Goal: Contribute content: Contribute content

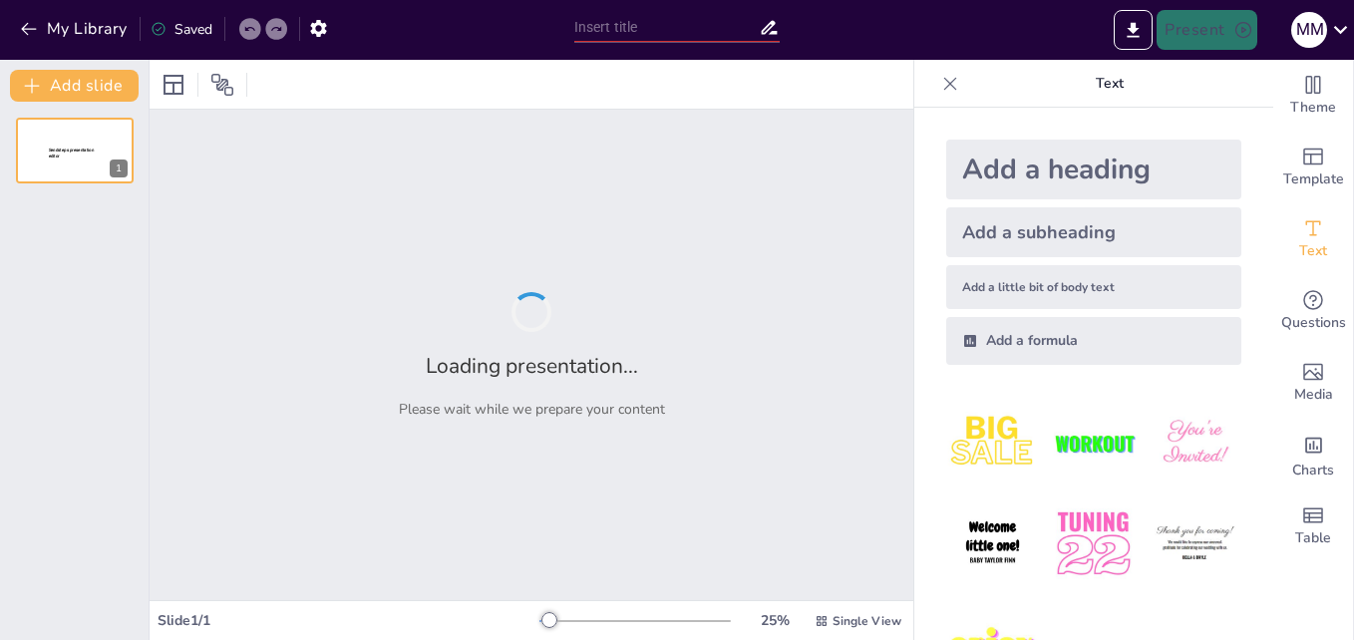
type input "Exploración de las Metodologías de Conocimiento: Empírico vs. Teórico"
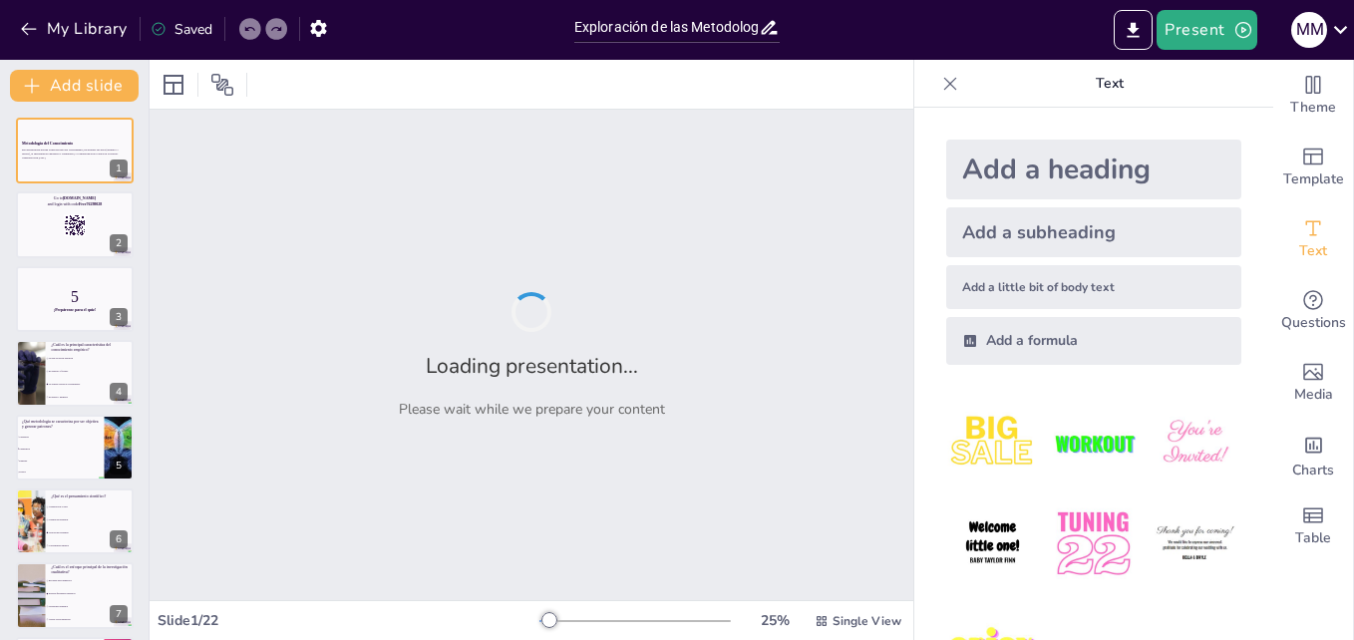
checkbox input "true"
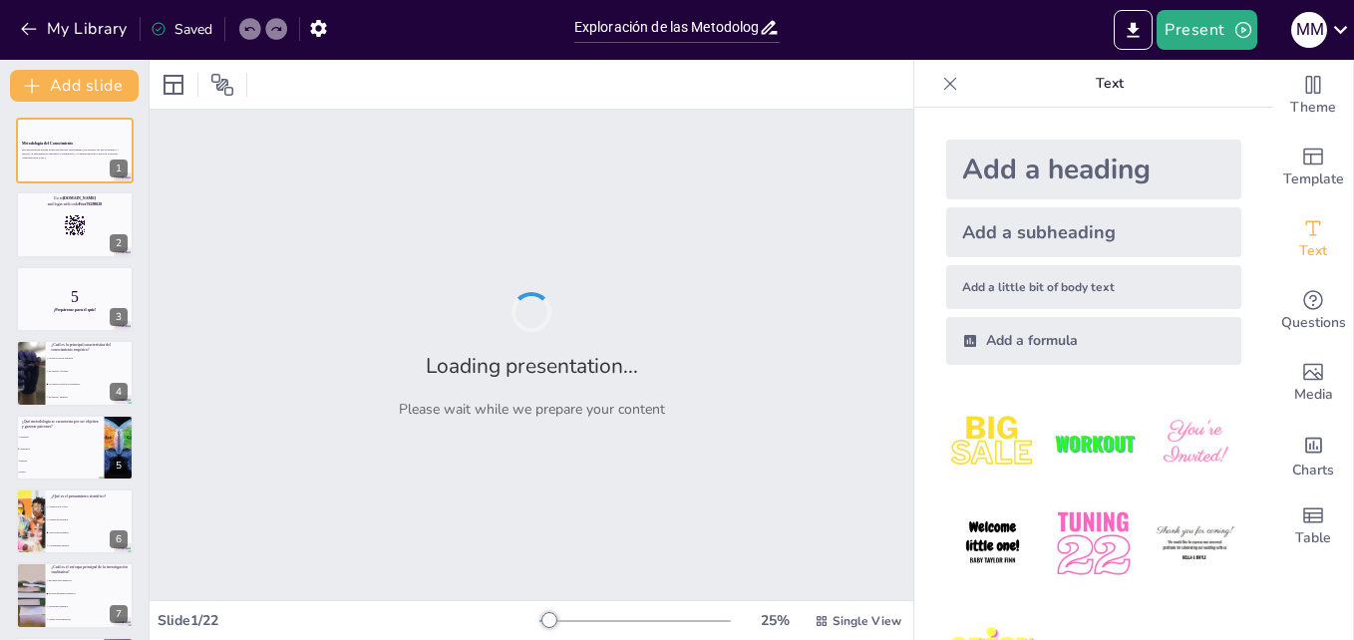
checkbox input "true"
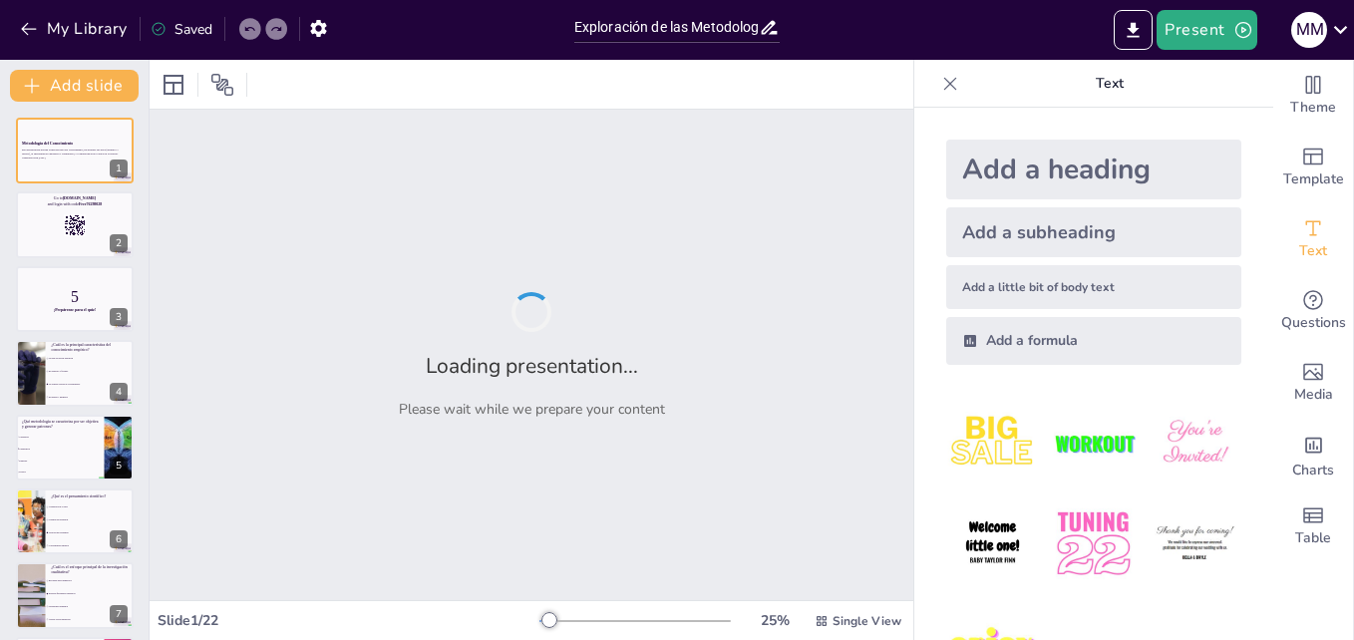
checkbox input "true"
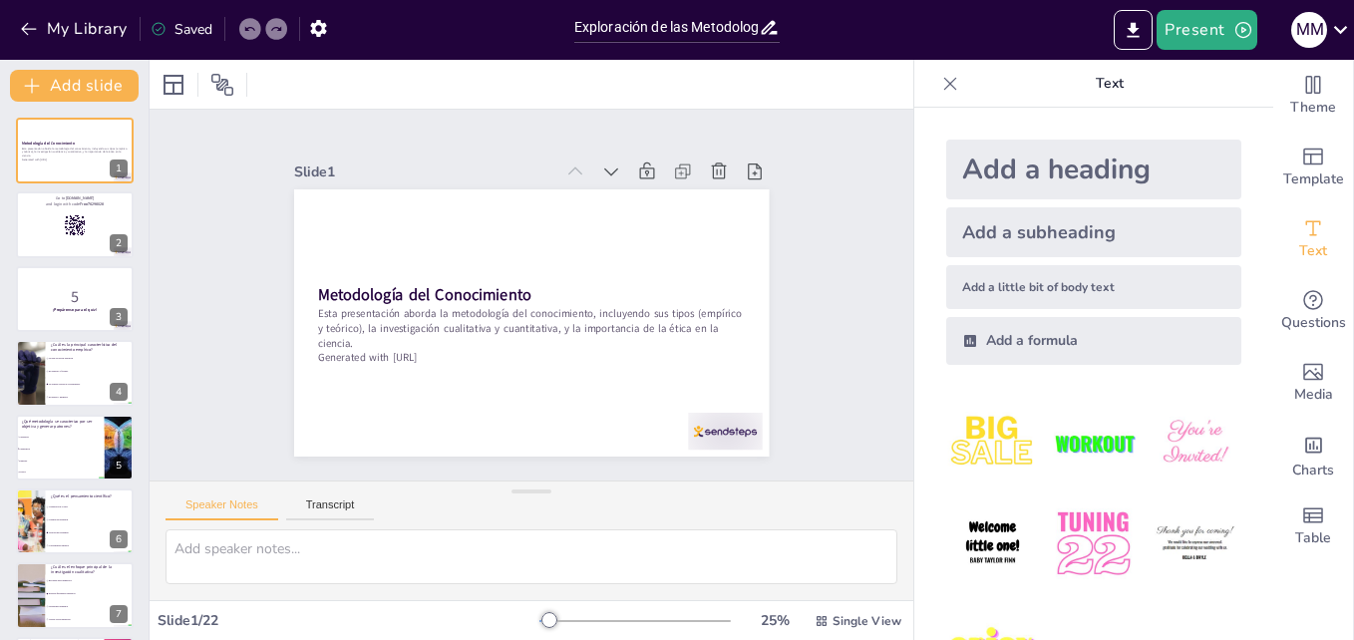
checkbox input "true"
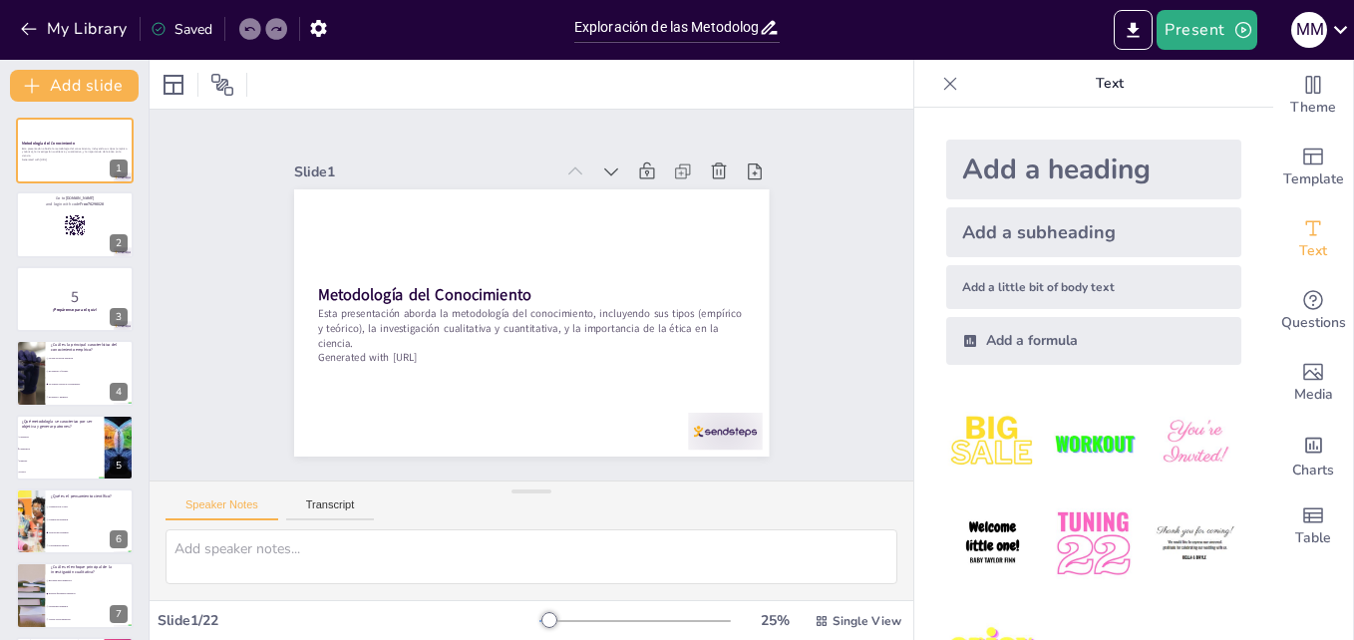
checkbox input "true"
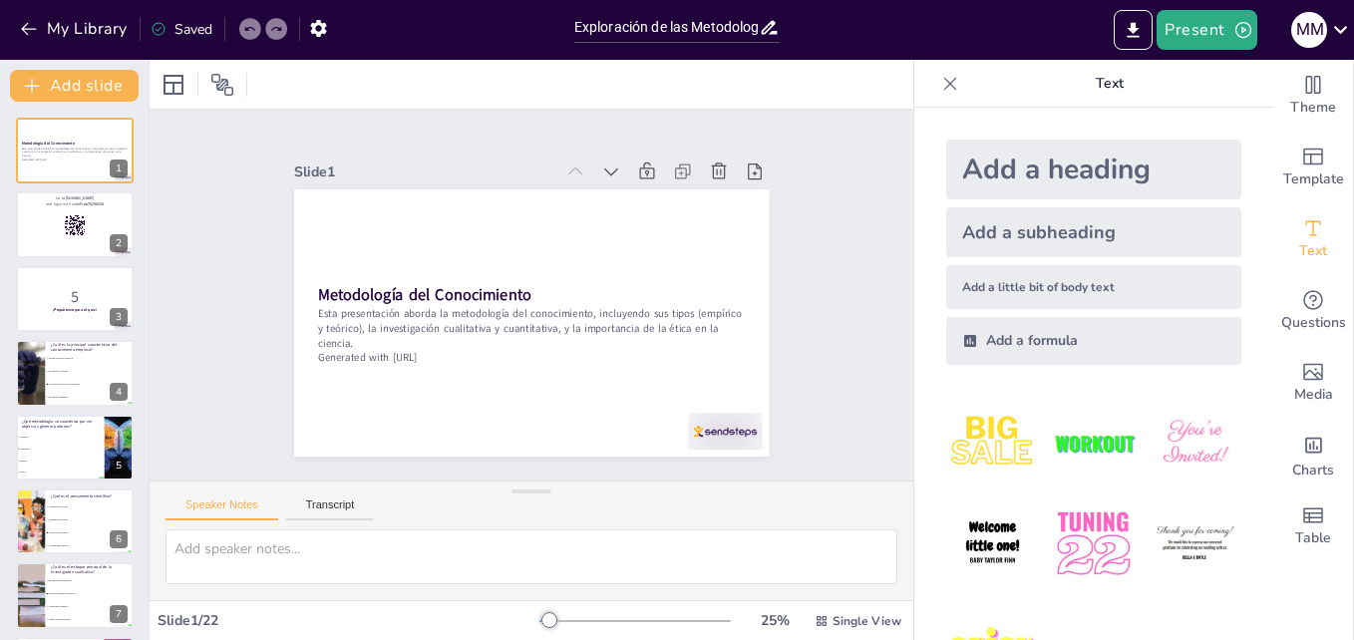
checkbox input "true"
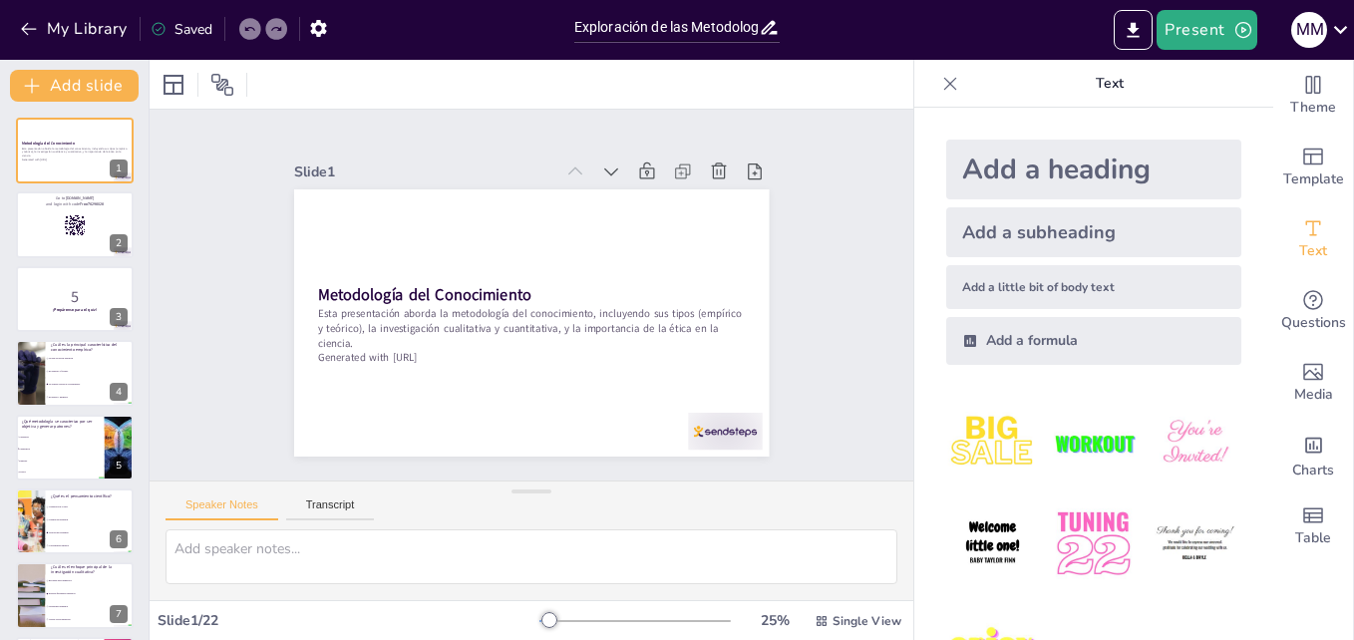
checkbox input "true"
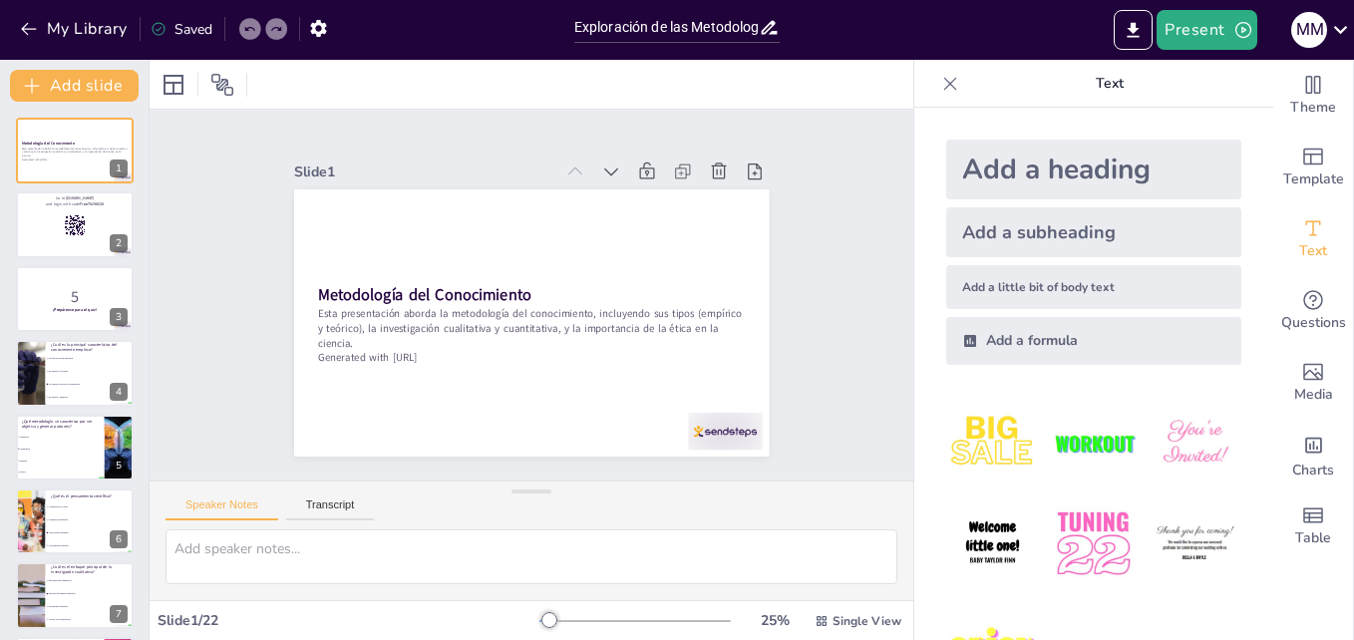
checkbox input "true"
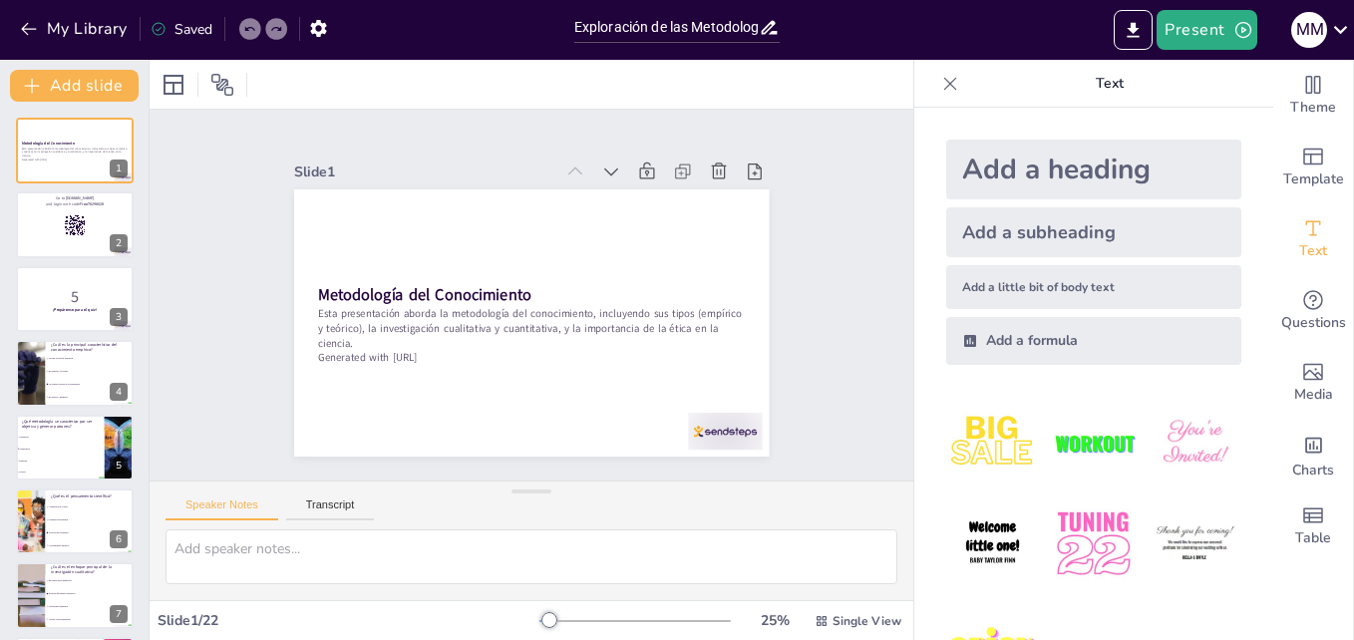
checkbox input "true"
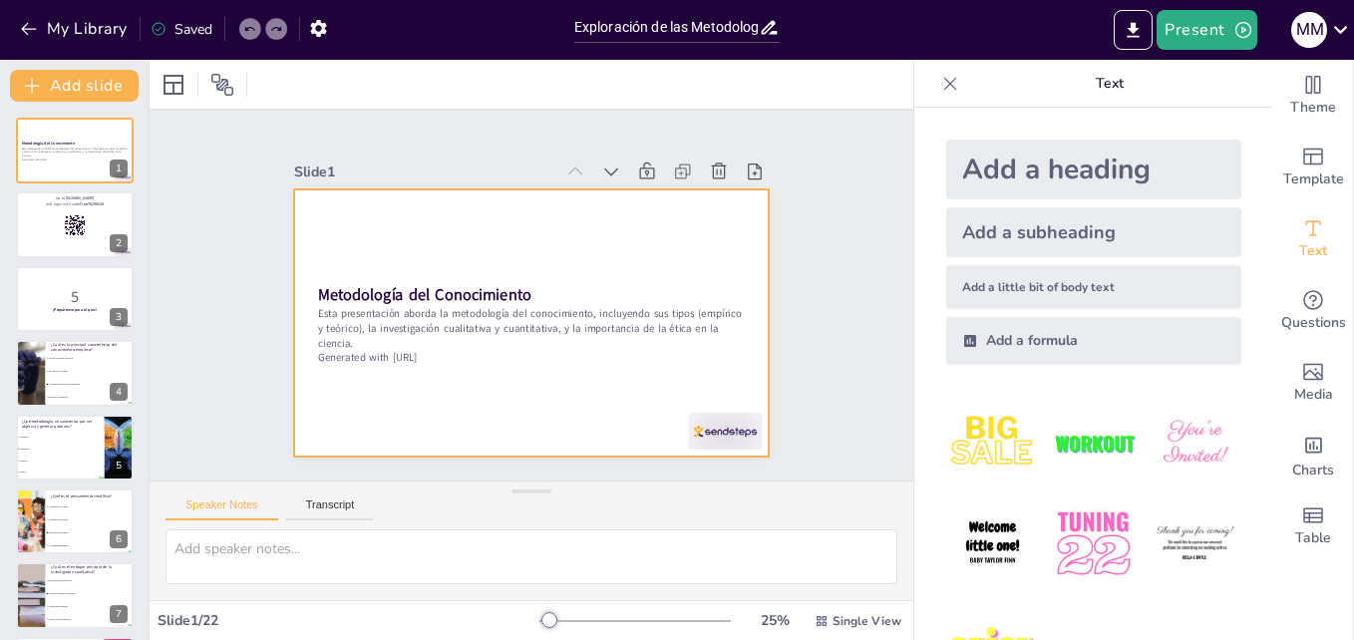
checkbox input "true"
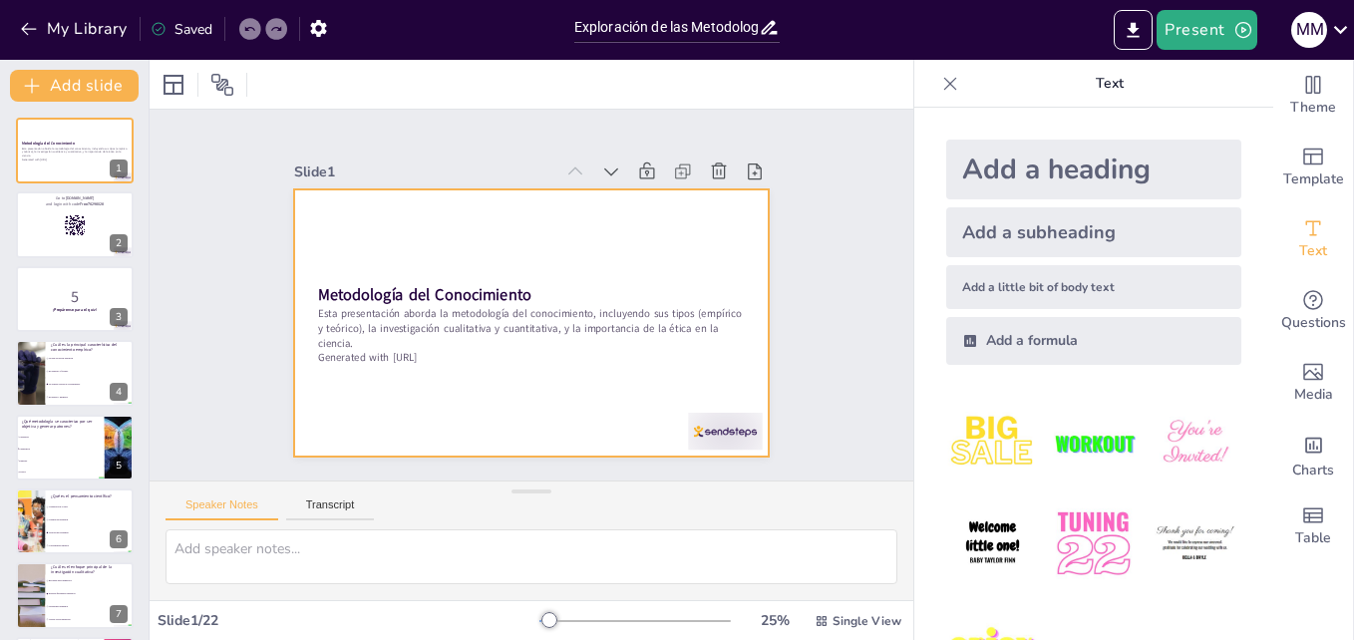
checkbox input "true"
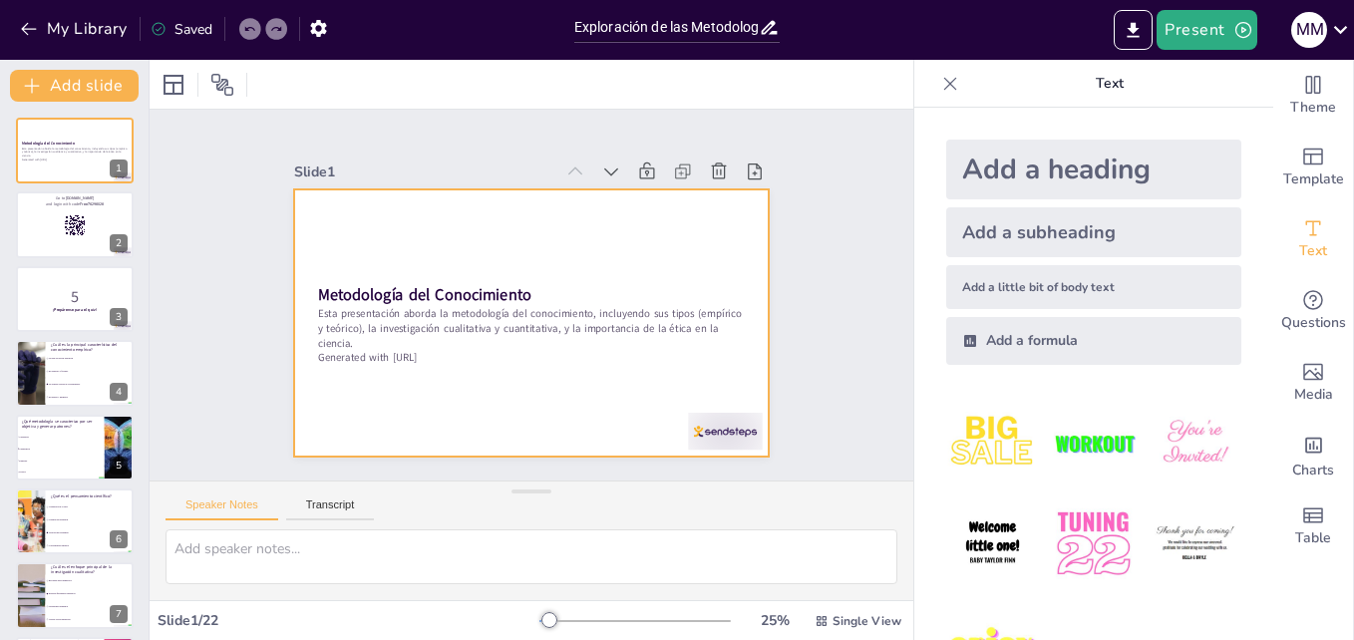
checkbox input "true"
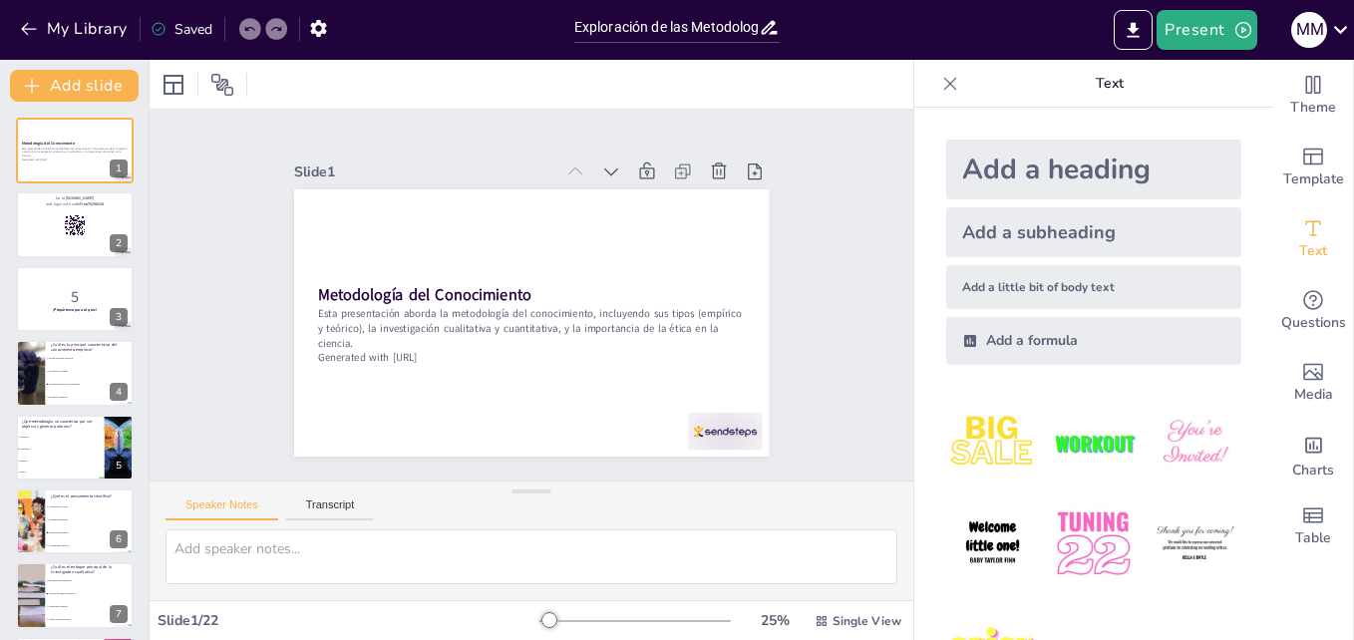
checkbox input "true"
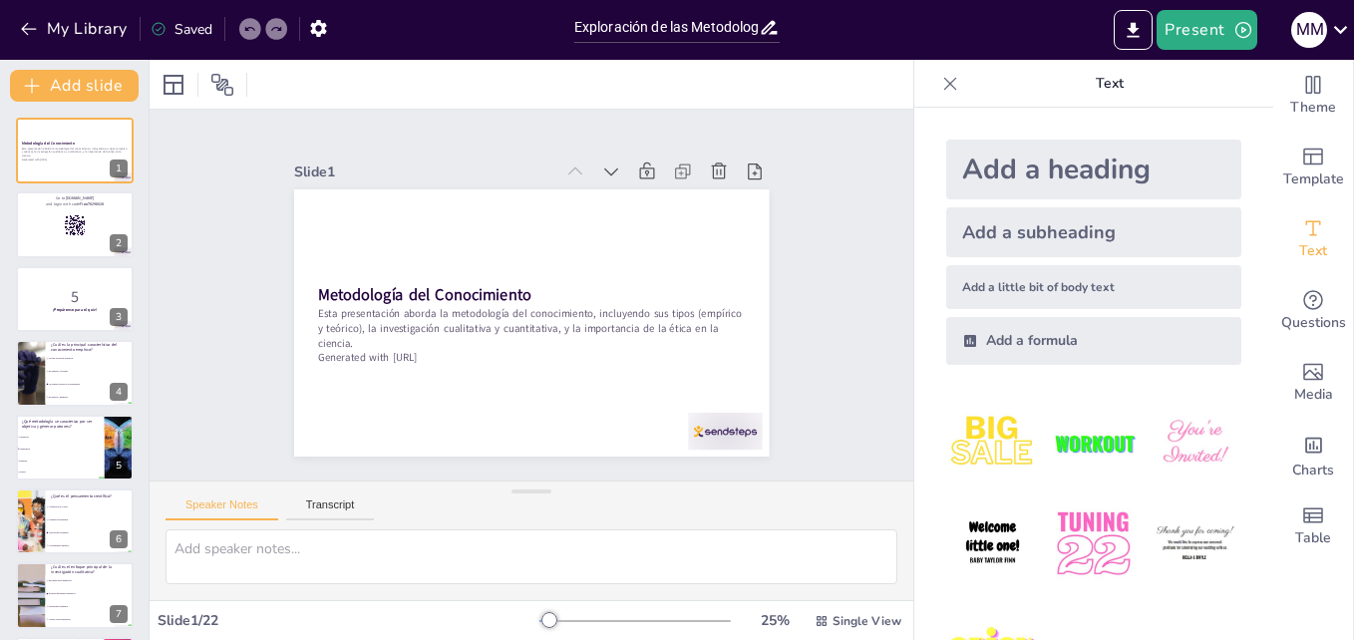
checkbox input "true"
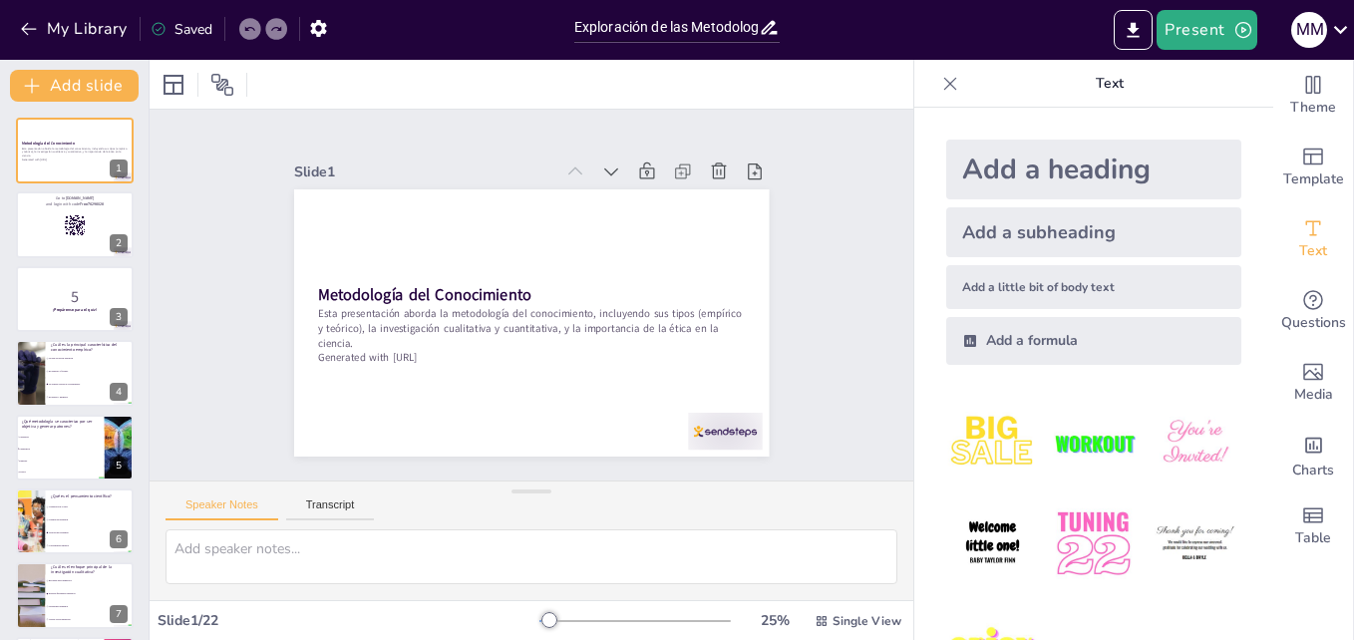
checkbox input "true"
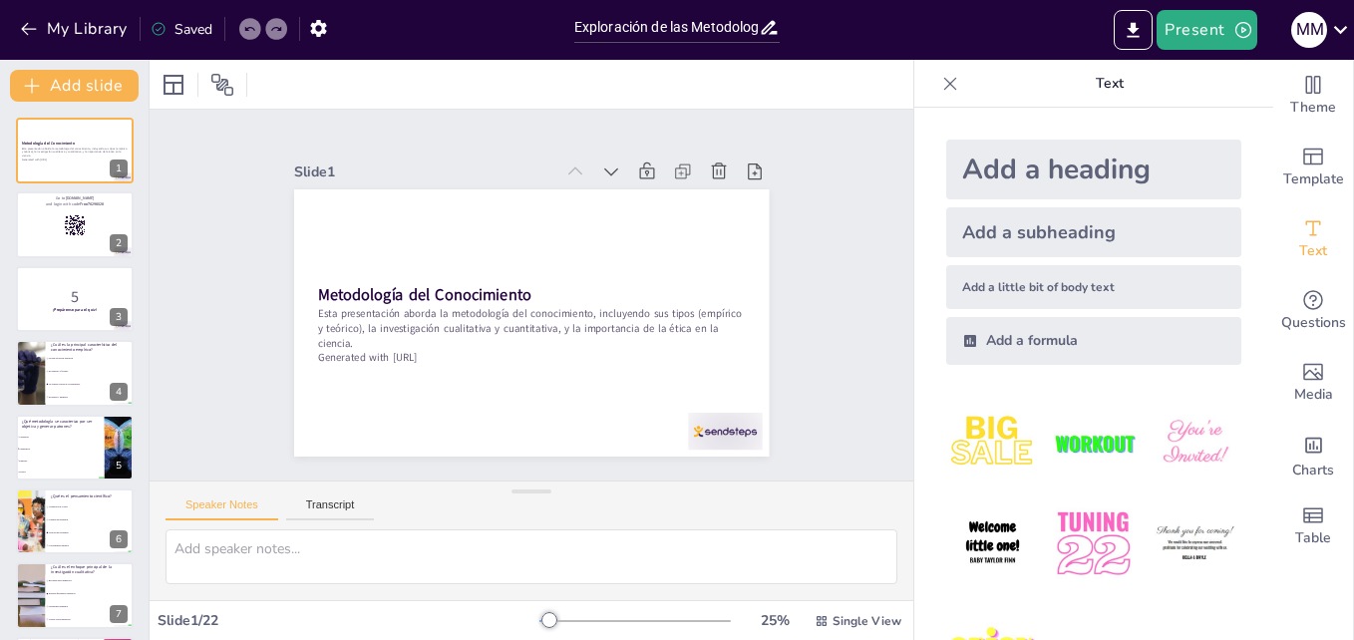
checkbox input "true"
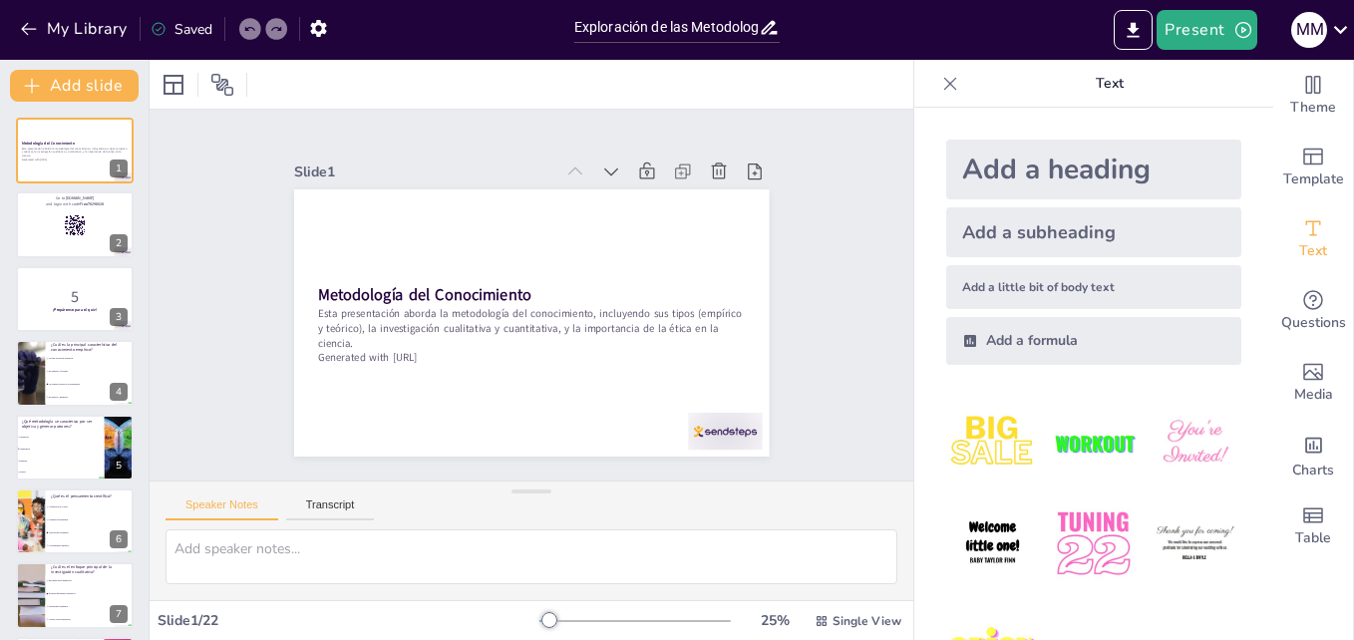
checkbox input "true"
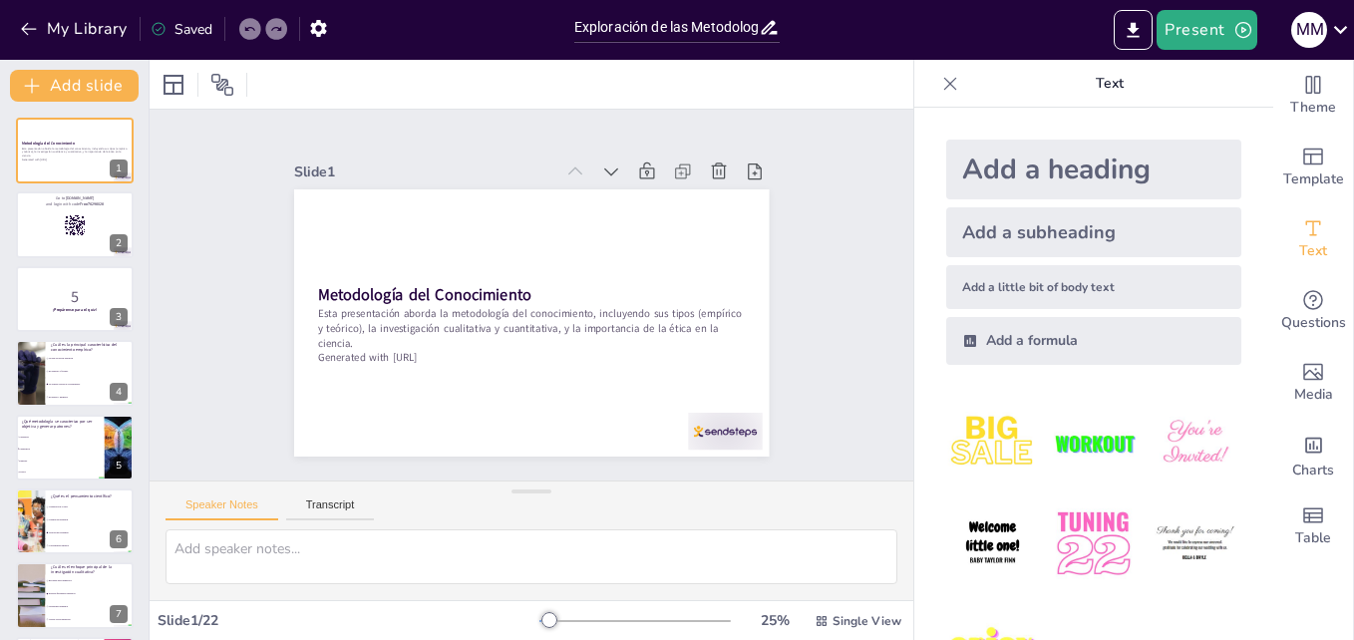
checkbox input "true"
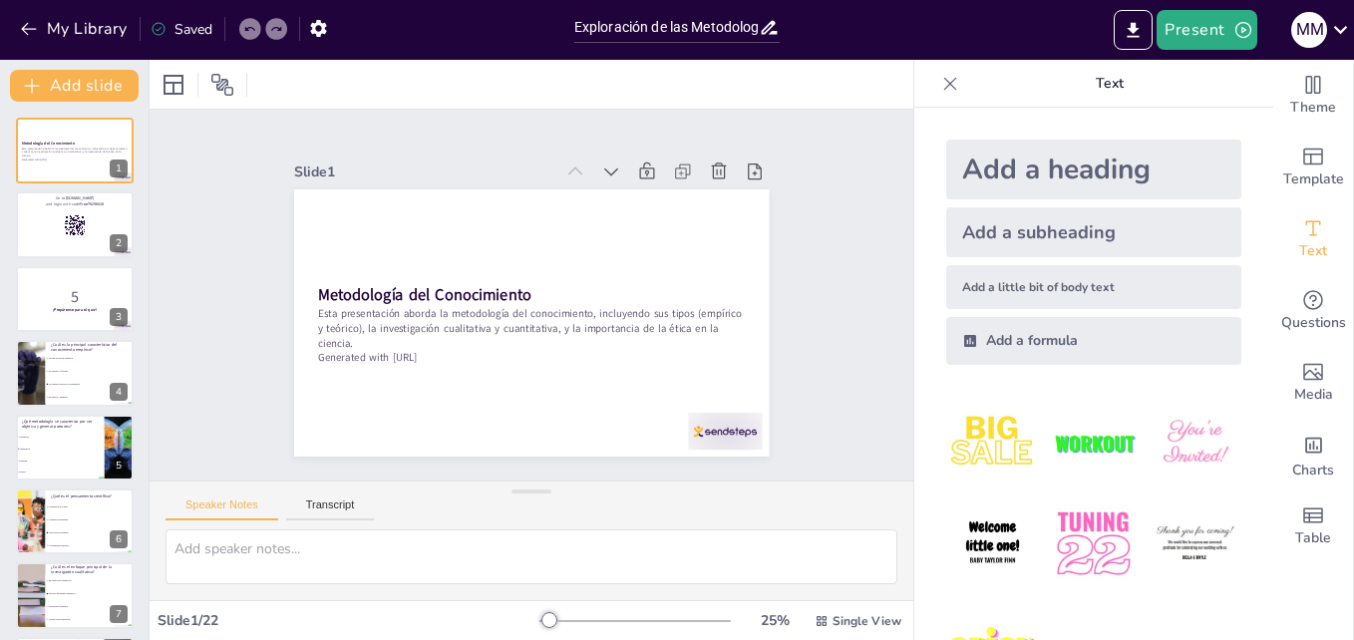
checkbox input "true"
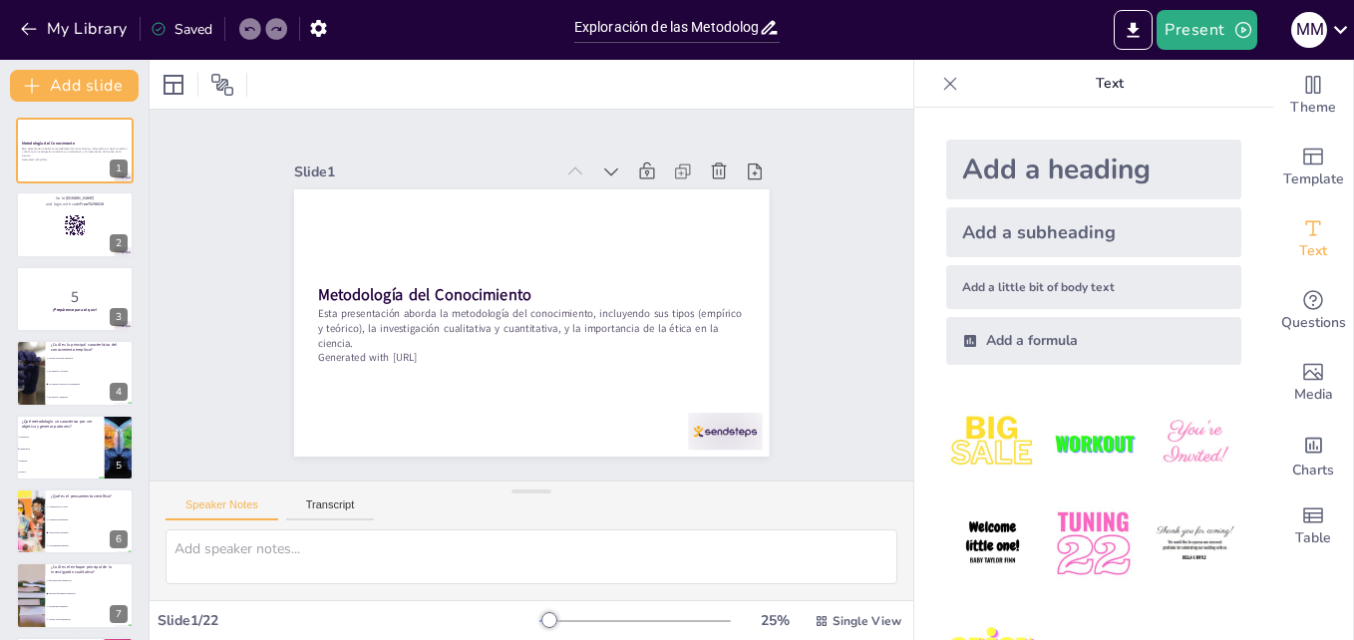
checkbox input "true"
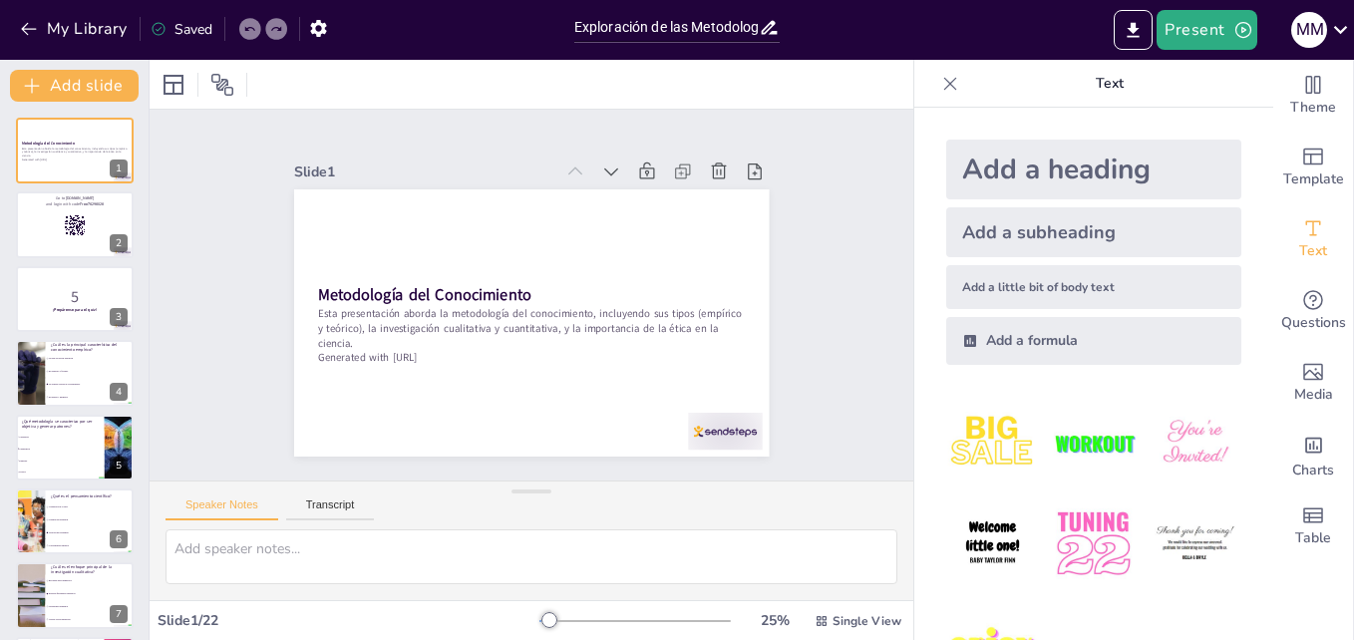
checkbox input "true"
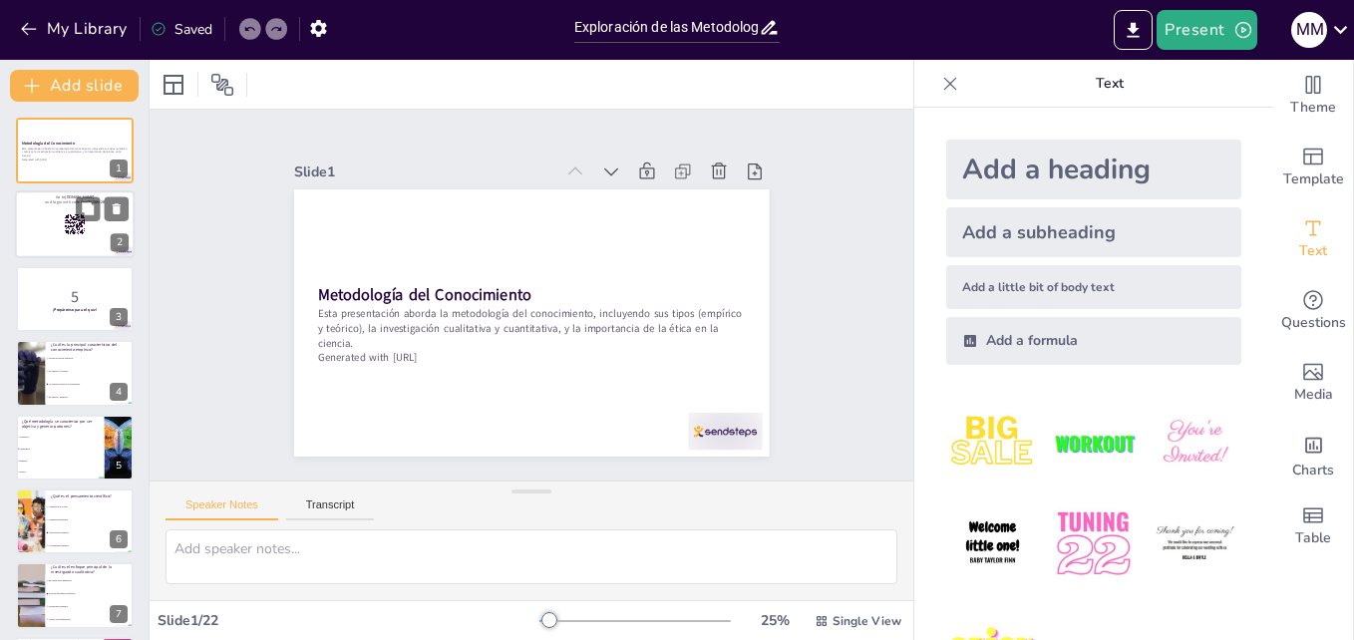
checkbox input "true"
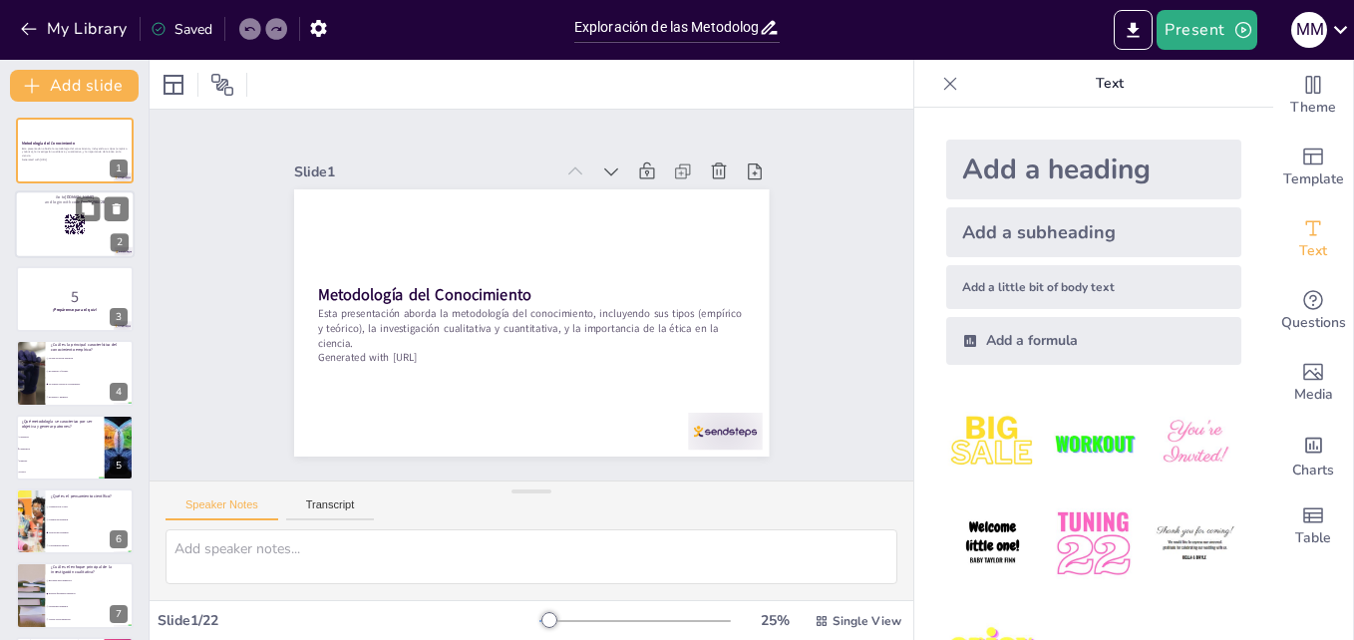
checkbox input "true"
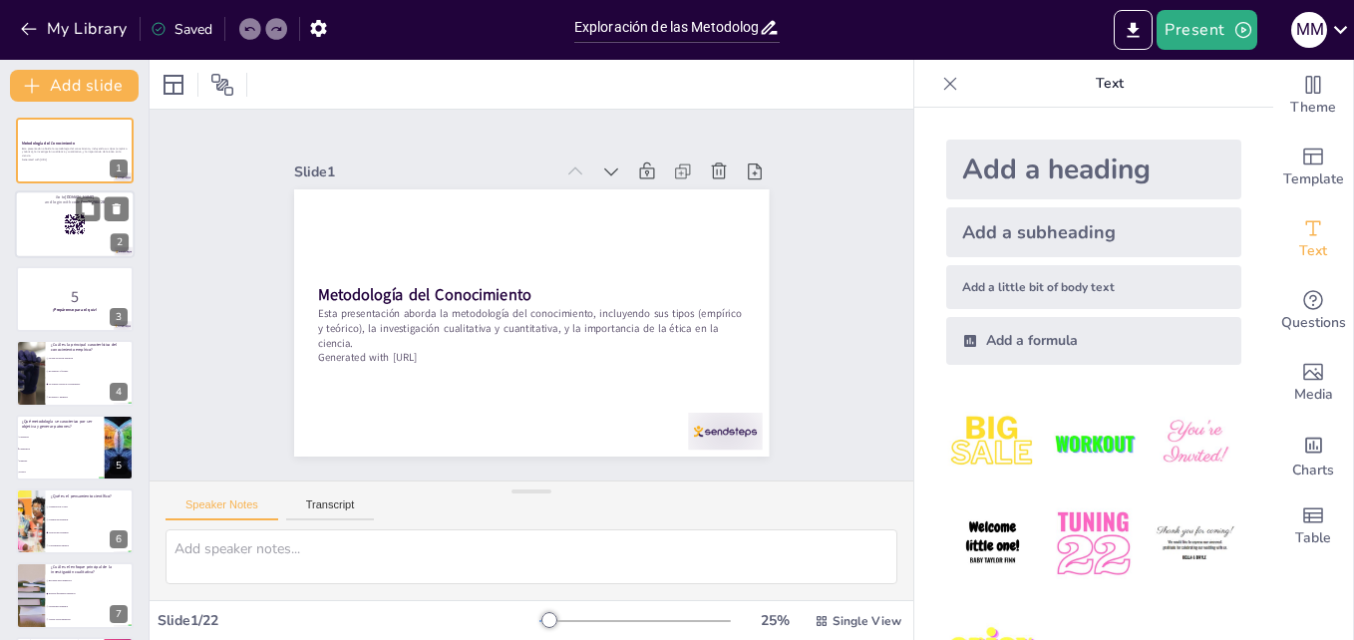
checkbox input "true"
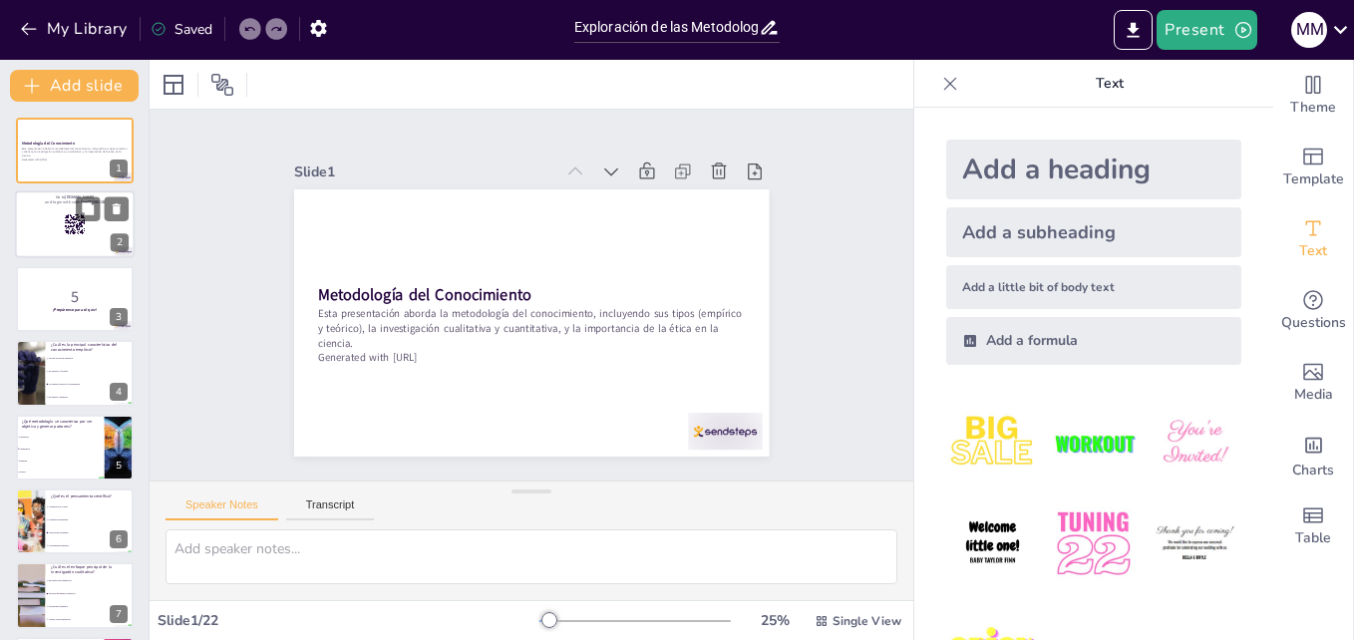
checkbox input "true"
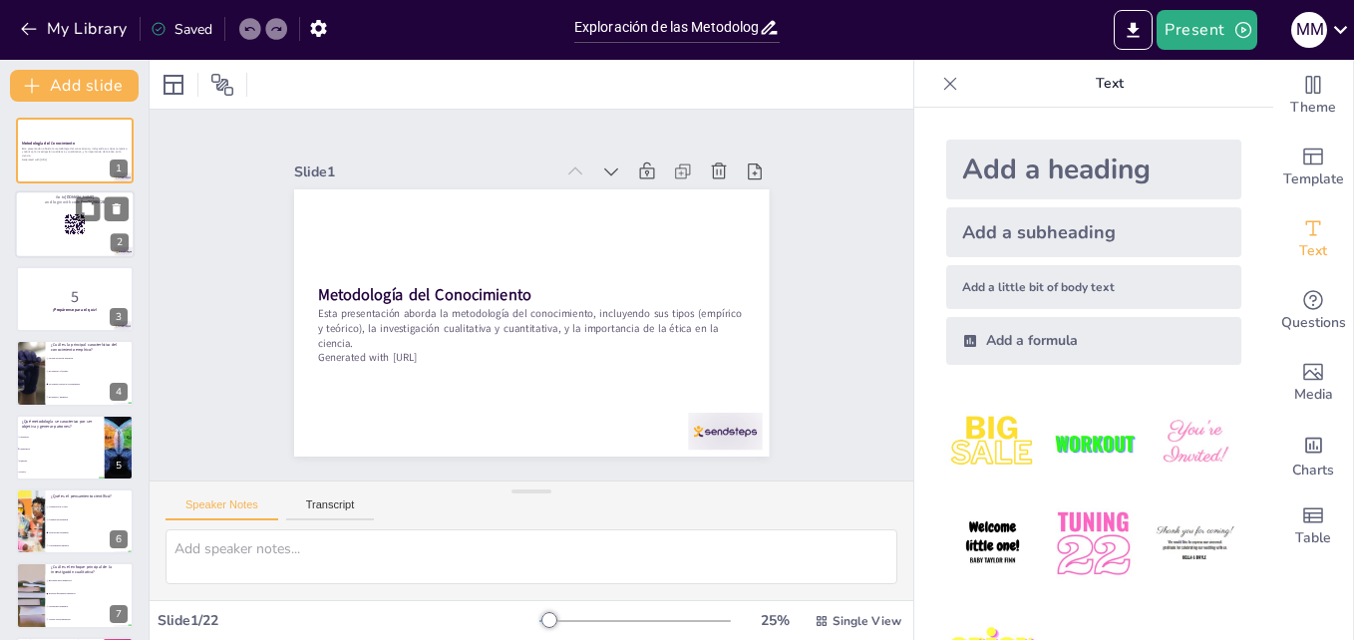
checkbox input "true"
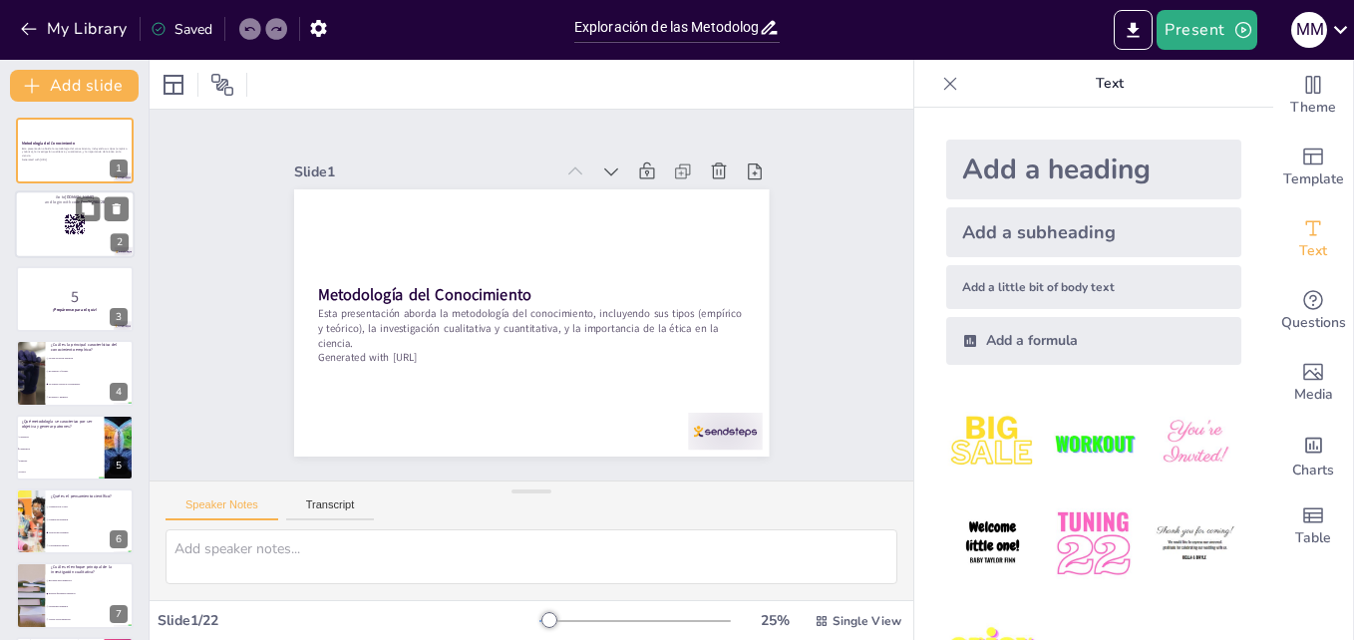
checkbox input "true"
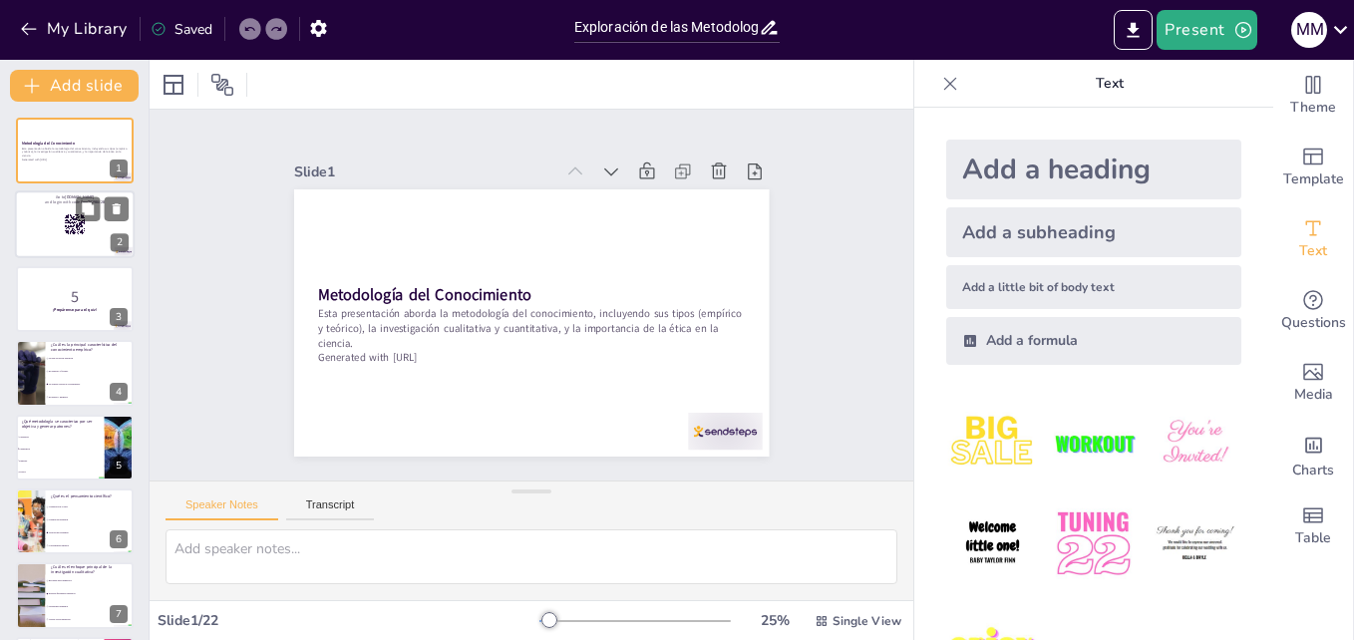
checkbox input "true"
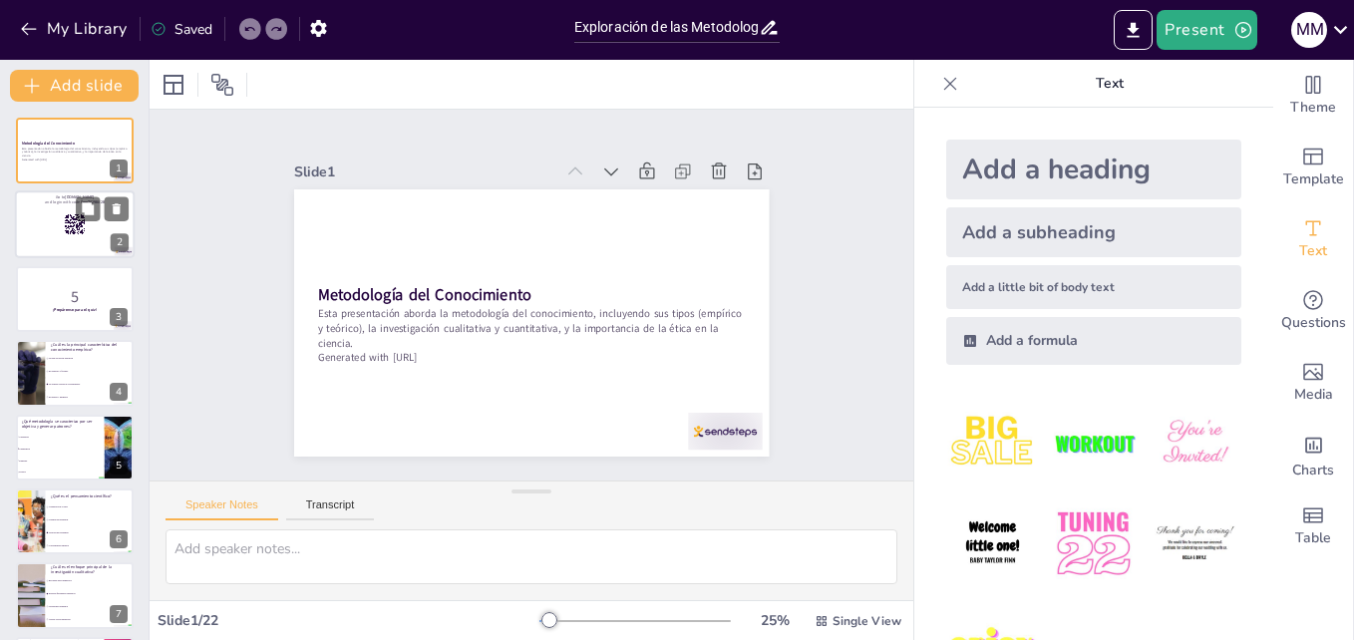
checkbox input "true"
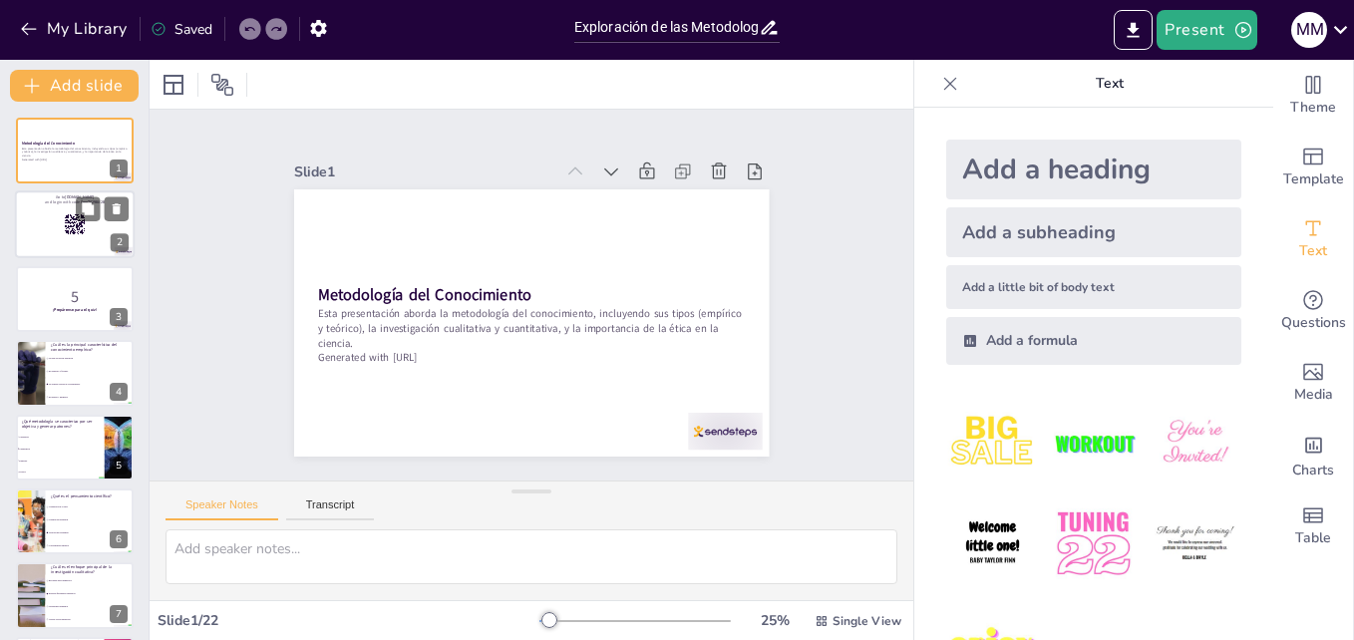
checkbox input "true"
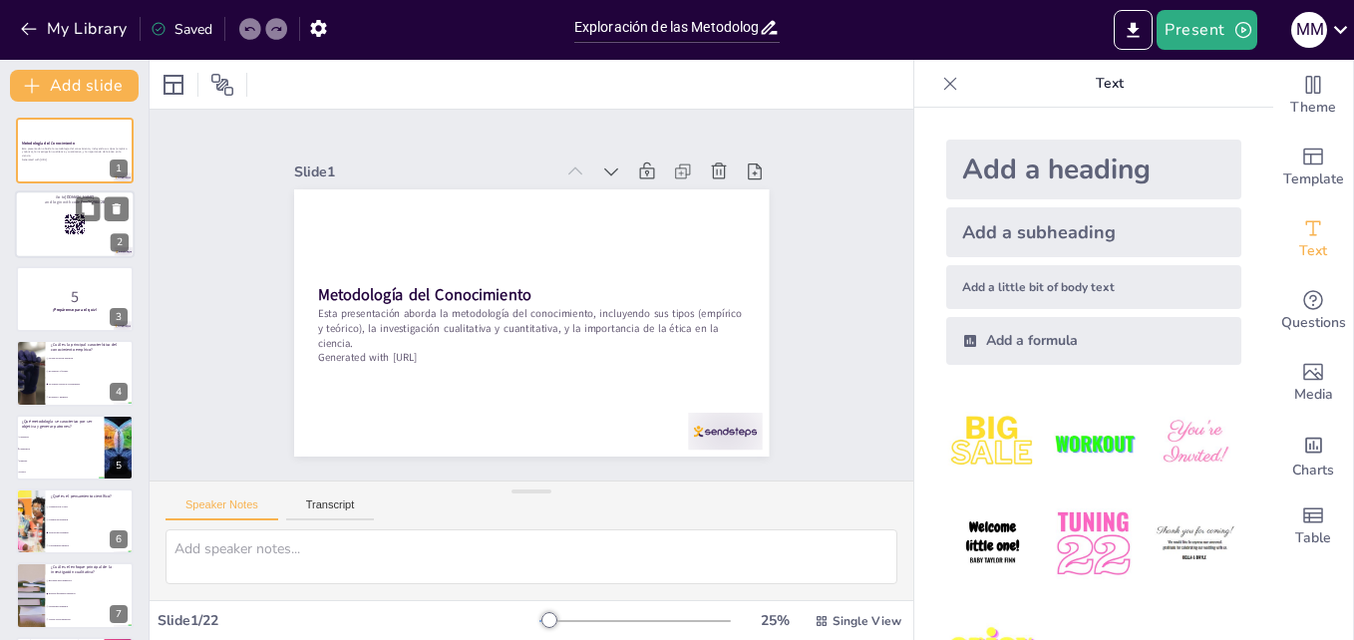
click at [97, 225] on div at bounding box center [75, 225] width 120 height 68
checkbox input "true"
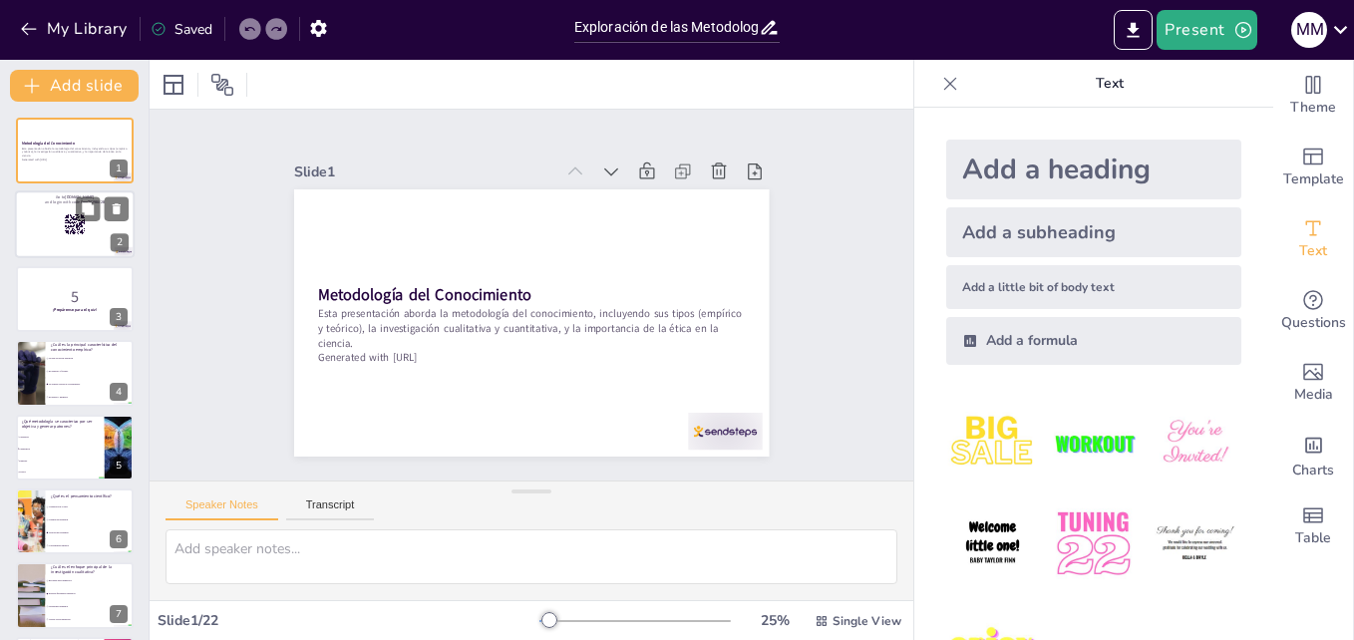
checkbox input "true"
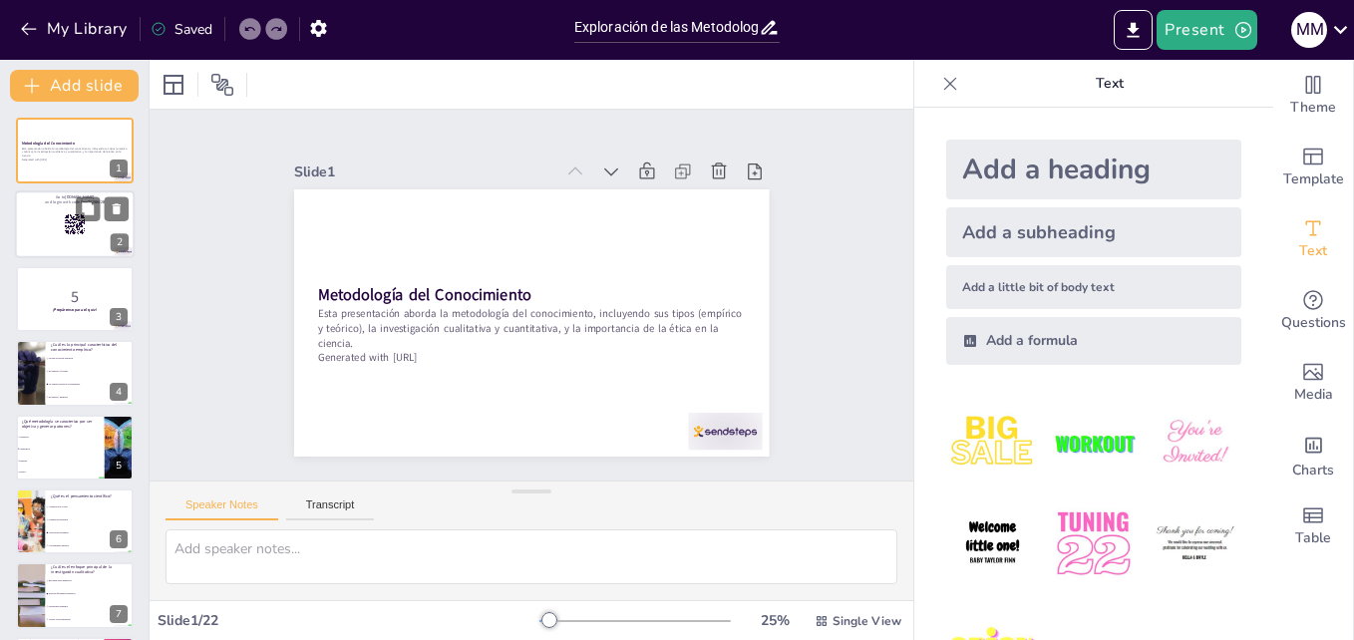
checkbox input "true"
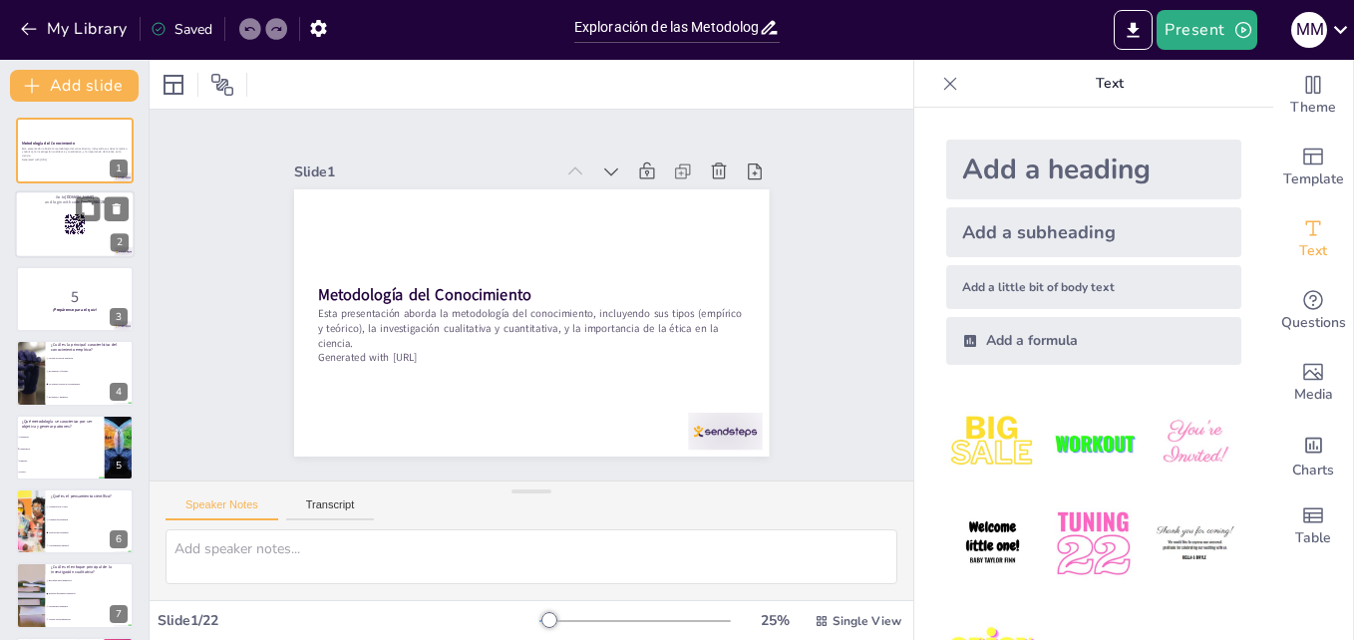
checkbox input "true"
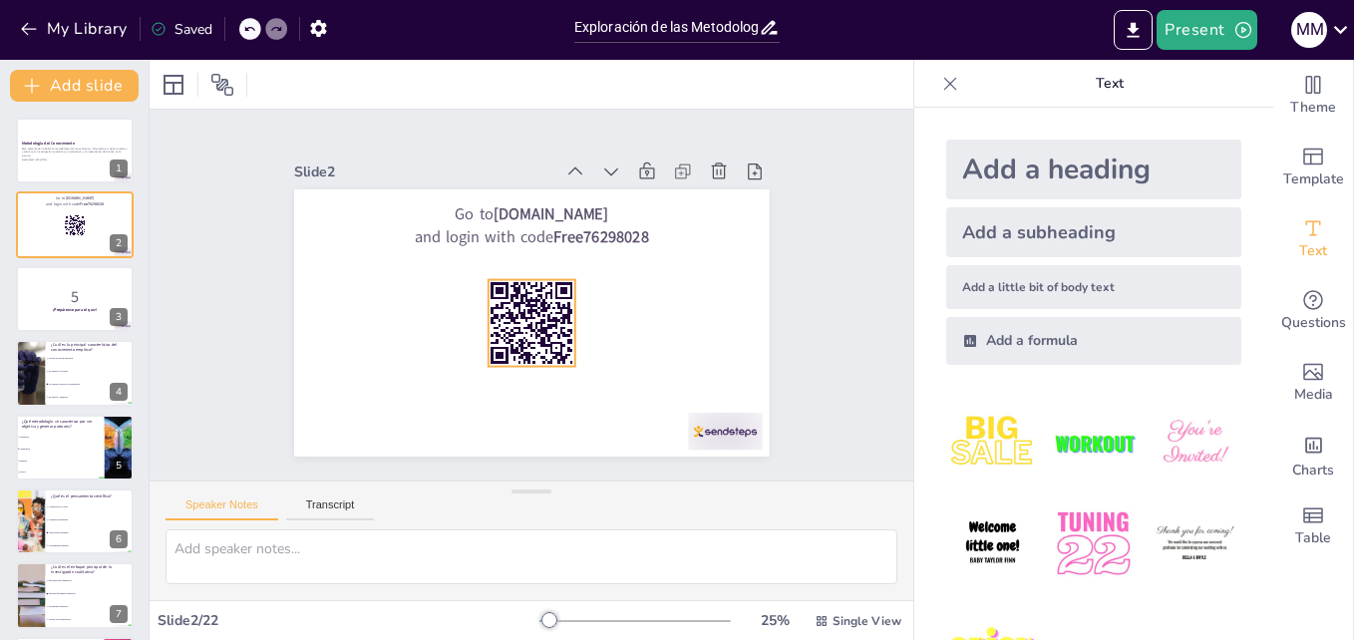
checkbox input "true"
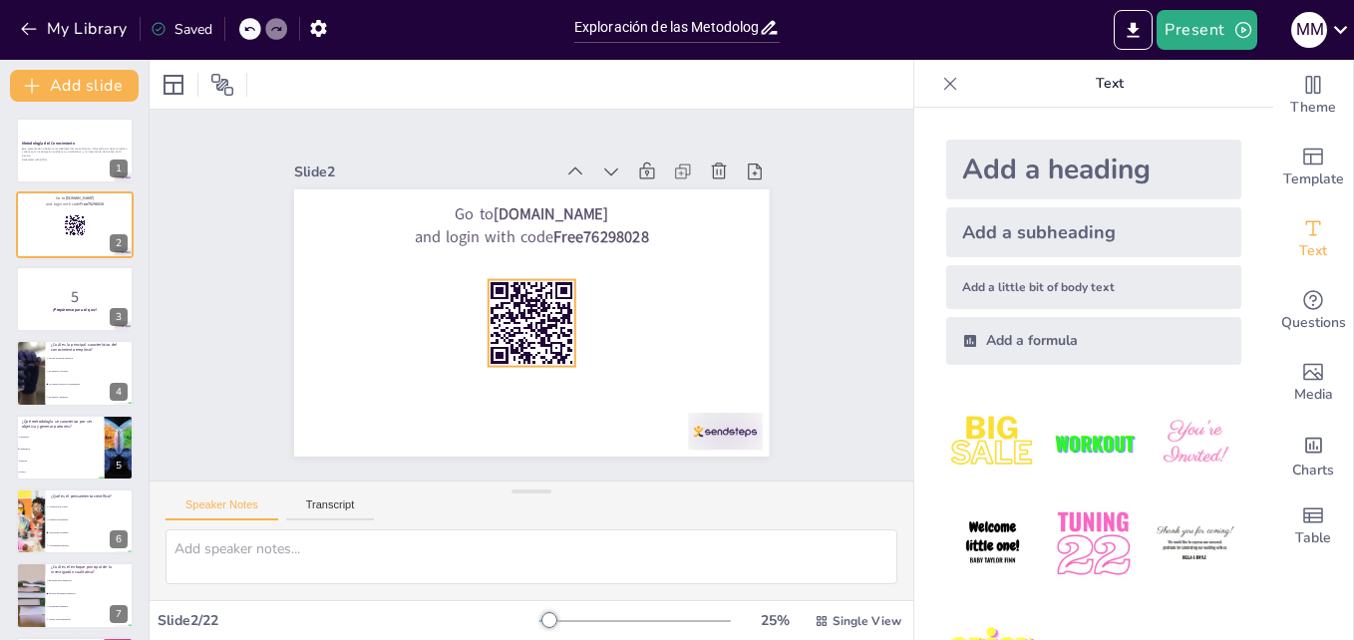
checkbox input "true"
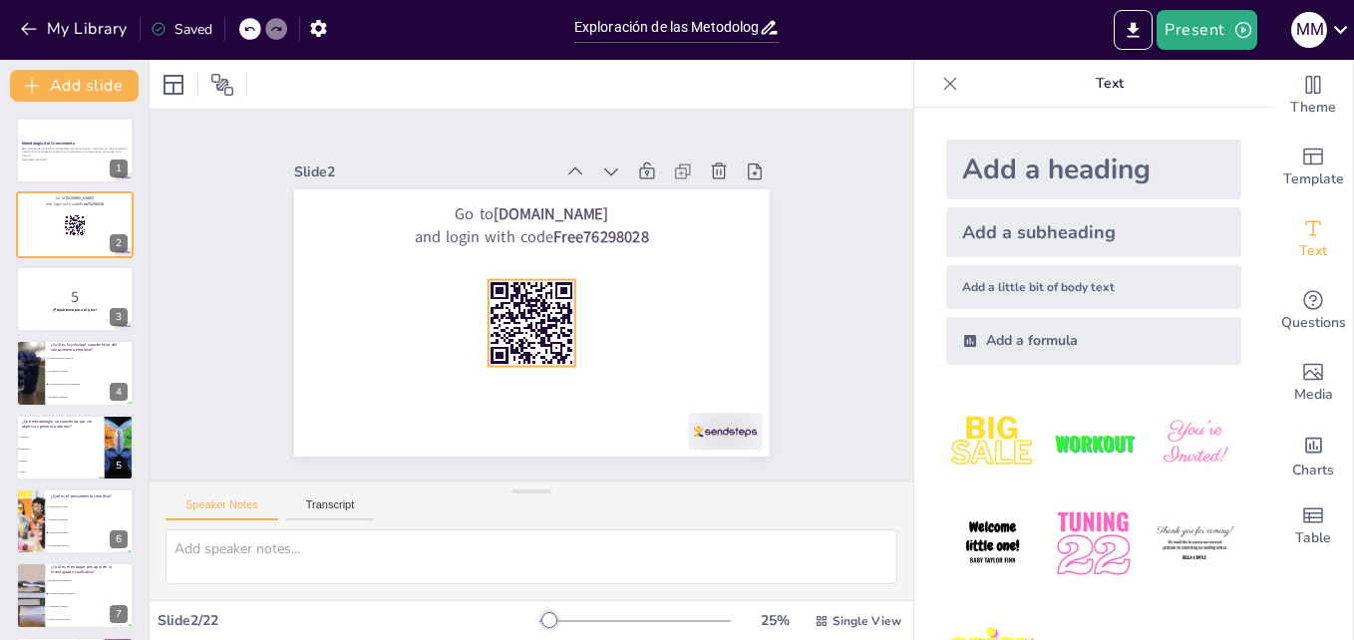
checkbox input "true"
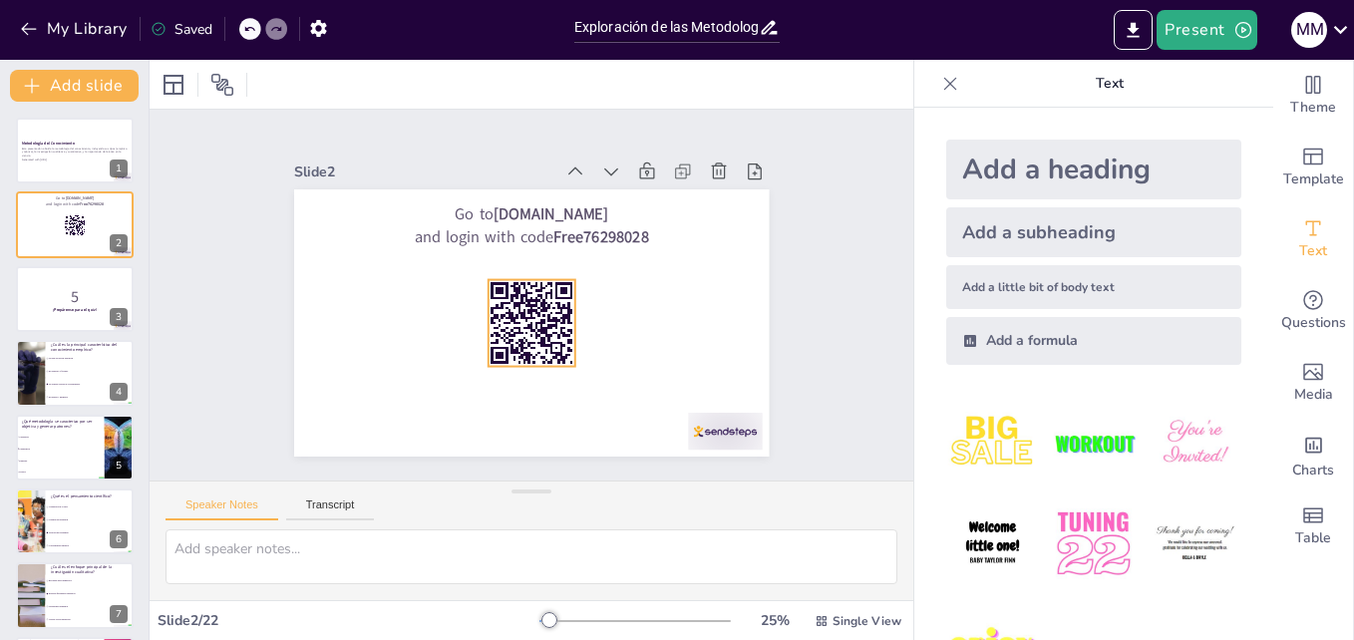
checkbox input "true"
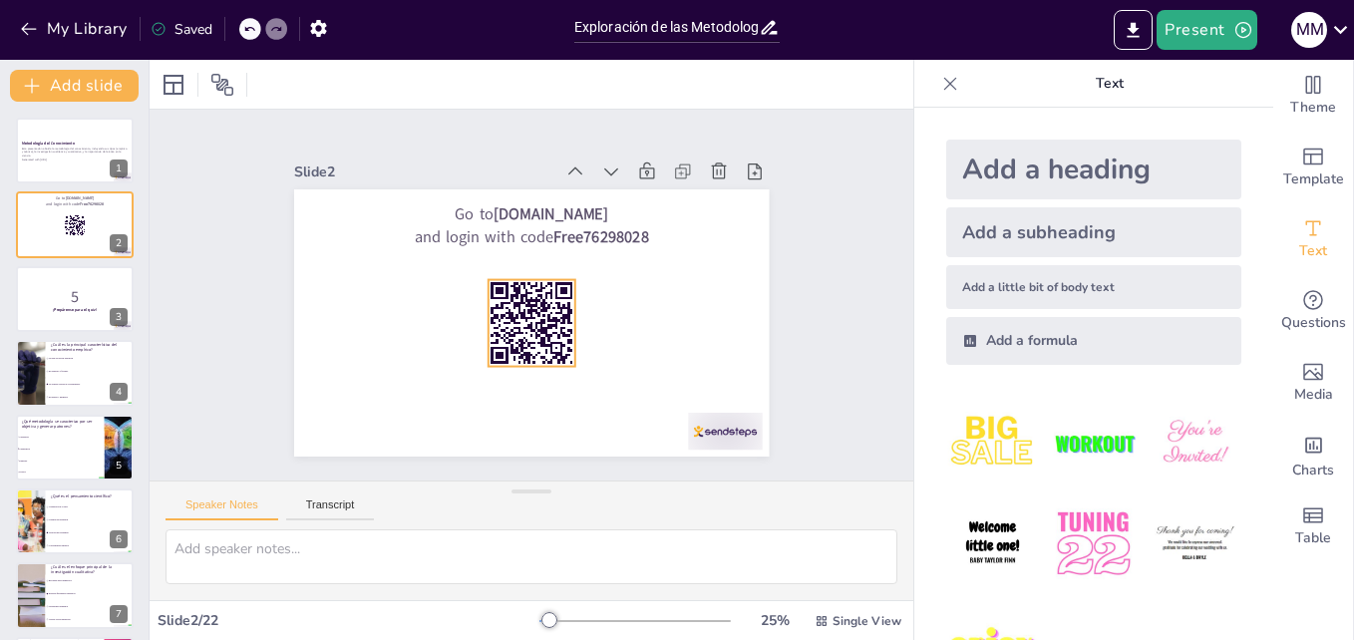
checkbox input "true"
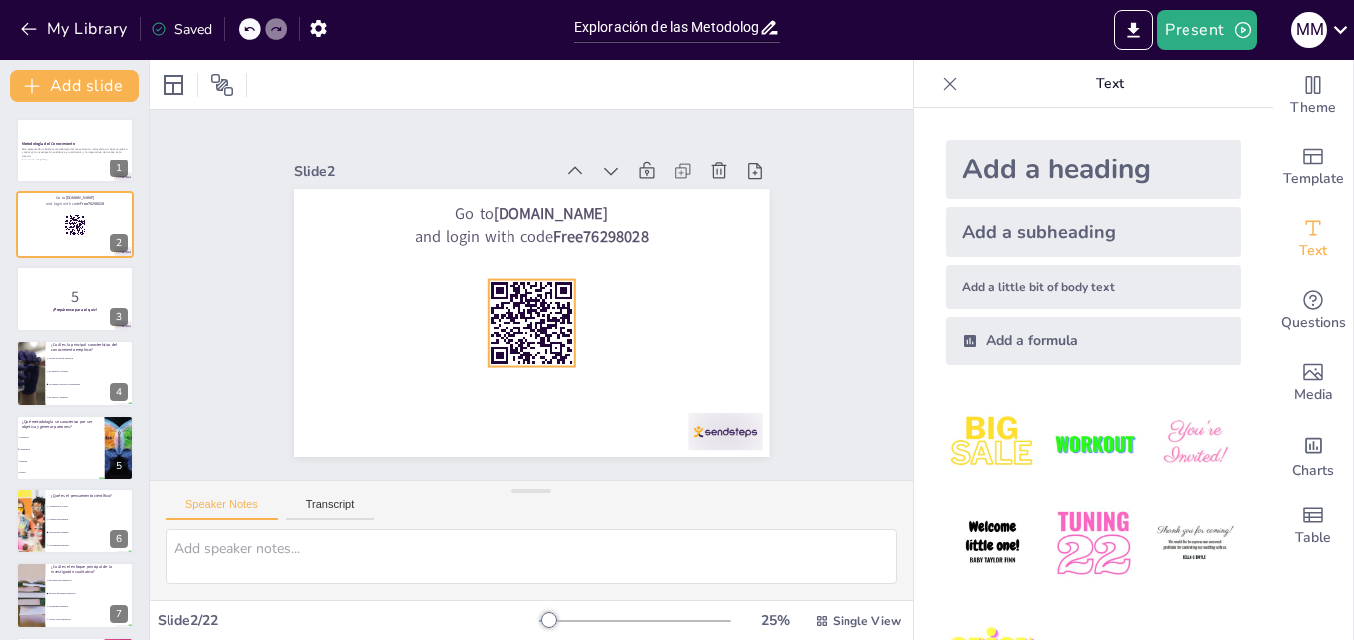
checkbox input "true"
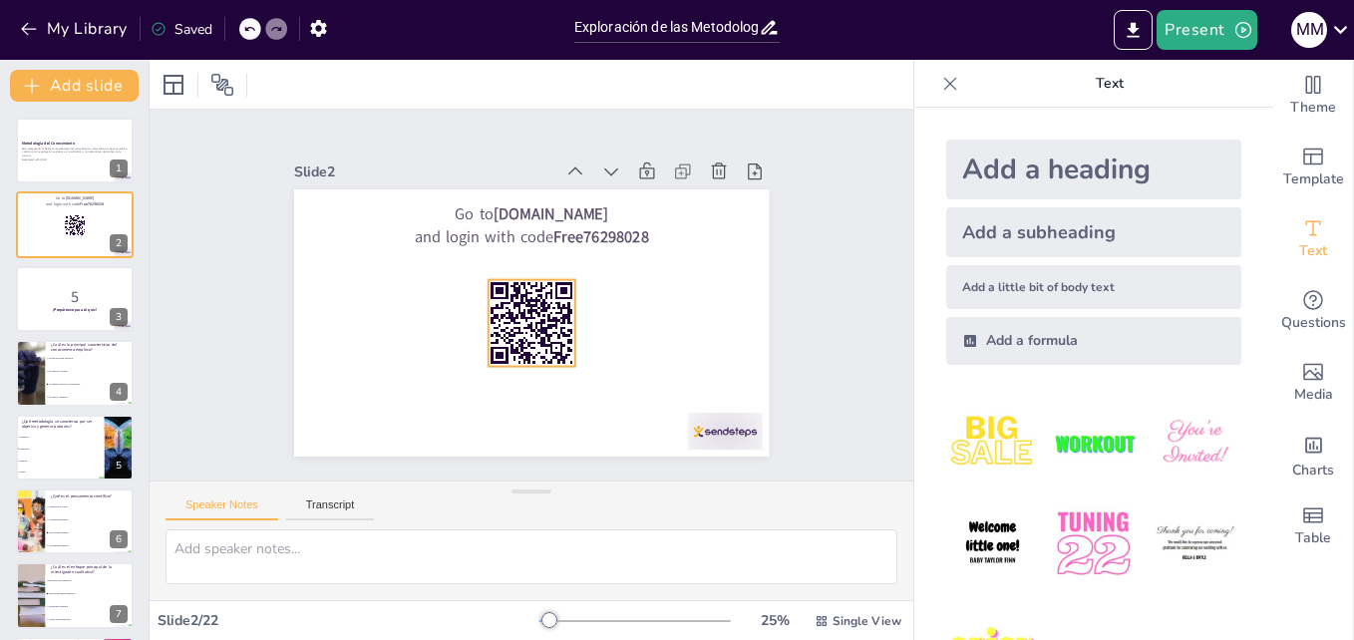
checkbox input "true"
click at [67, 311] on strong "¡Prepárense para el quiz!" at bounding box center [75, 309] width 44 height 5
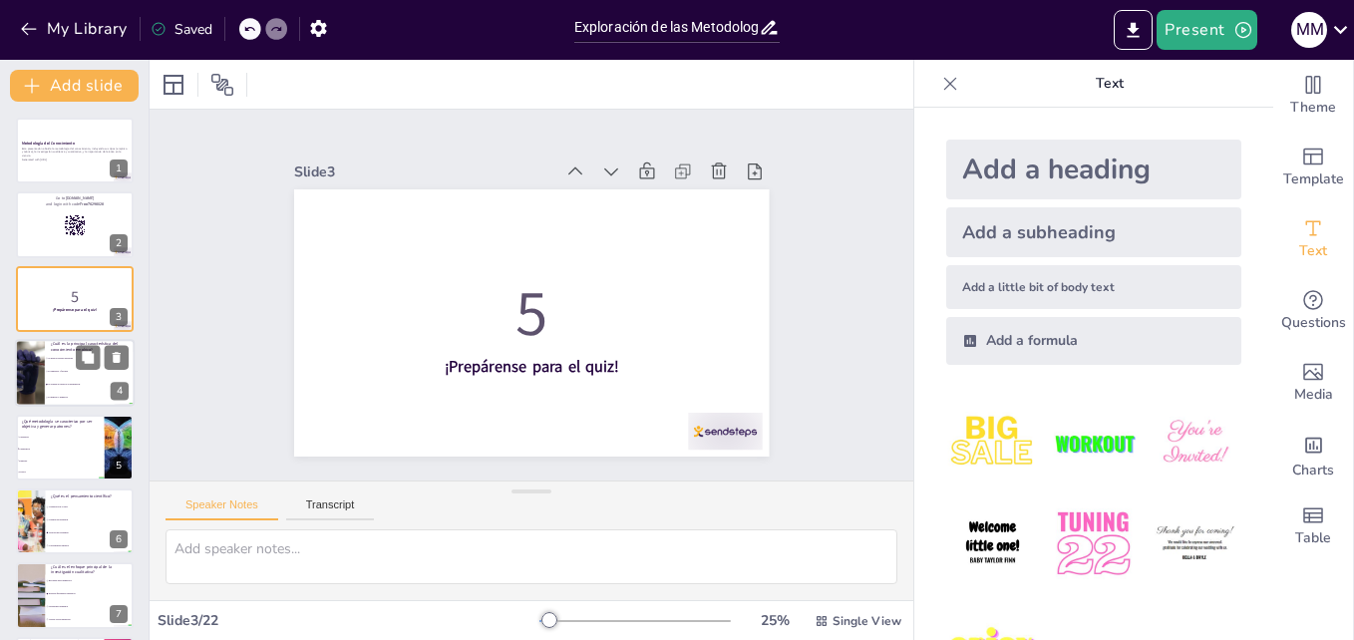
click at [58, 374] on li "Es subjetivo y flexible" at bounding box center [90, 372] width 90 height 13
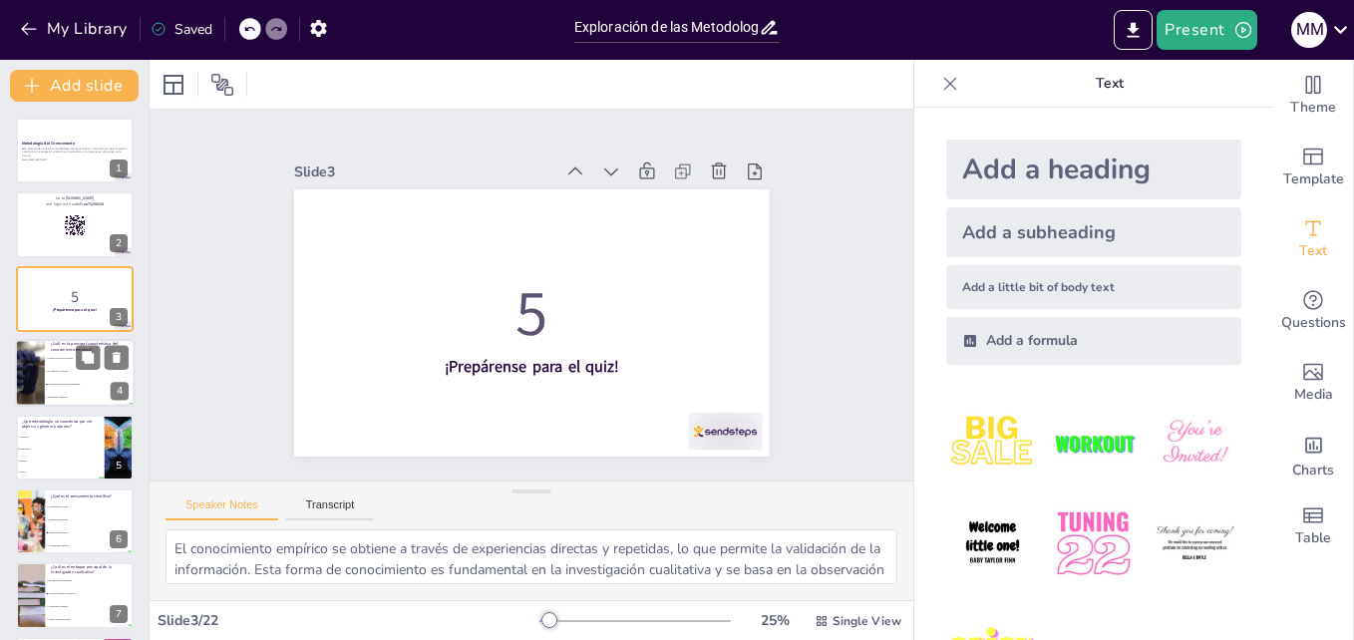
scroll to position [2, 0]
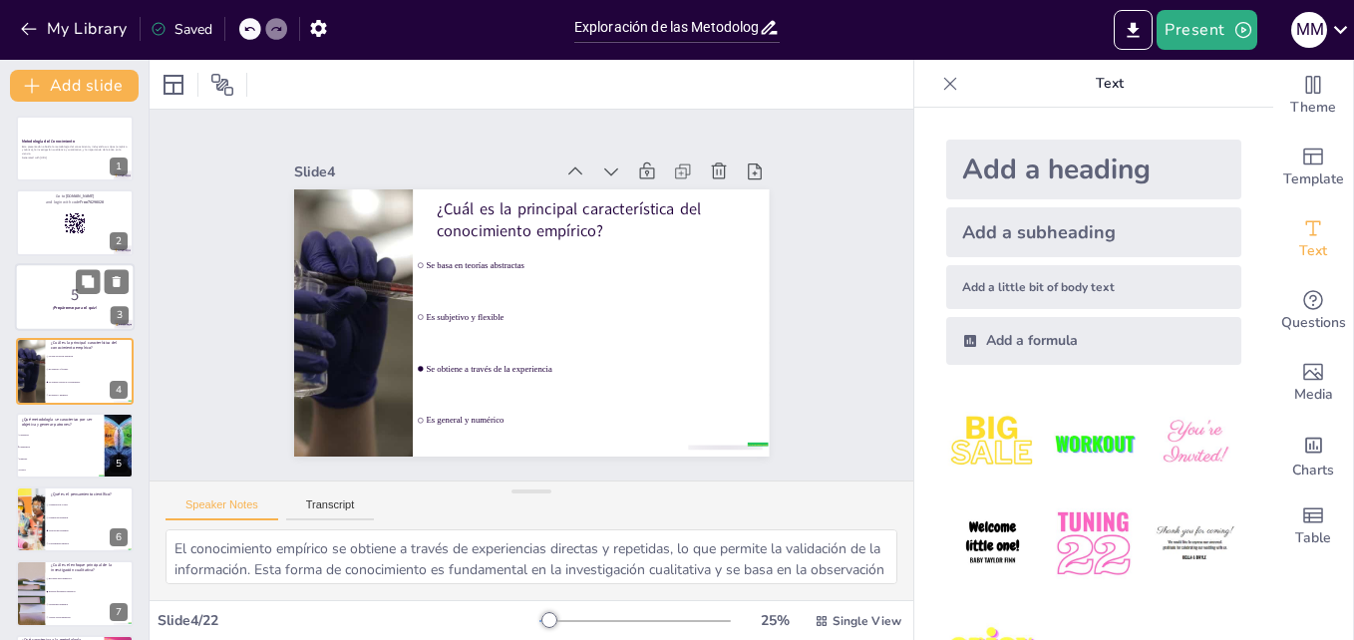
click at [57, 306] on strong "¡Prepárense para el quiz!" at bounding box center [75, 307] width 44 height 5
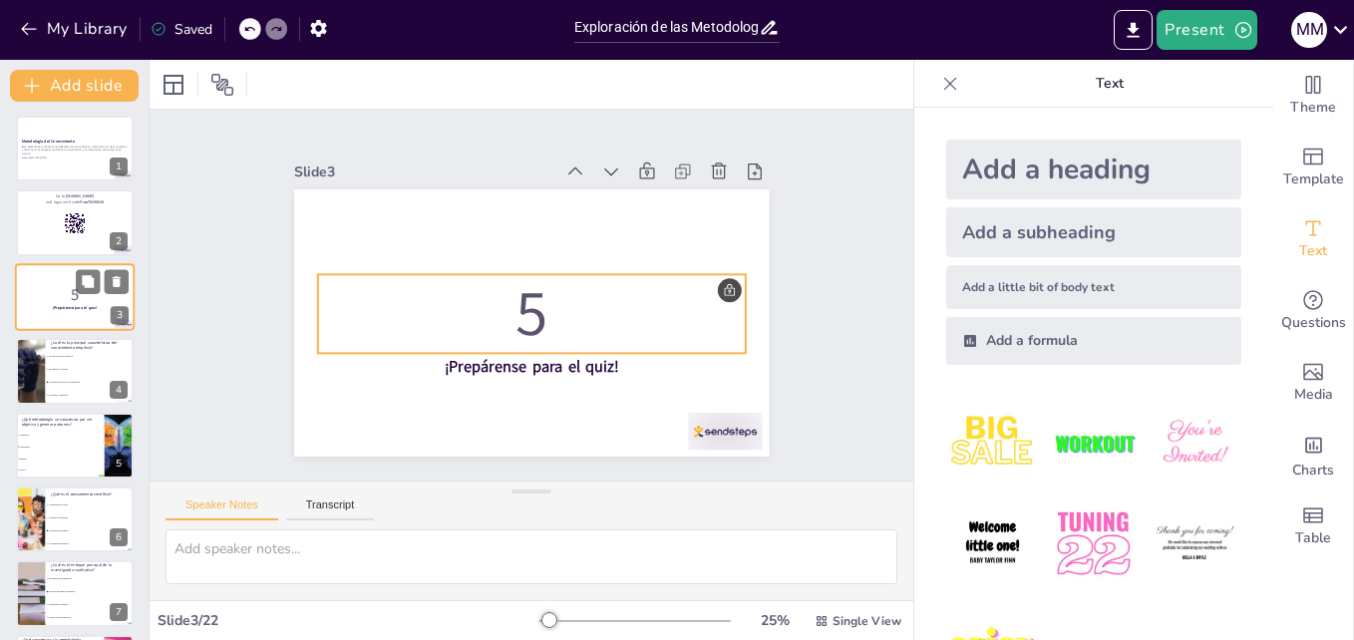
scroll to position [0, 0]
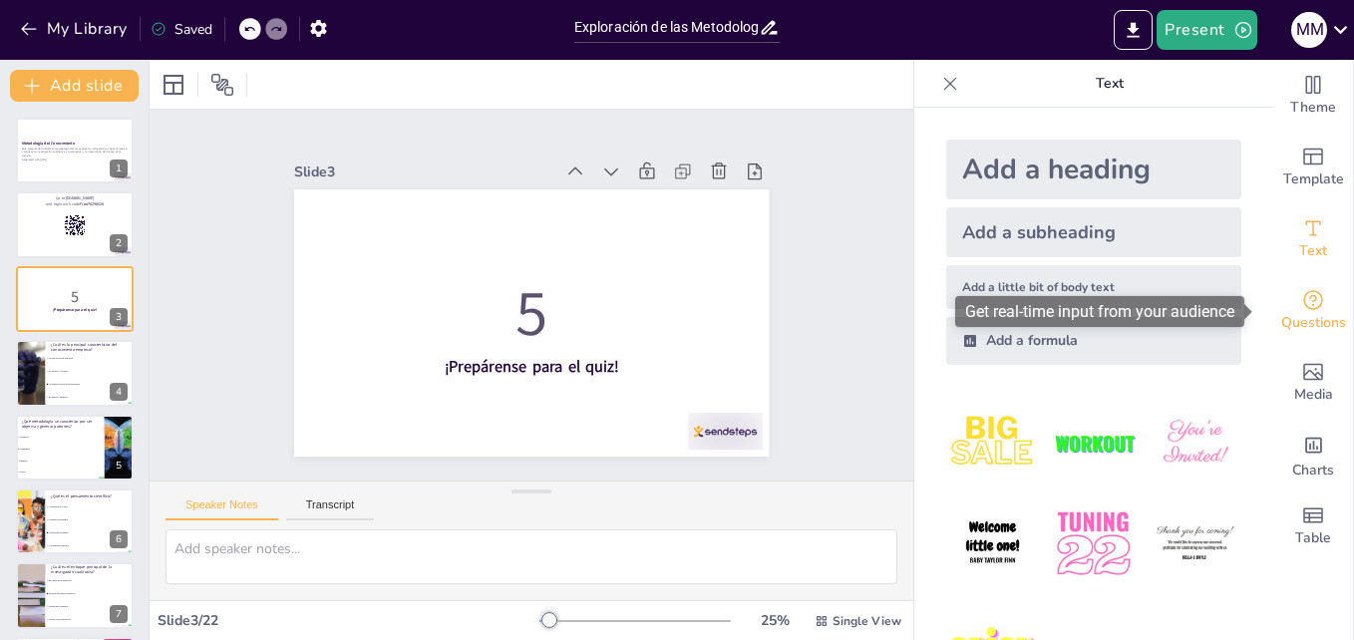
click at [1308, 301] on icon "Get real-time input from your audience" at bounding box center [1314, 300] width 20 height 20
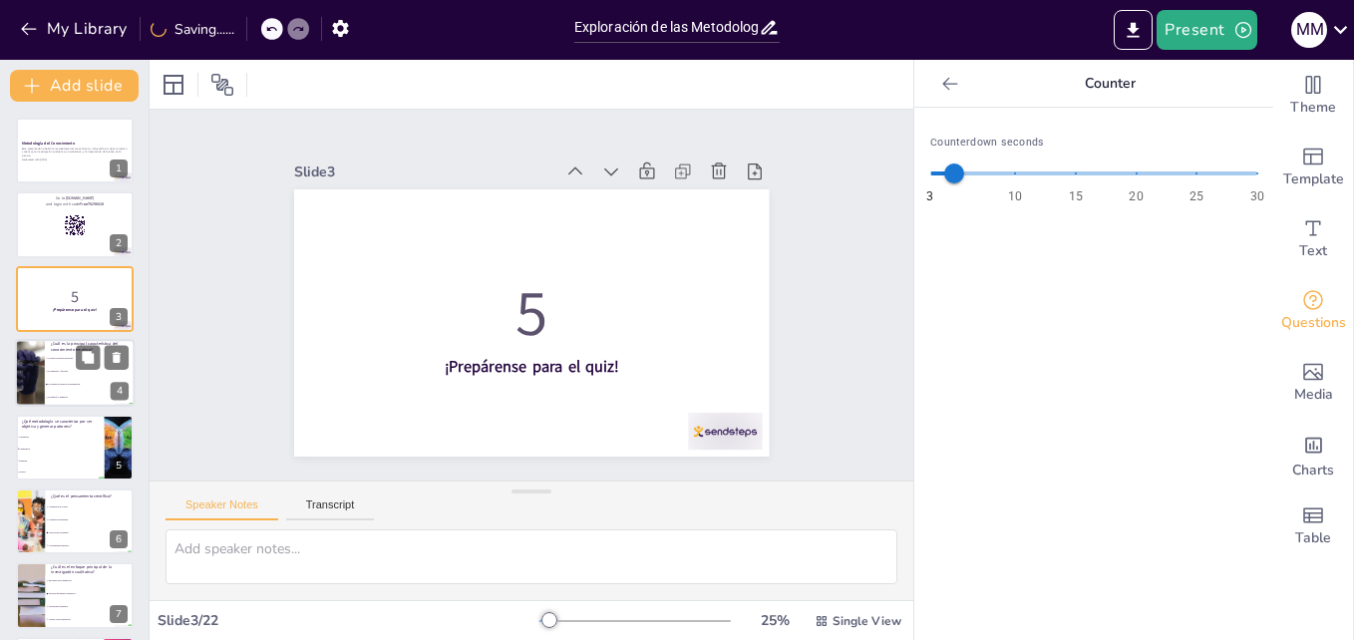
click at [32, 366] on div at bounding box center [30, 373] width 102 height 68
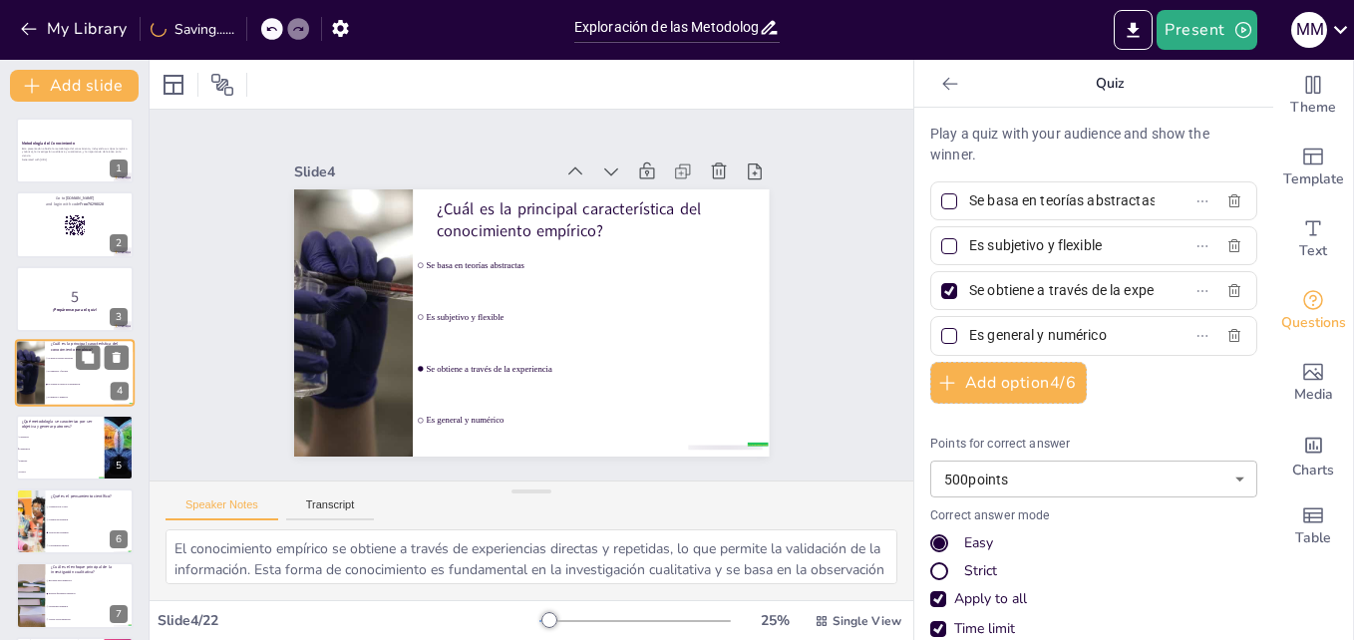
scroll to position [2, 0]
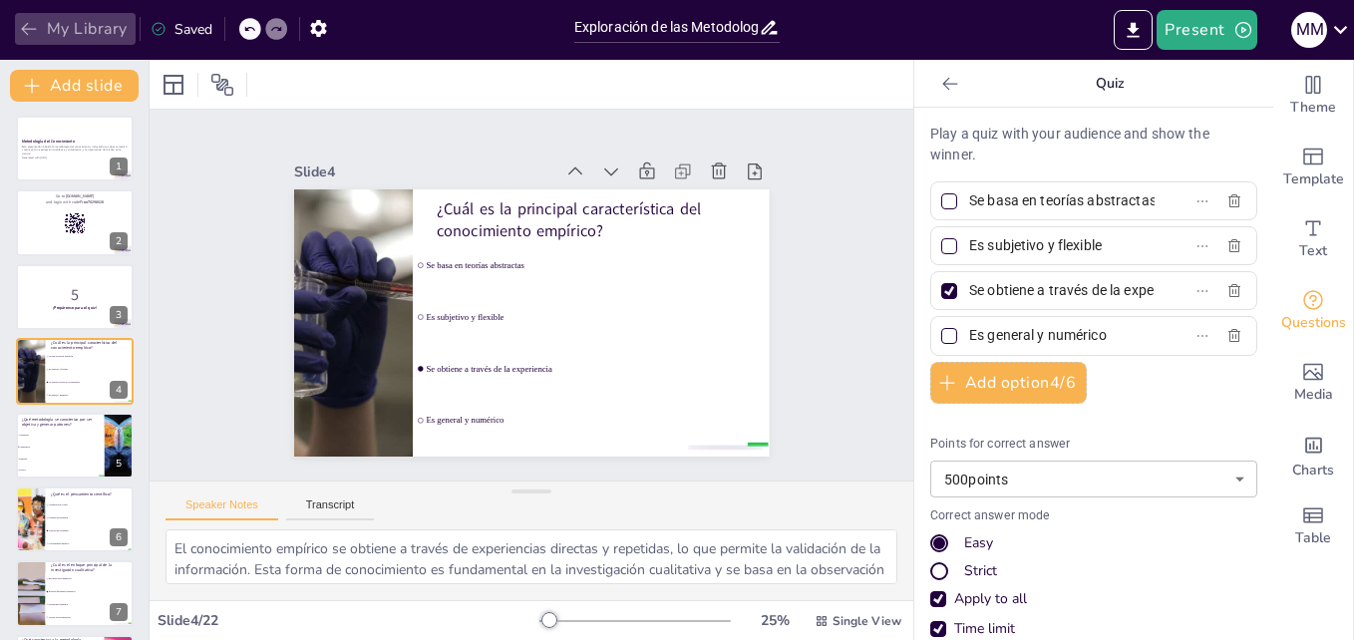
click at [26, 24] on icon "button" at bounding box center [29, 29] width 20 height 20
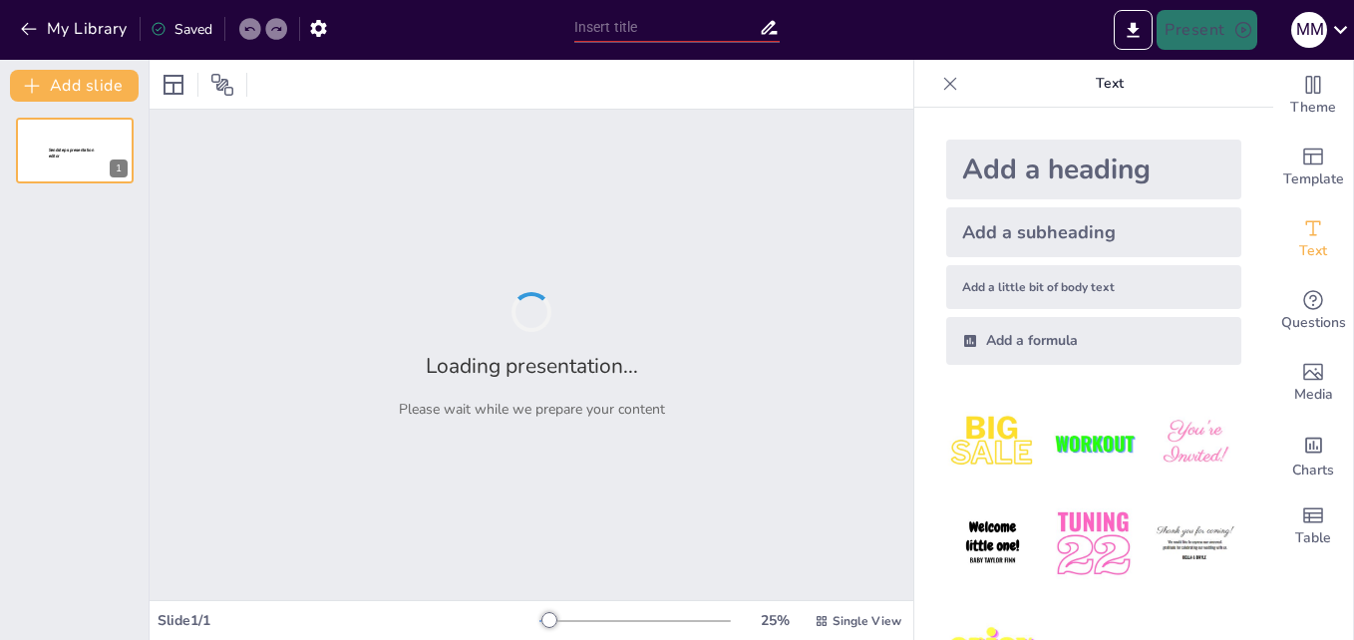
type input "Exploración de las Metodologías de Conocimiento: Empírico vs. Teórico"
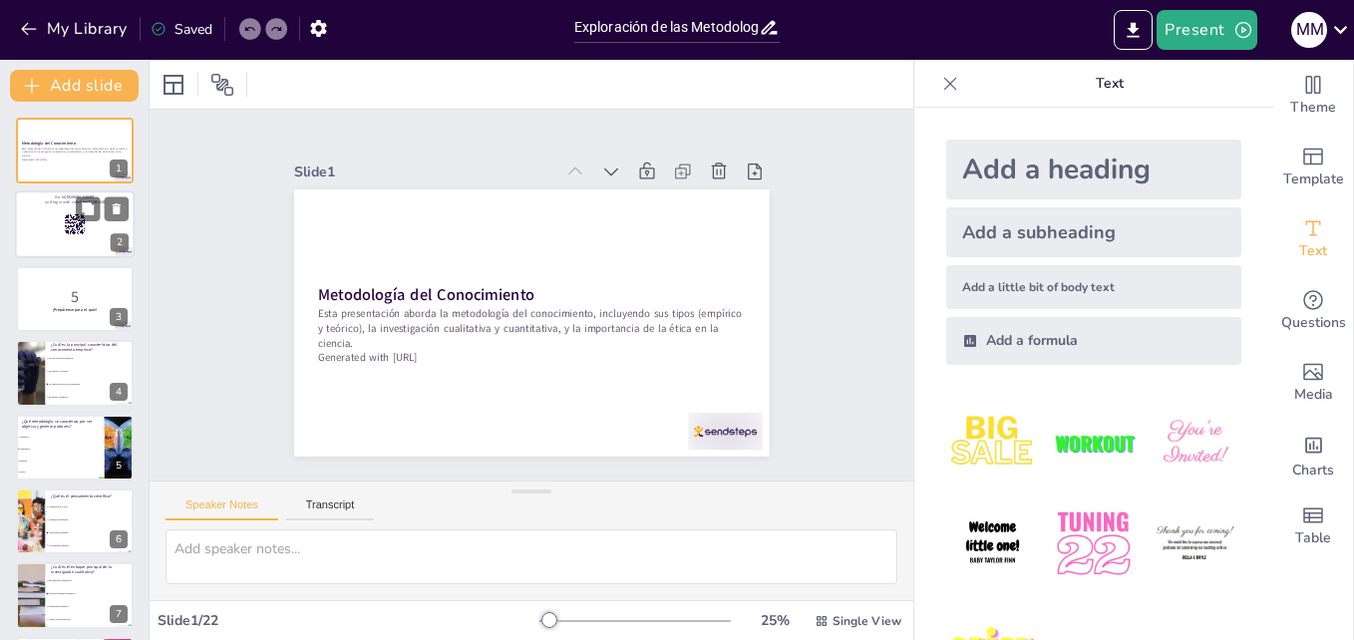
checkbox input "true"
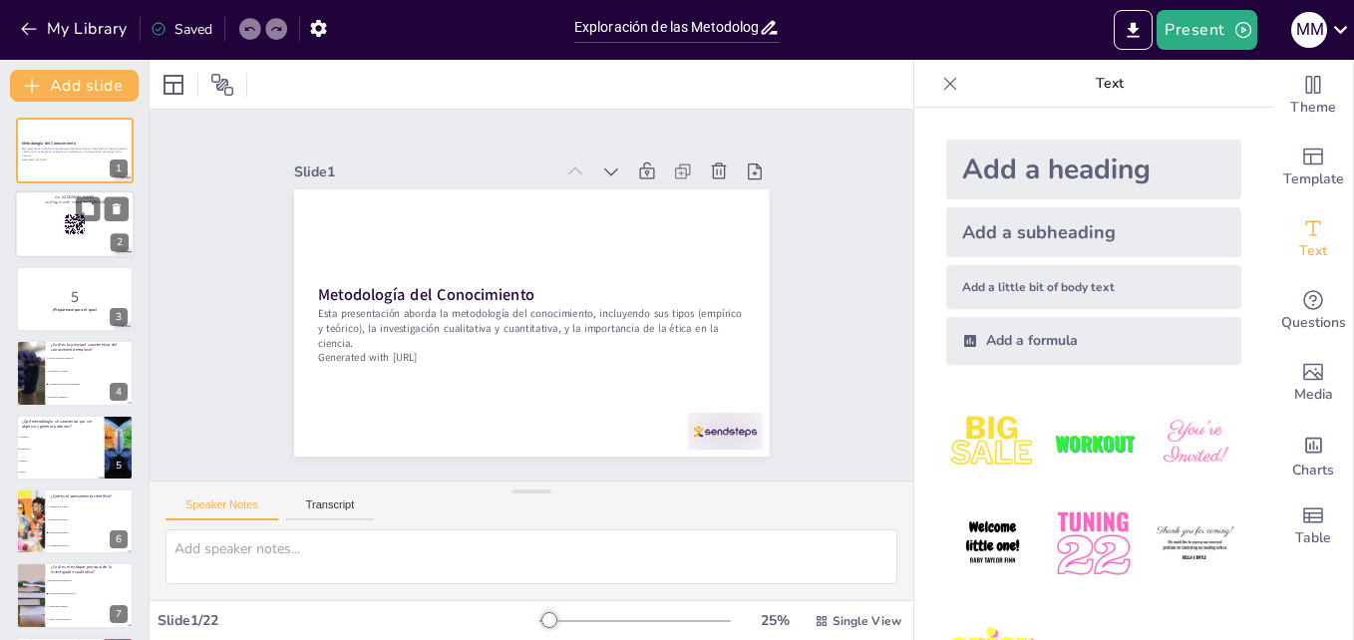
checkbox input "true"
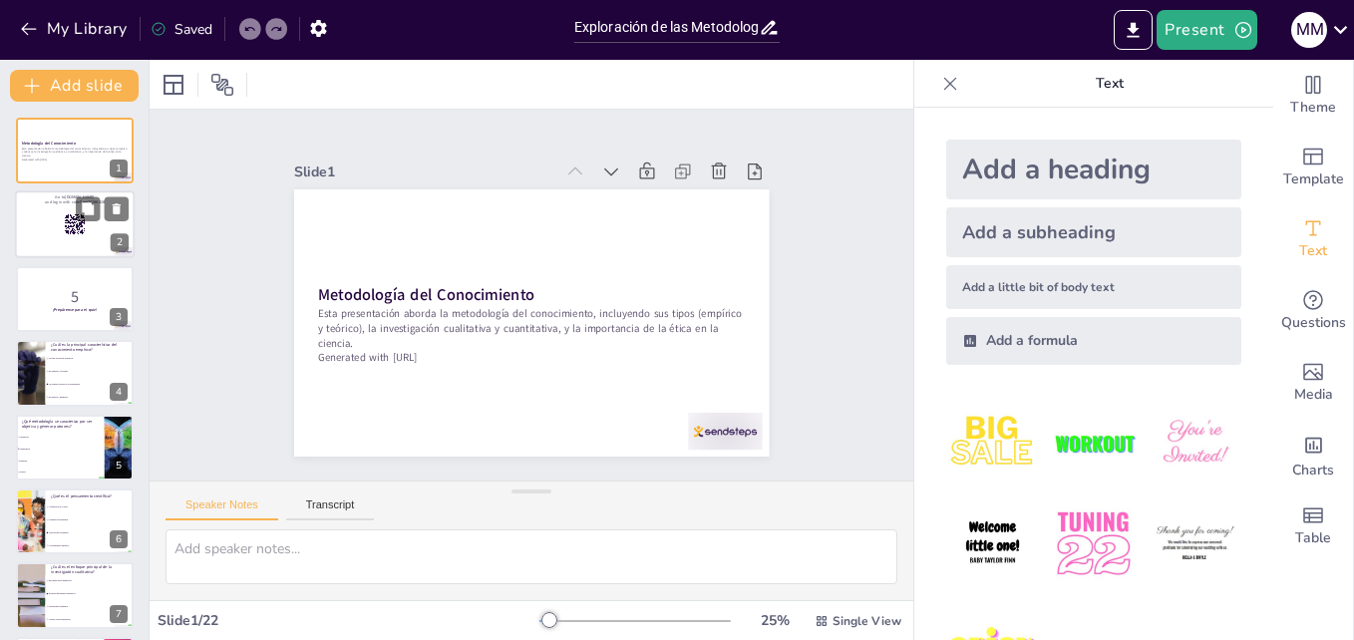
checkbox input "true"
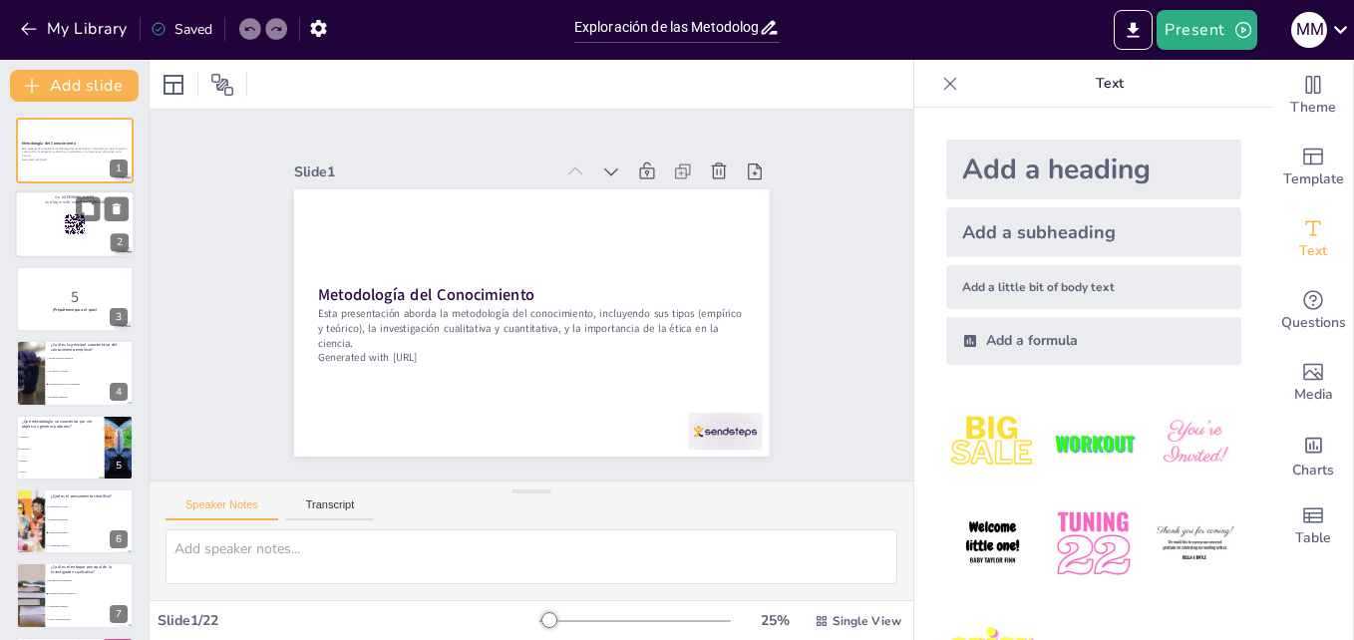
checkbox input "true"
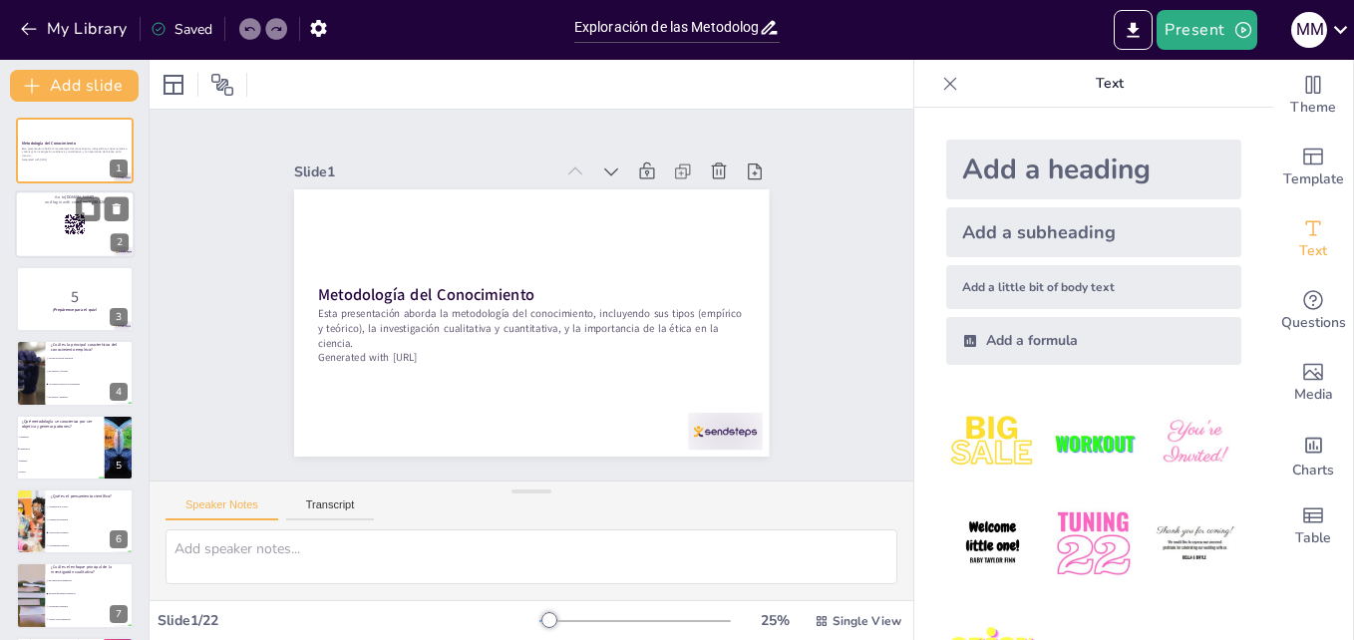
checkbox input "true"
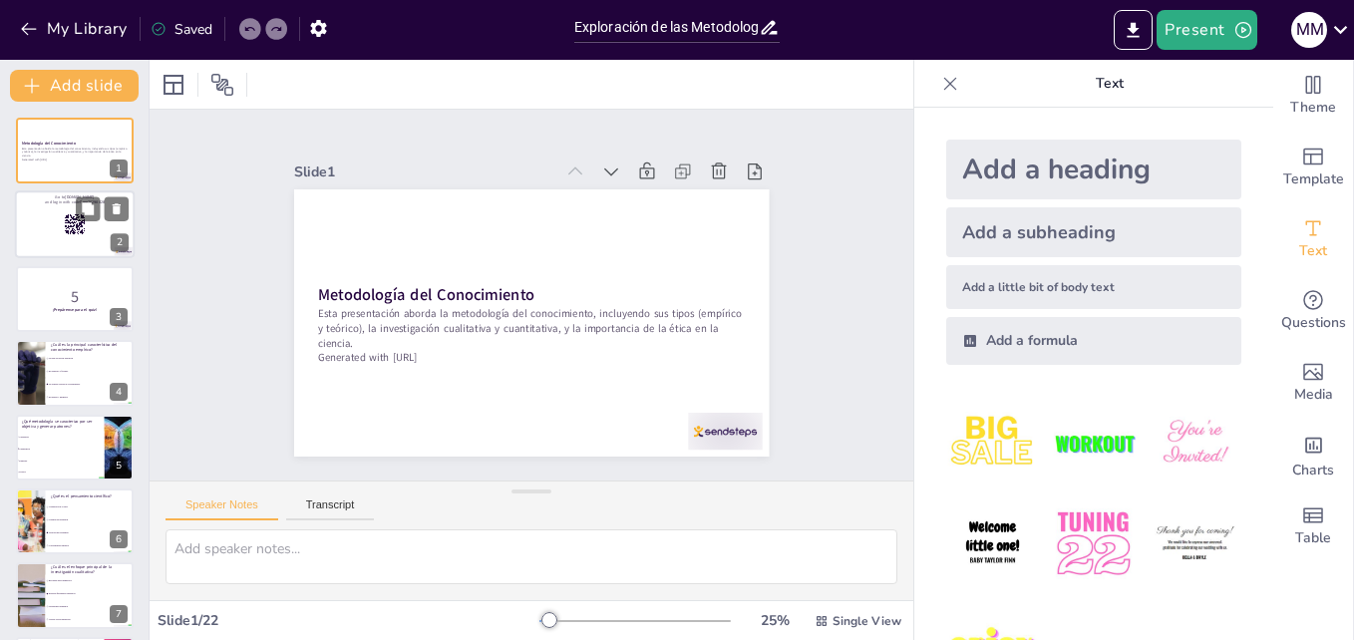
checkbox input "true"
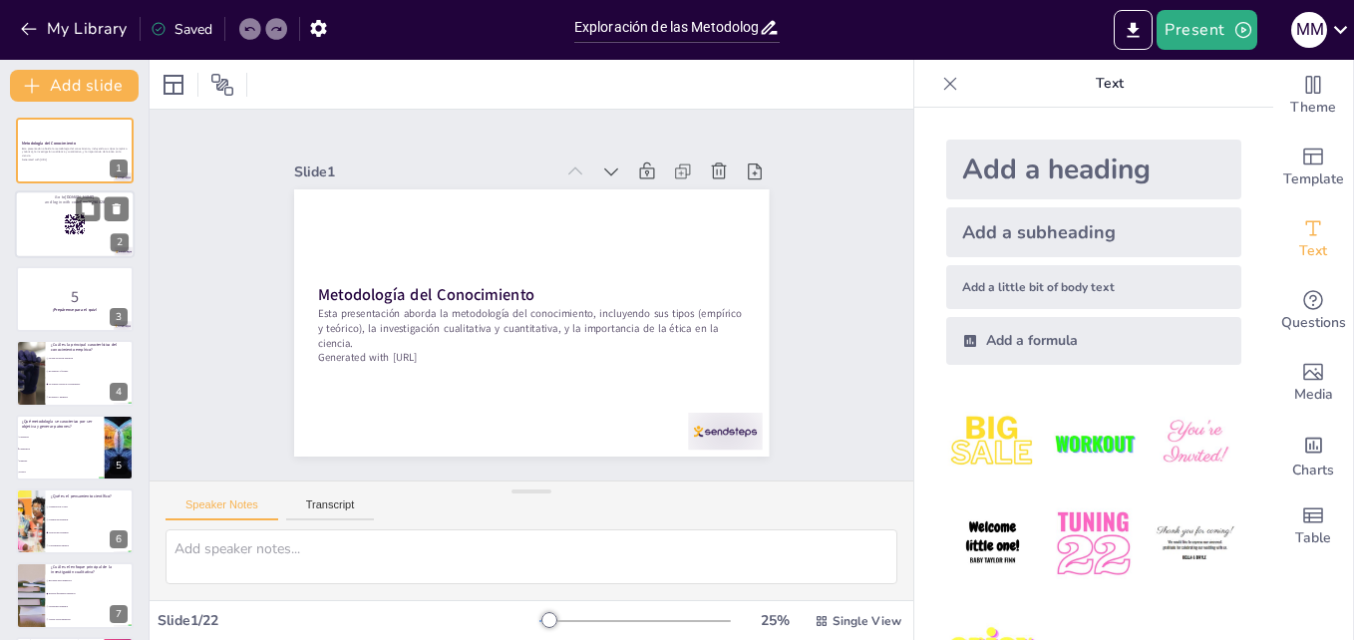
checkbox input "true"
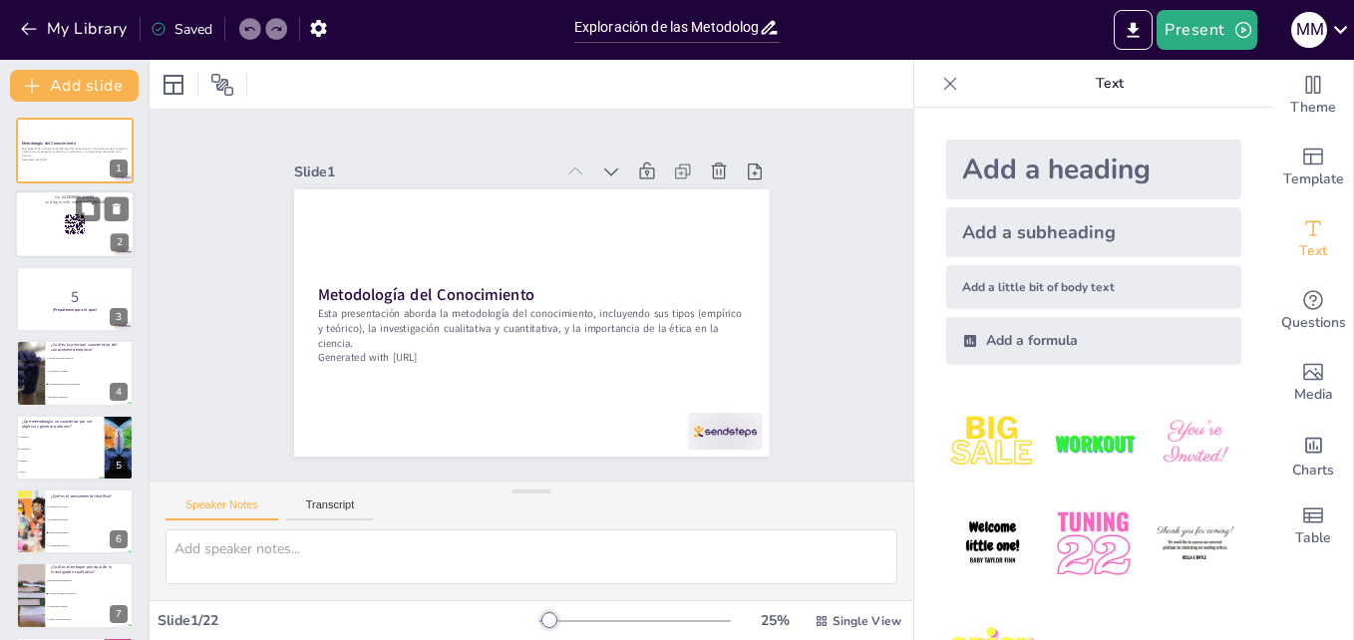
checkbox input "true"
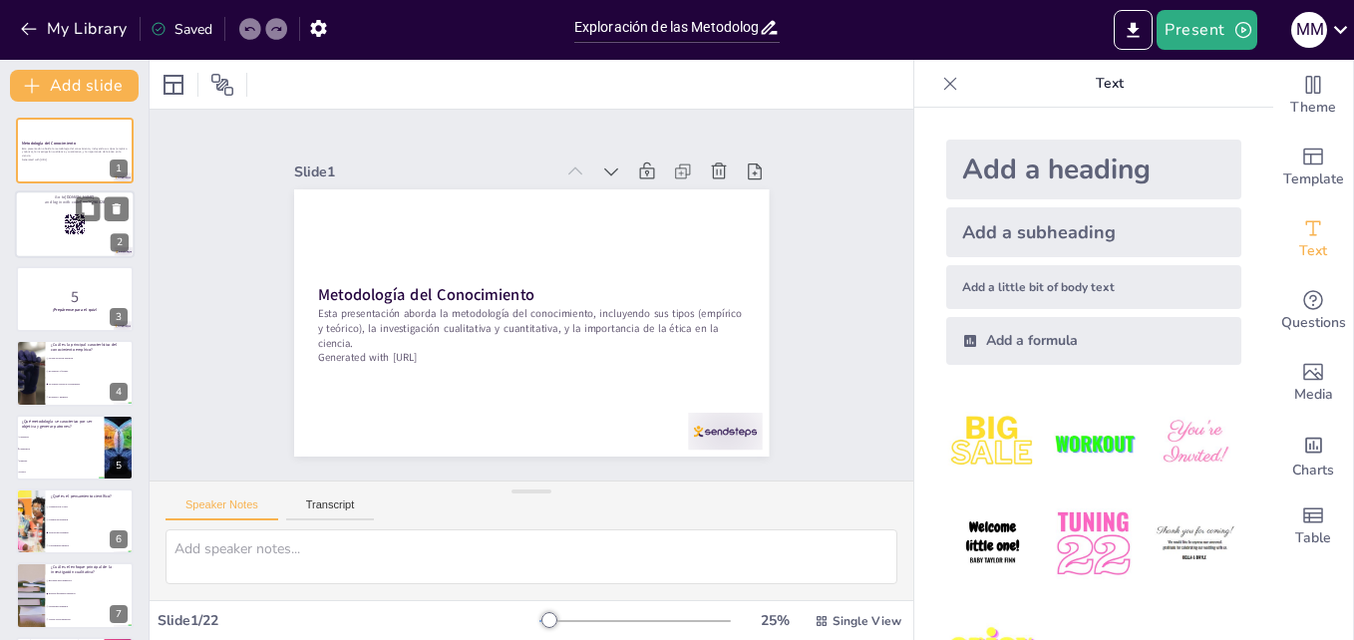
checkbox input "true"
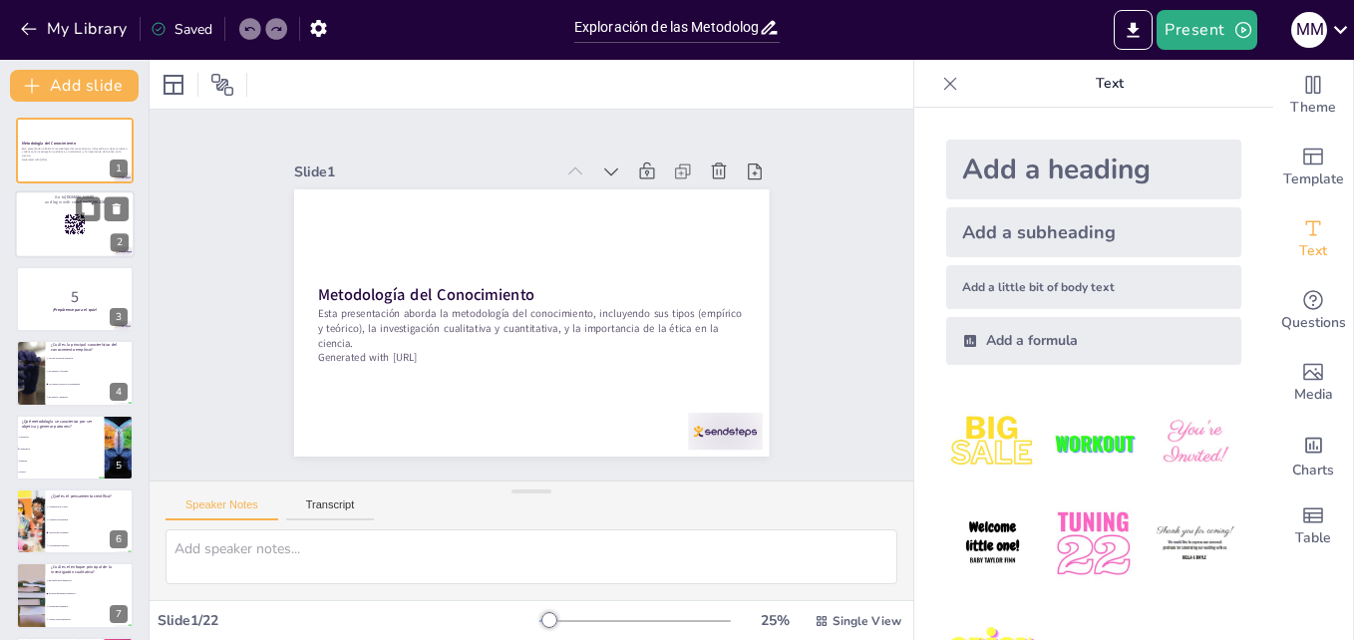
checkbox input "true"
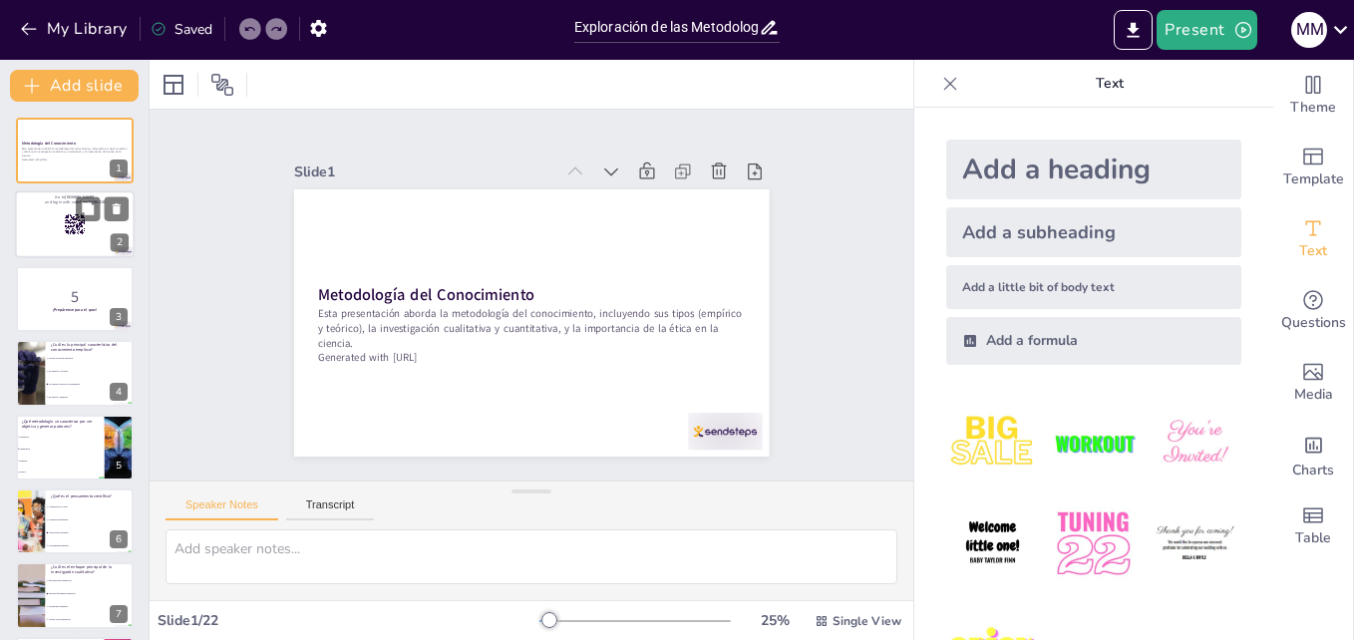
checkbox input "true"
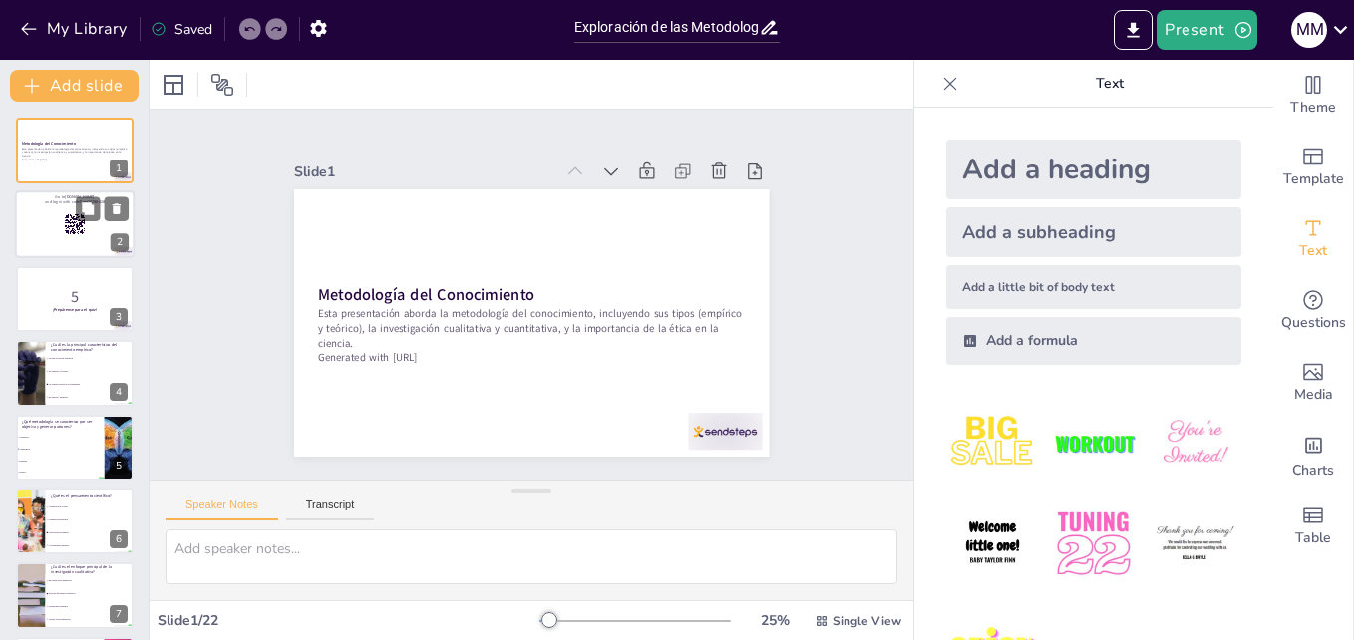
checkbox input "true"
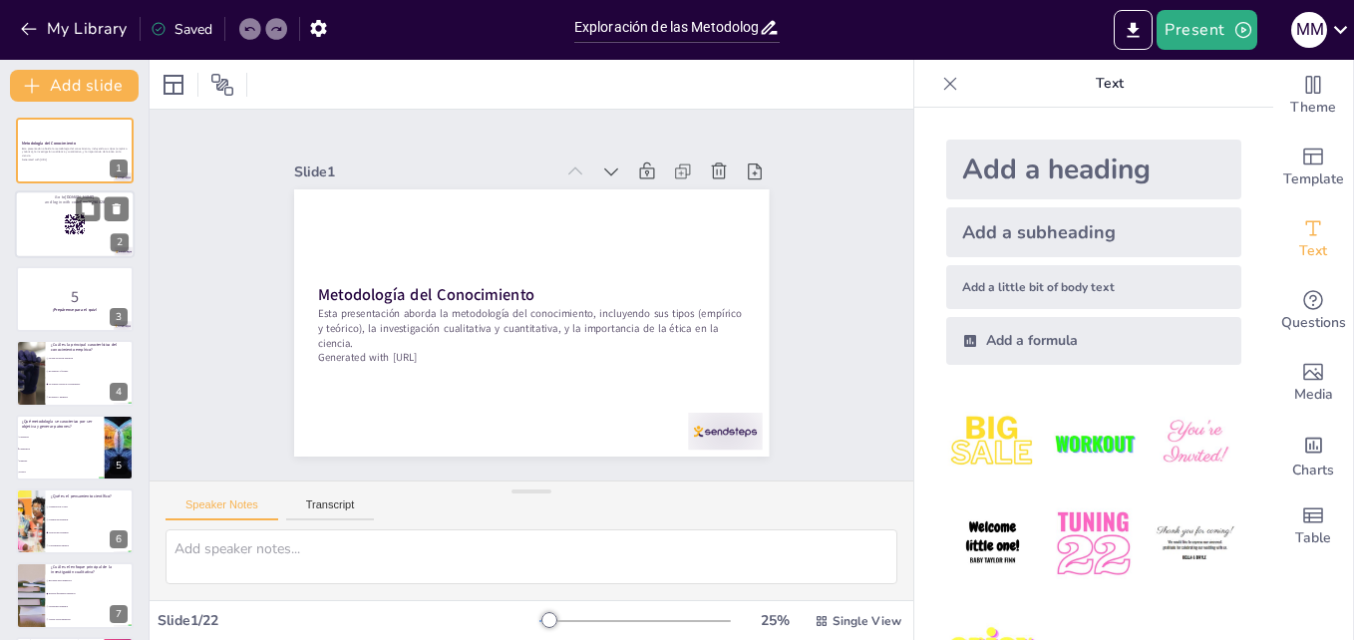
checkbox input "true"
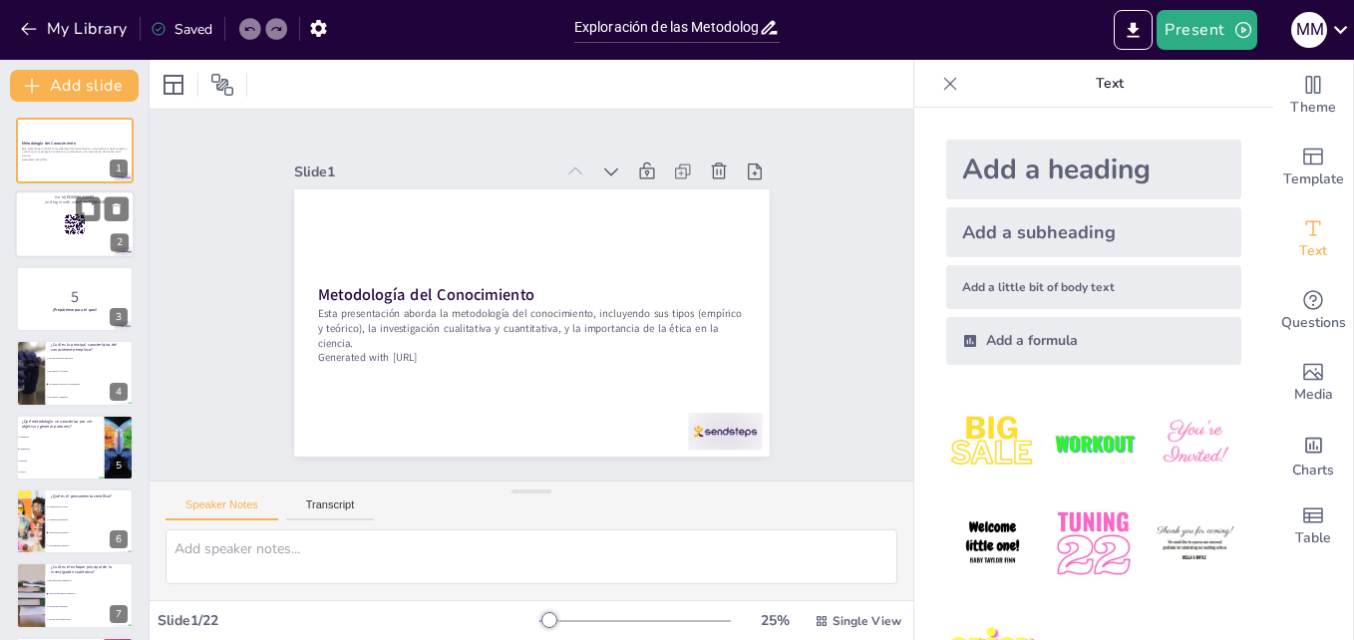
checkbox input "true"
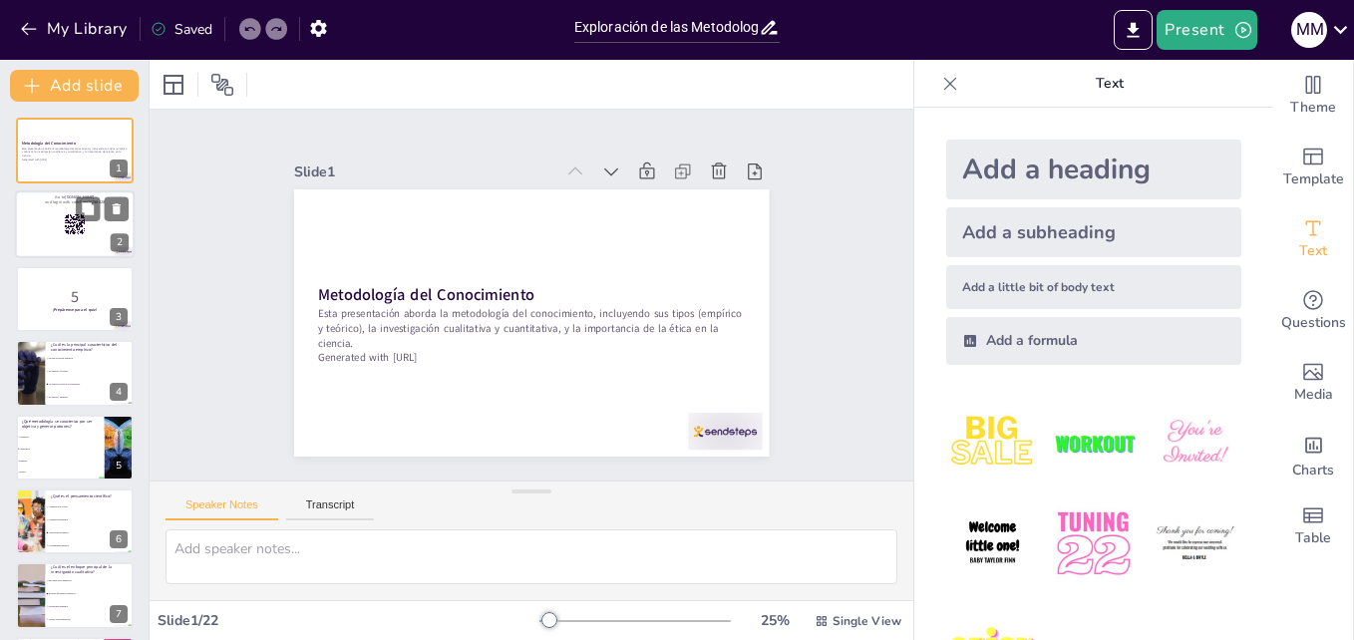
checkbox input "true"
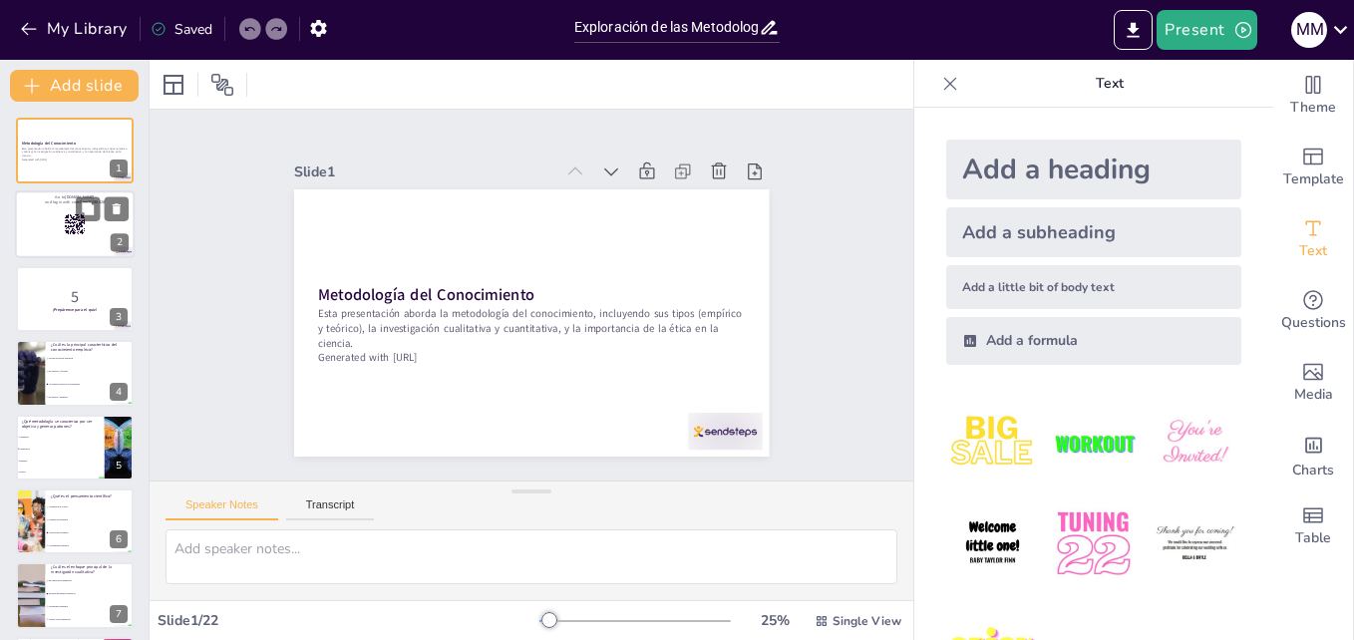
checkbox input "true"
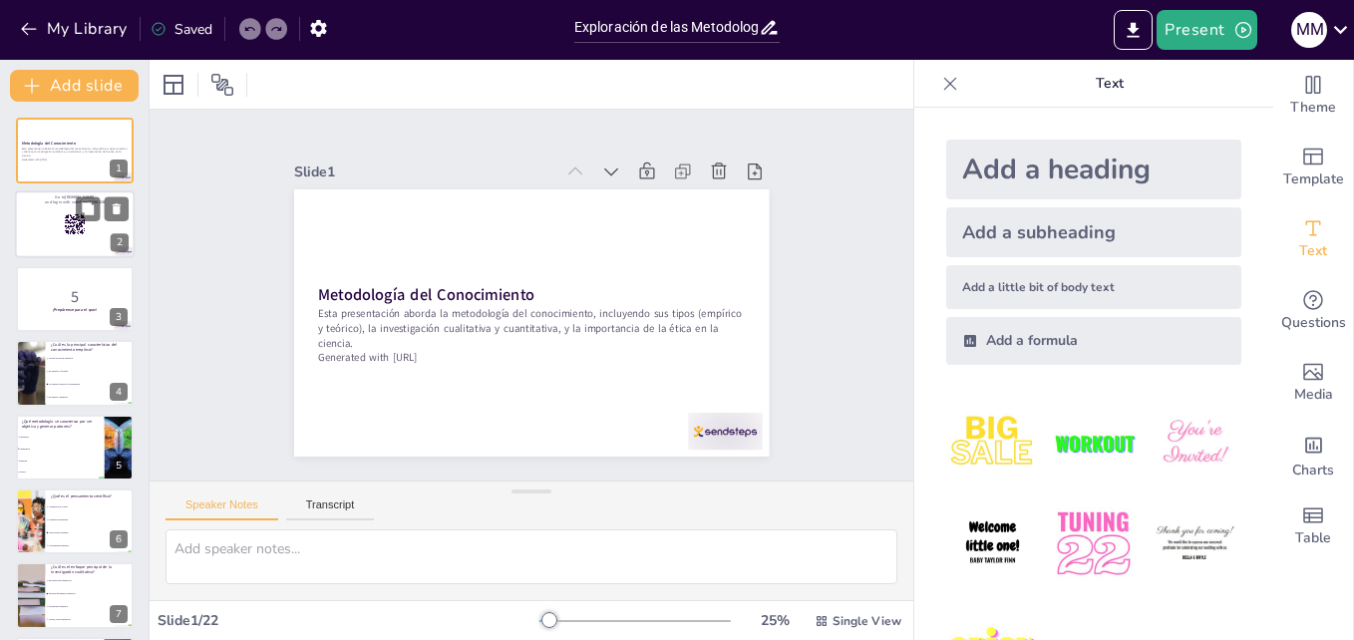
checkbox input "true"
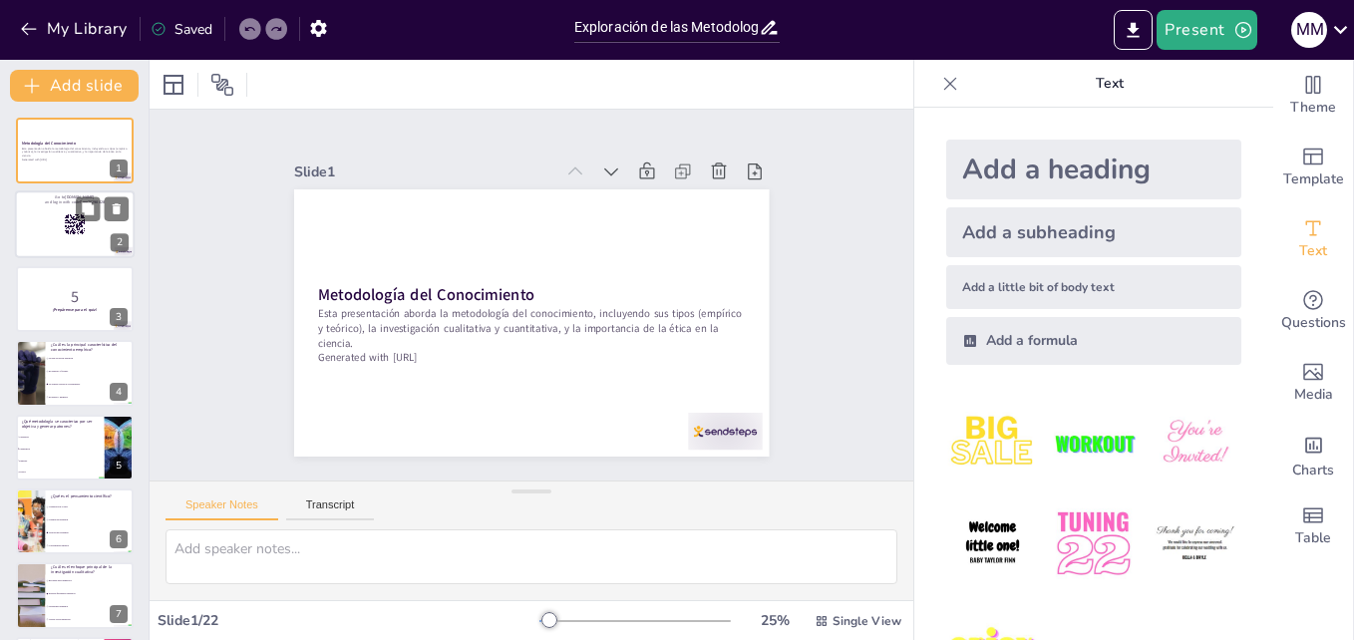
checkbox input "true"
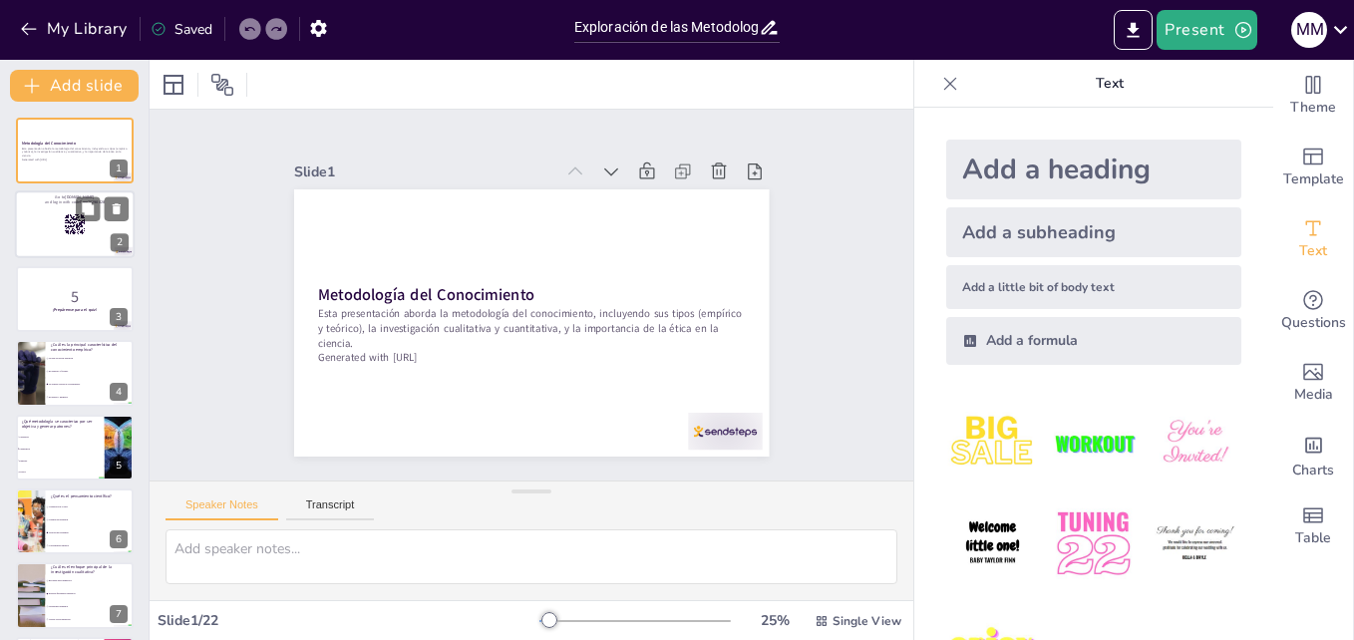
checkbox input "true"
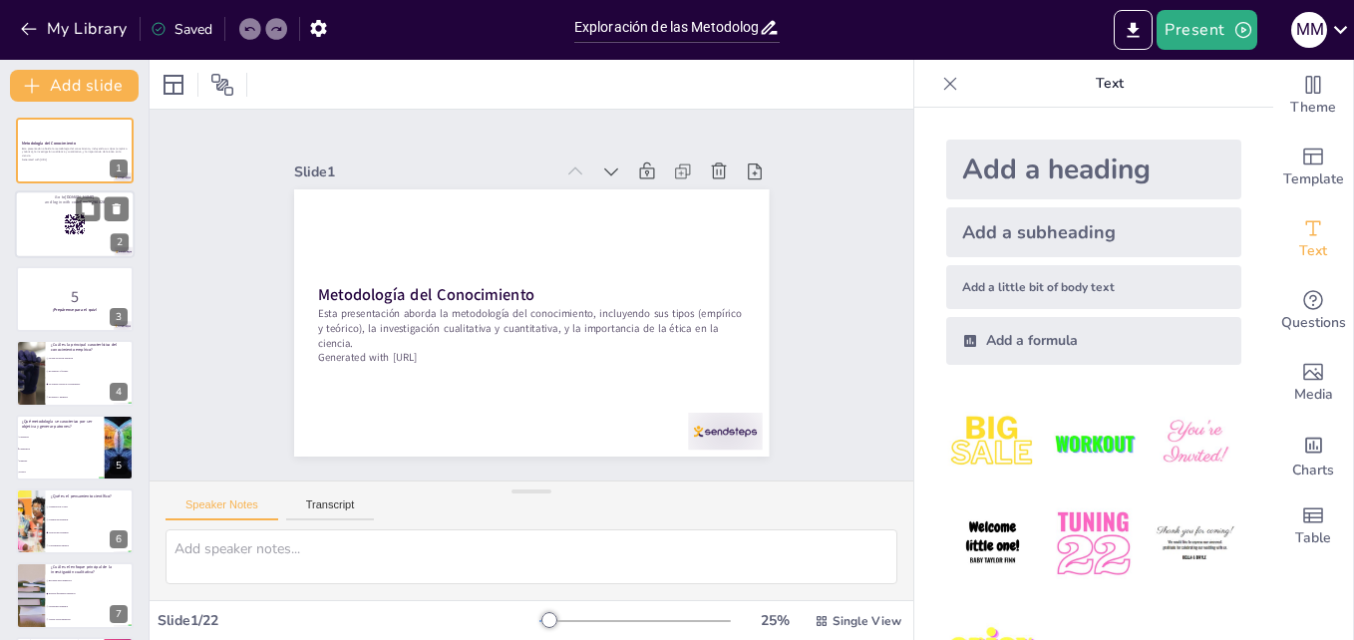
checkbox input "true"
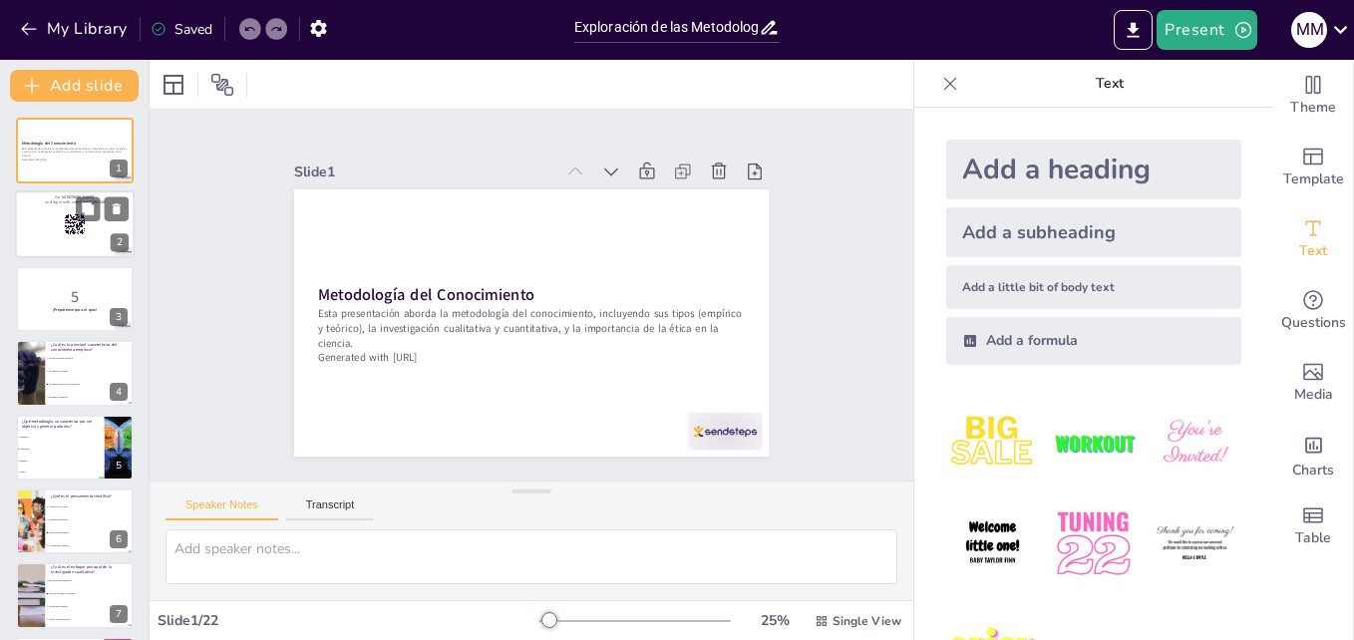
checkbox input "true"
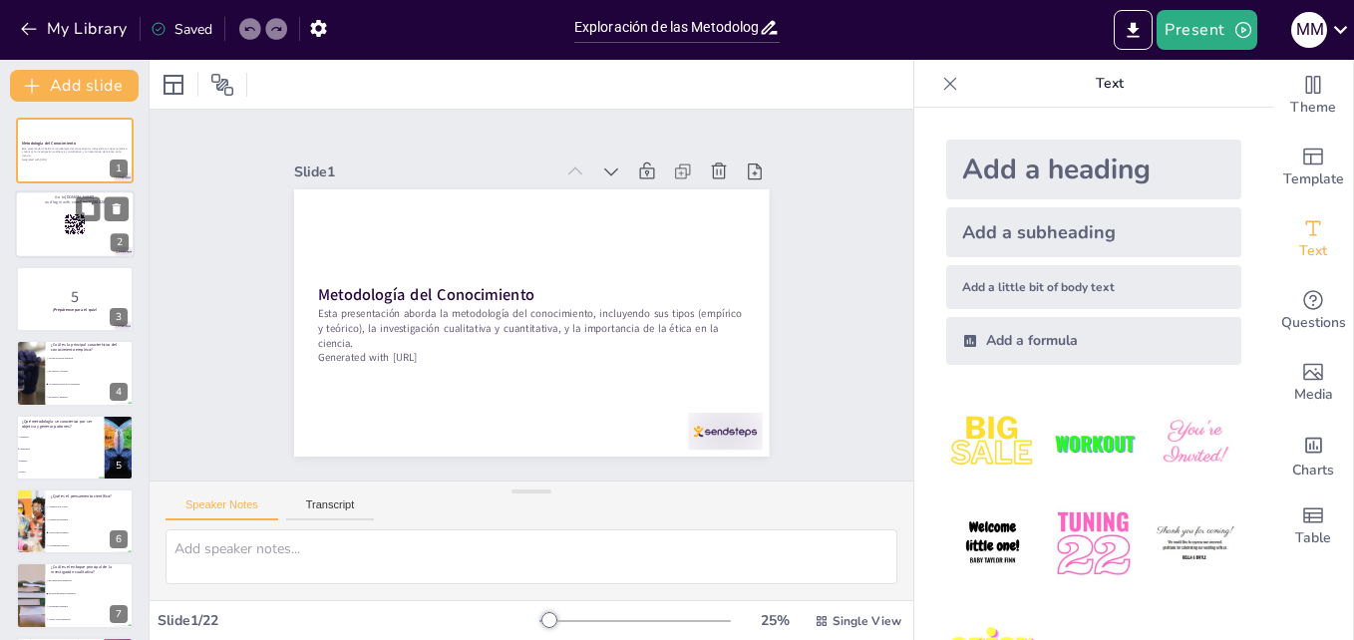
checkbox input "true"
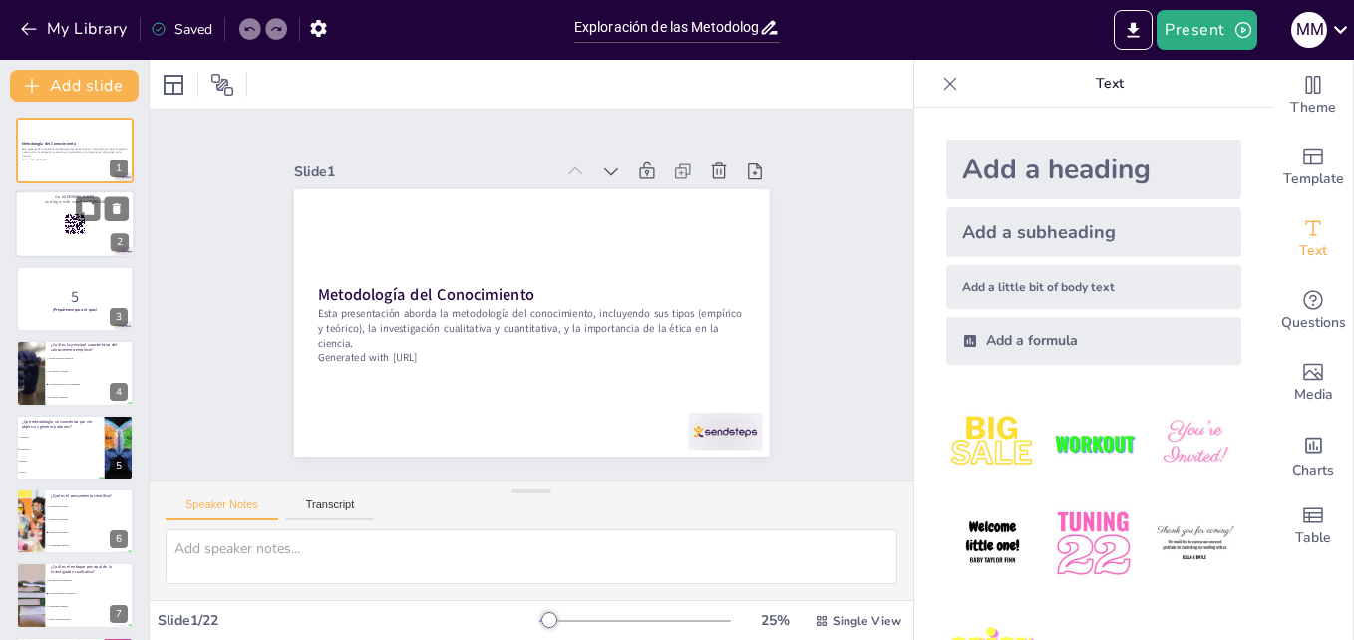
checkbox input "true"
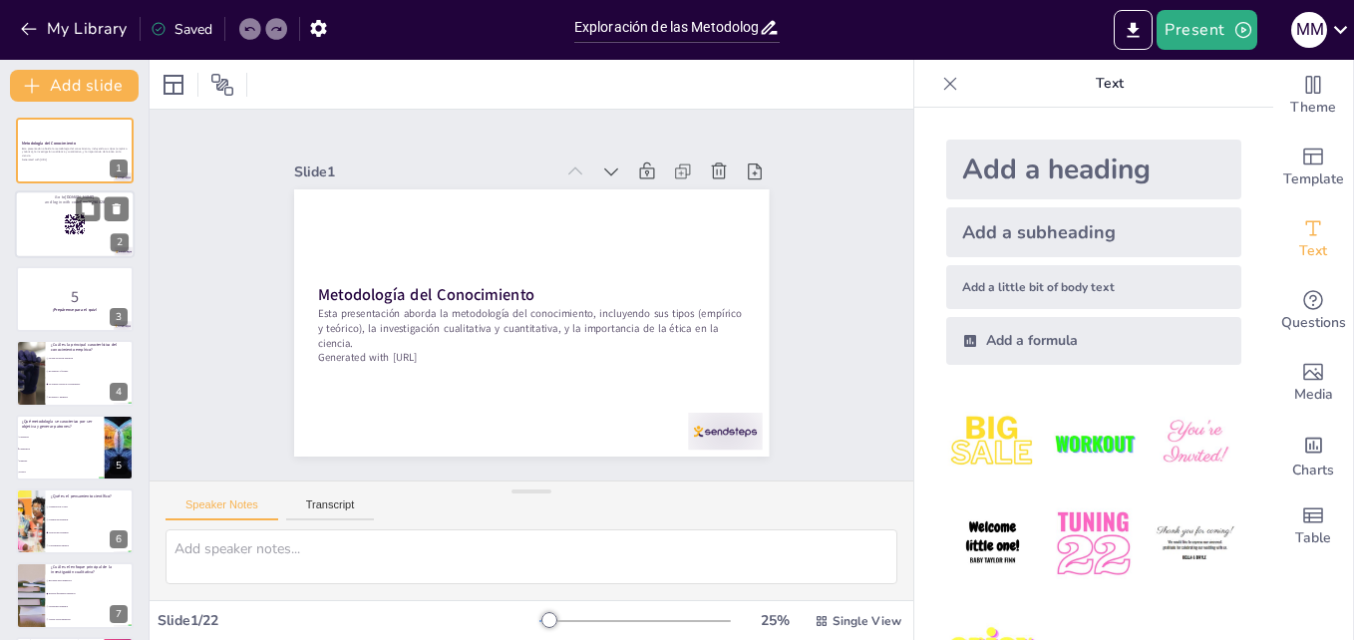
checkbox input "true"
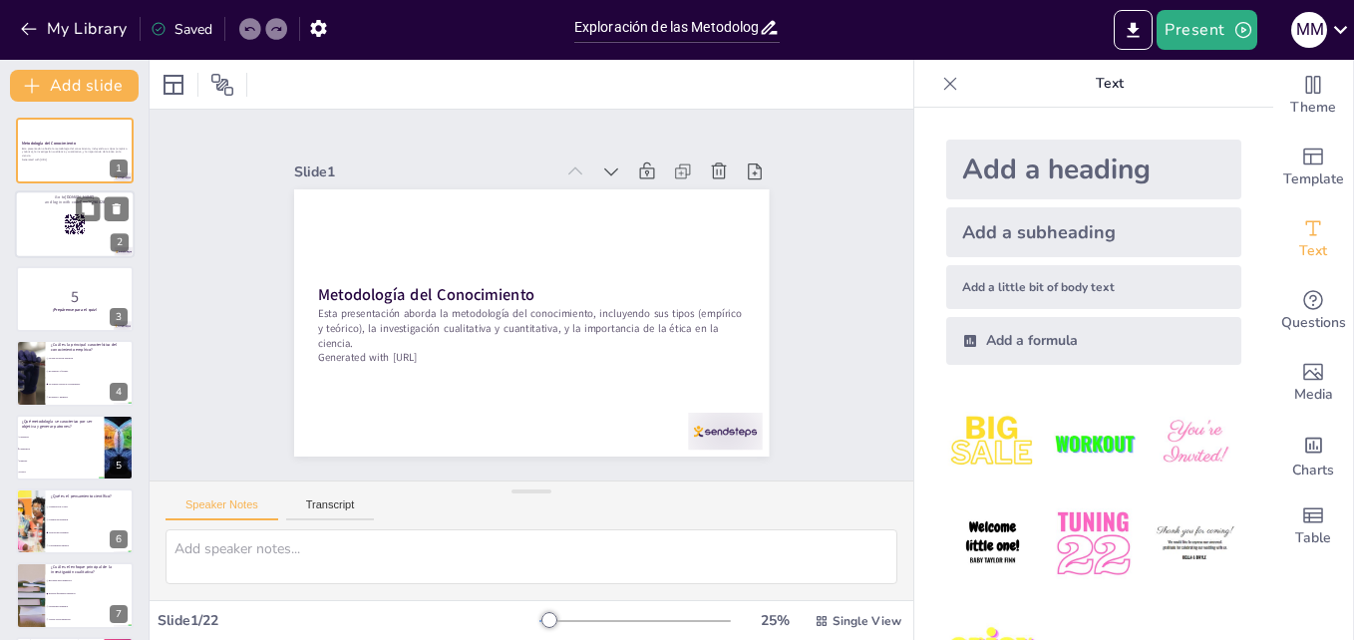
checkbox input "true"
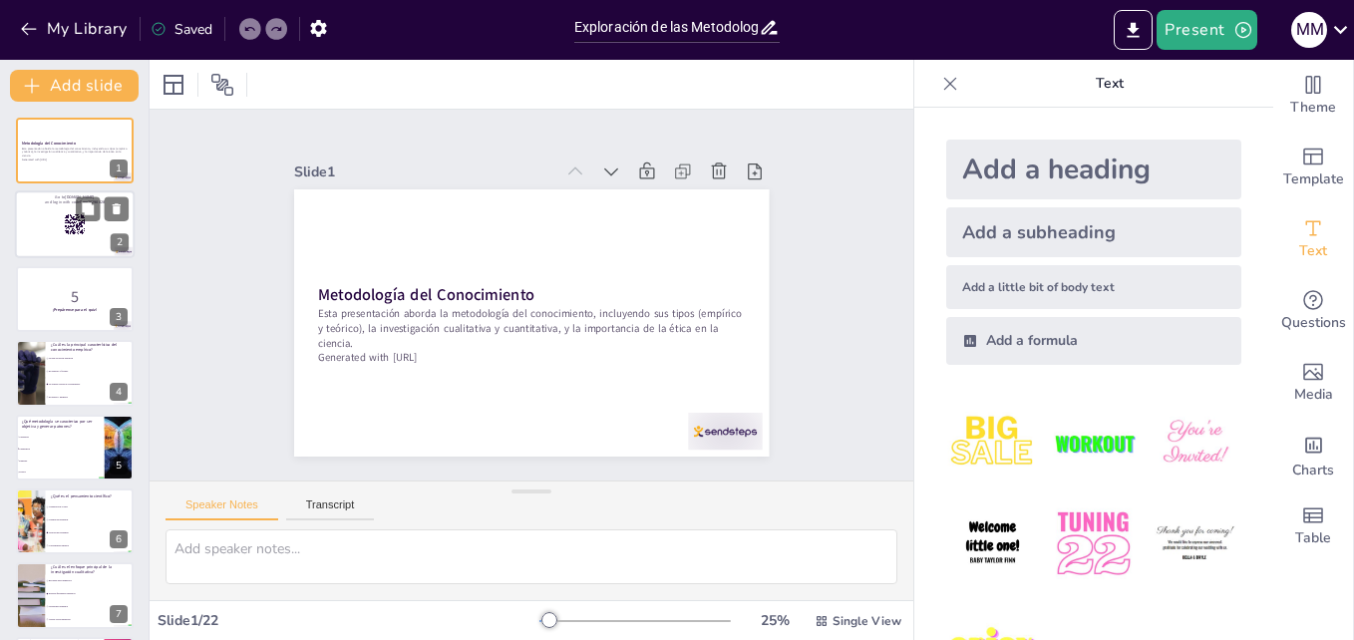
checkbox input "true"
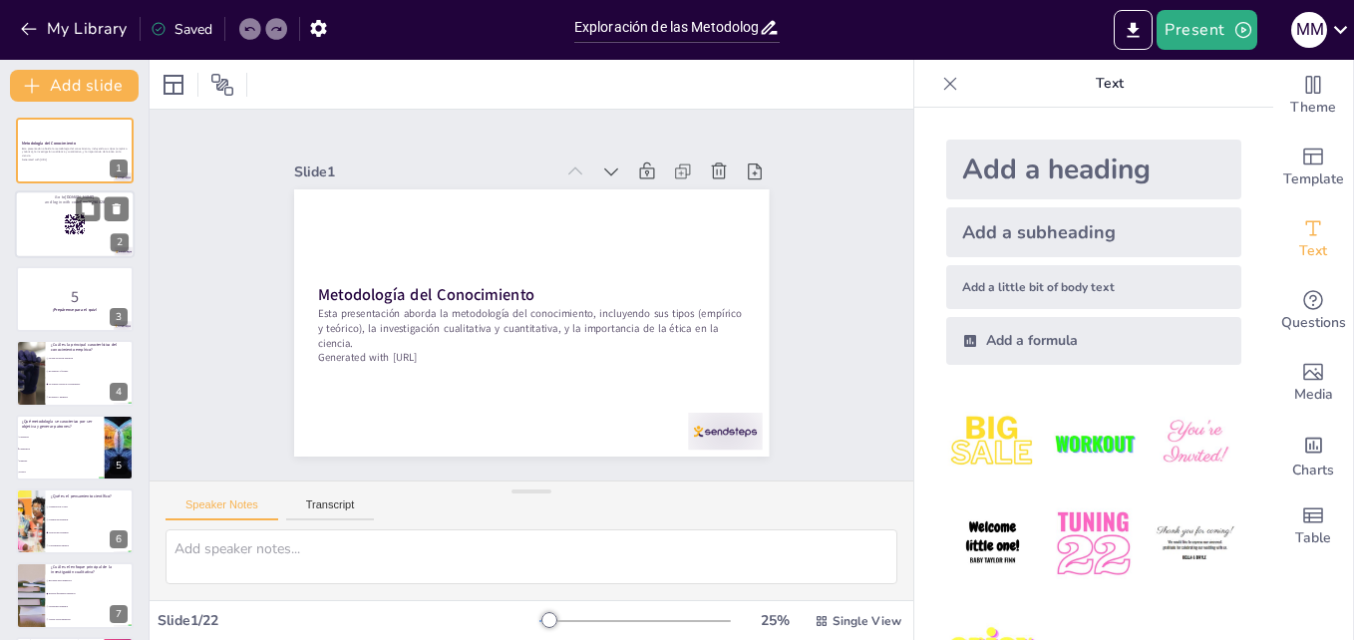
checkbox input "true"
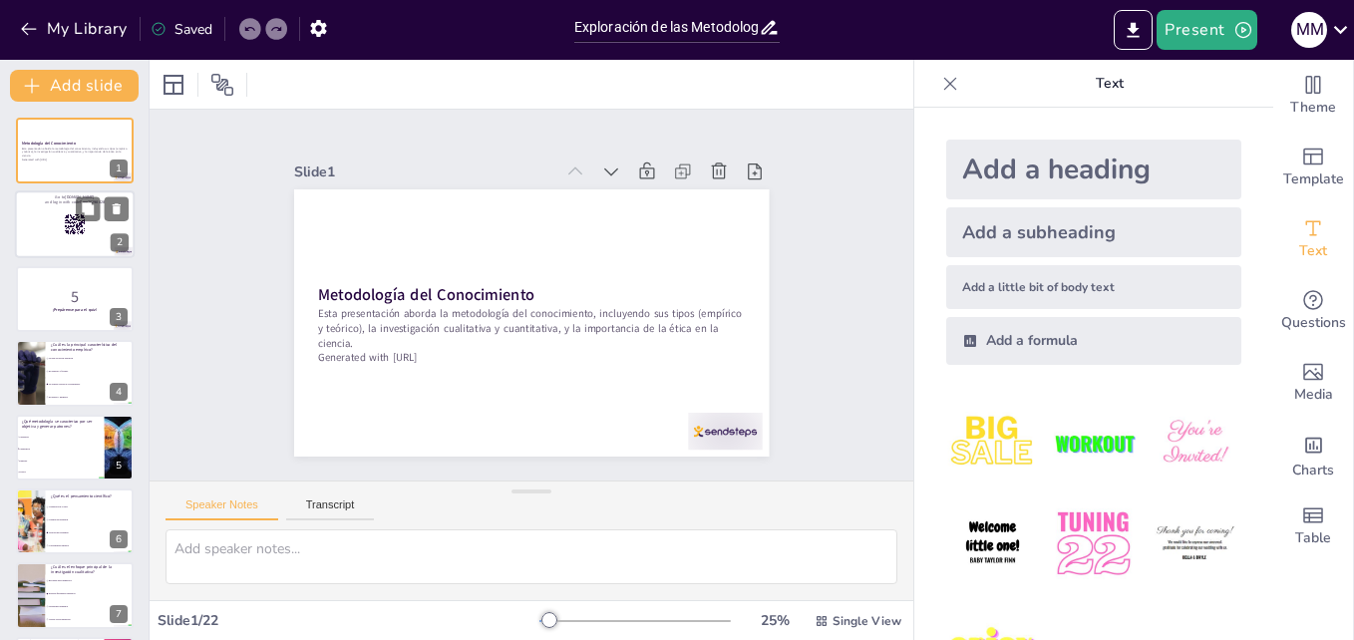
click at [52, 223] on div at bounding box center [75, 225] width 120 height 68
checkbox input "true"
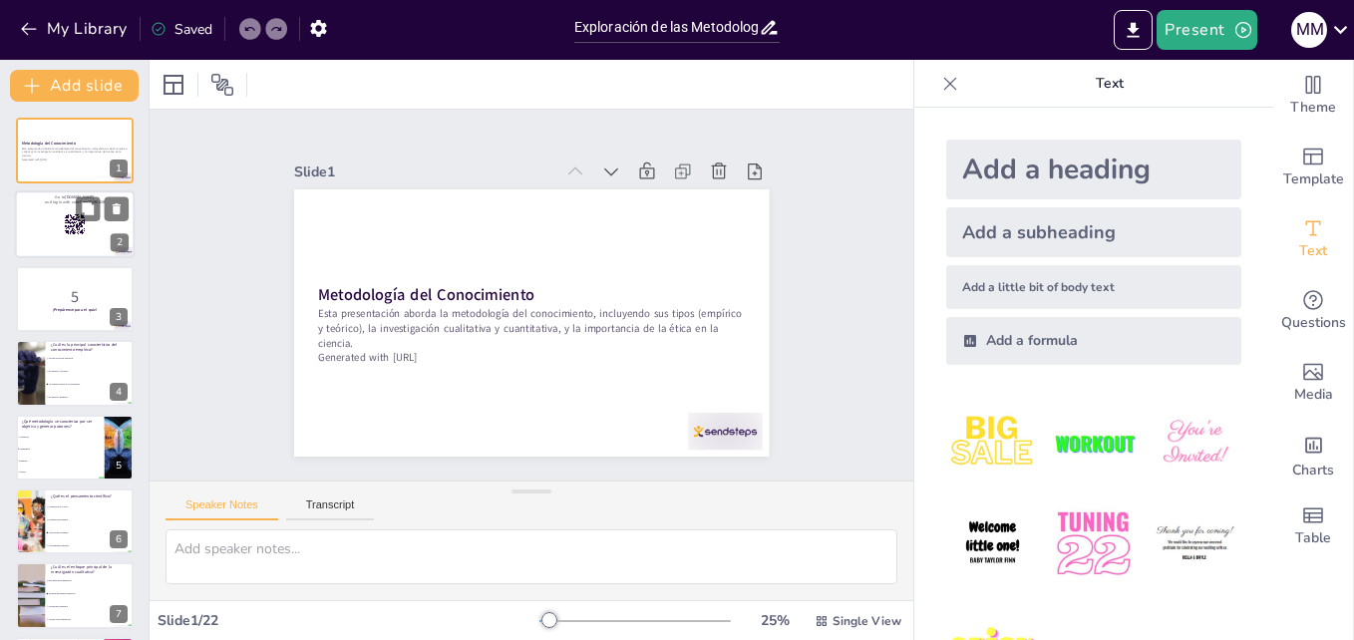
checkbox input "true"
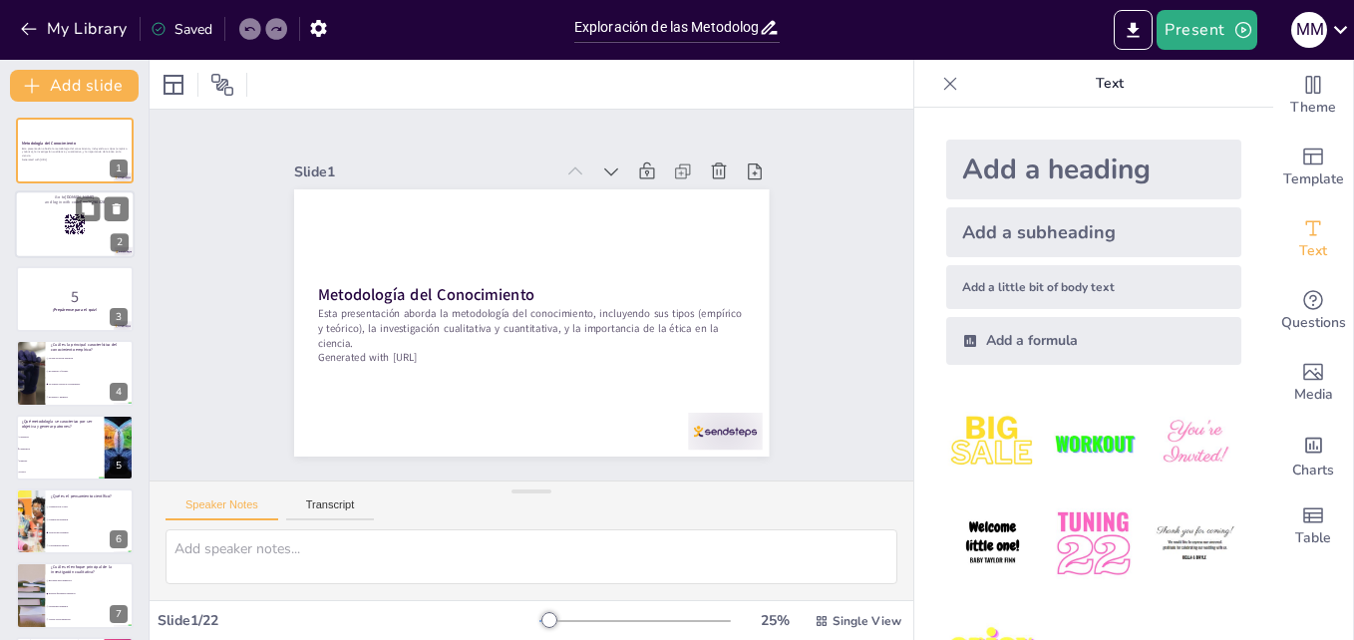
checkbox input "true"
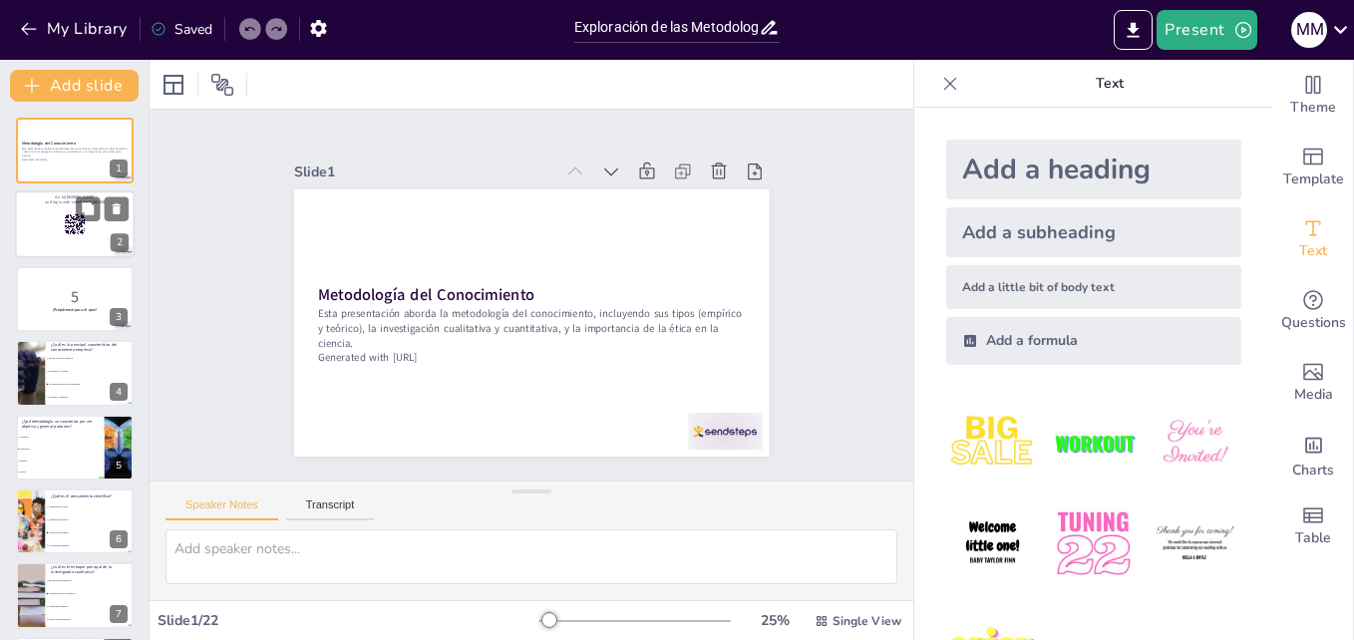
checkbox input "true"
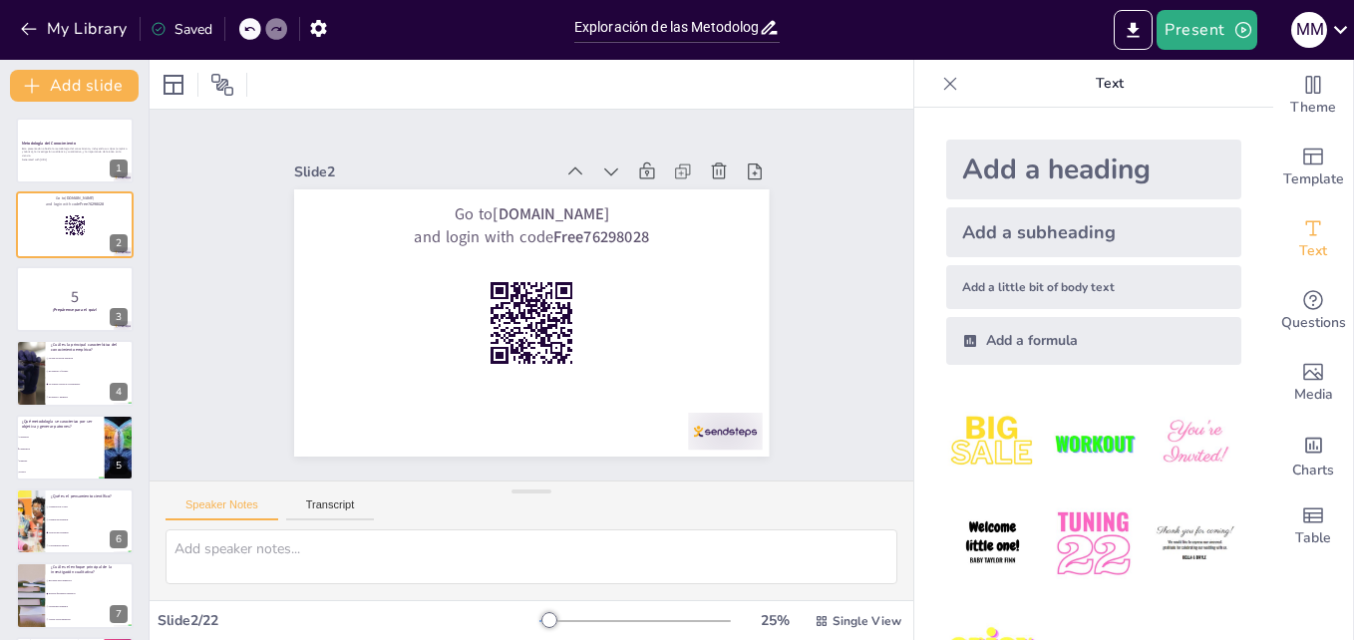
checkbox input "true"
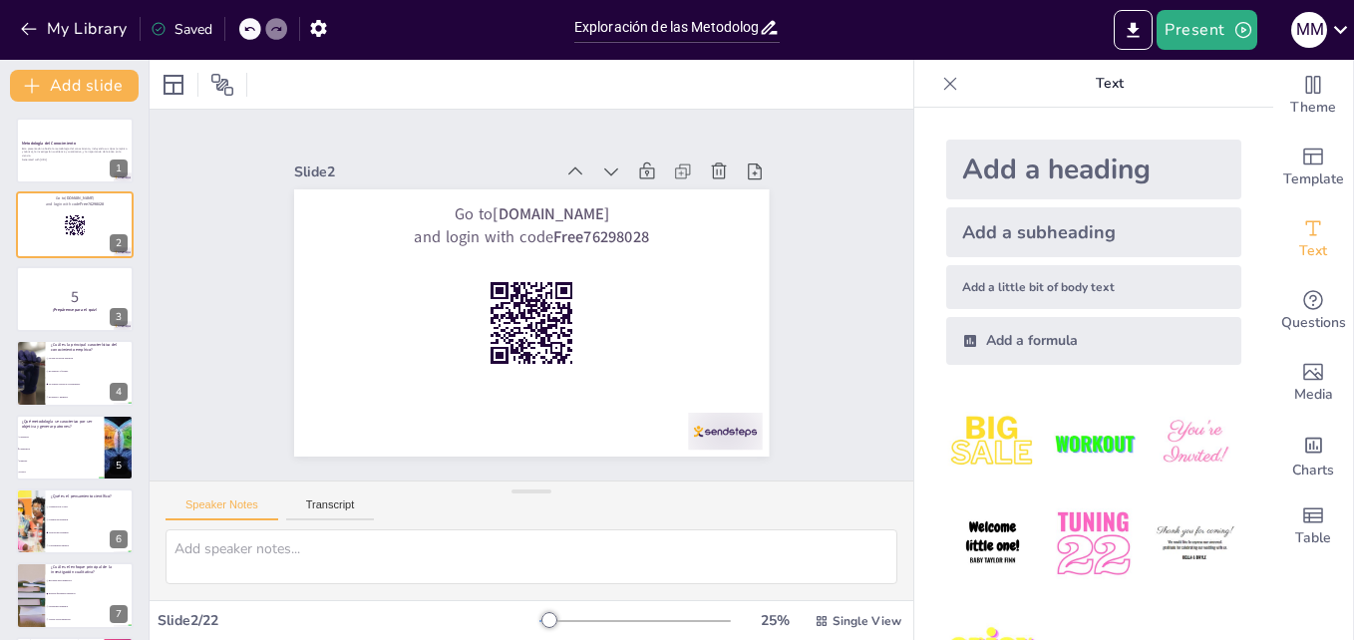
checkbox input "true"
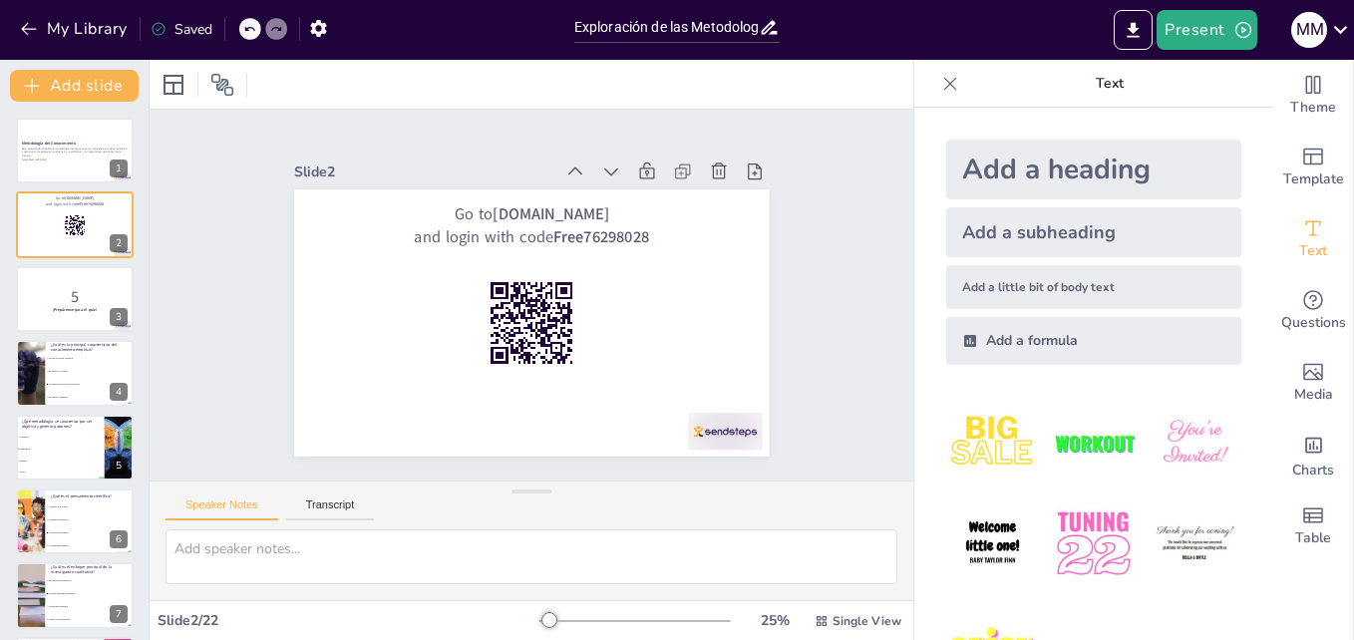
checkbox input "true"
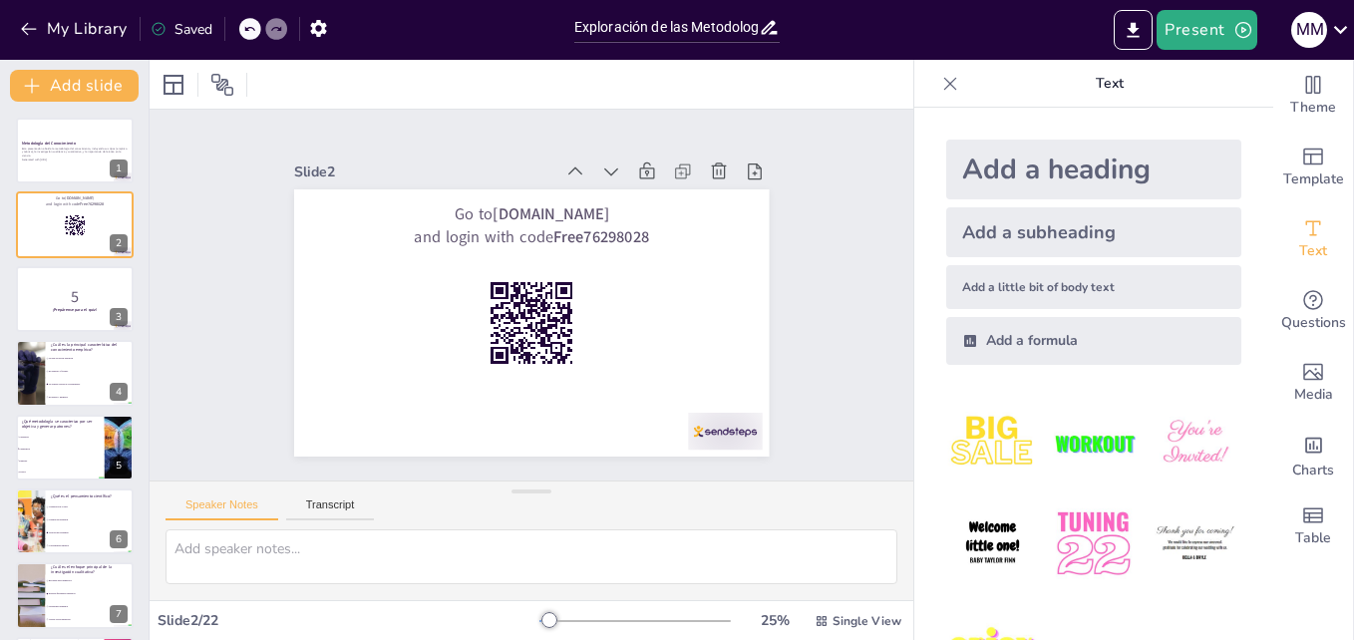
checkbox input "true"
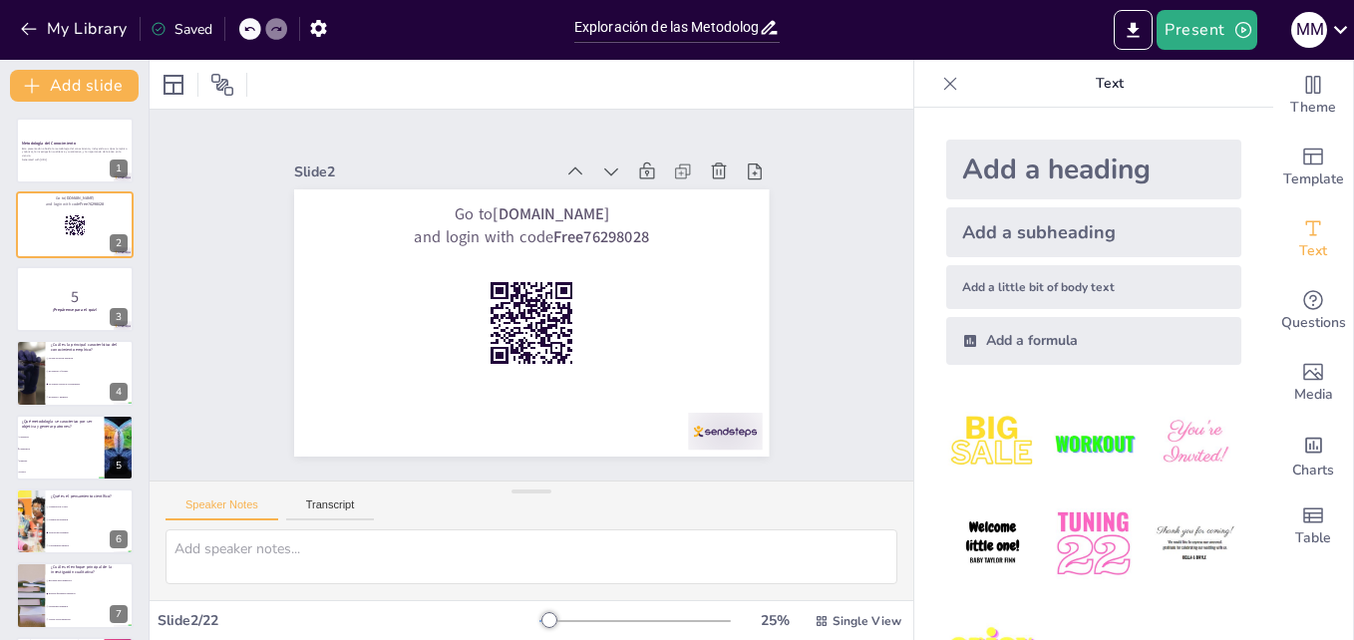
checkbox input "true"
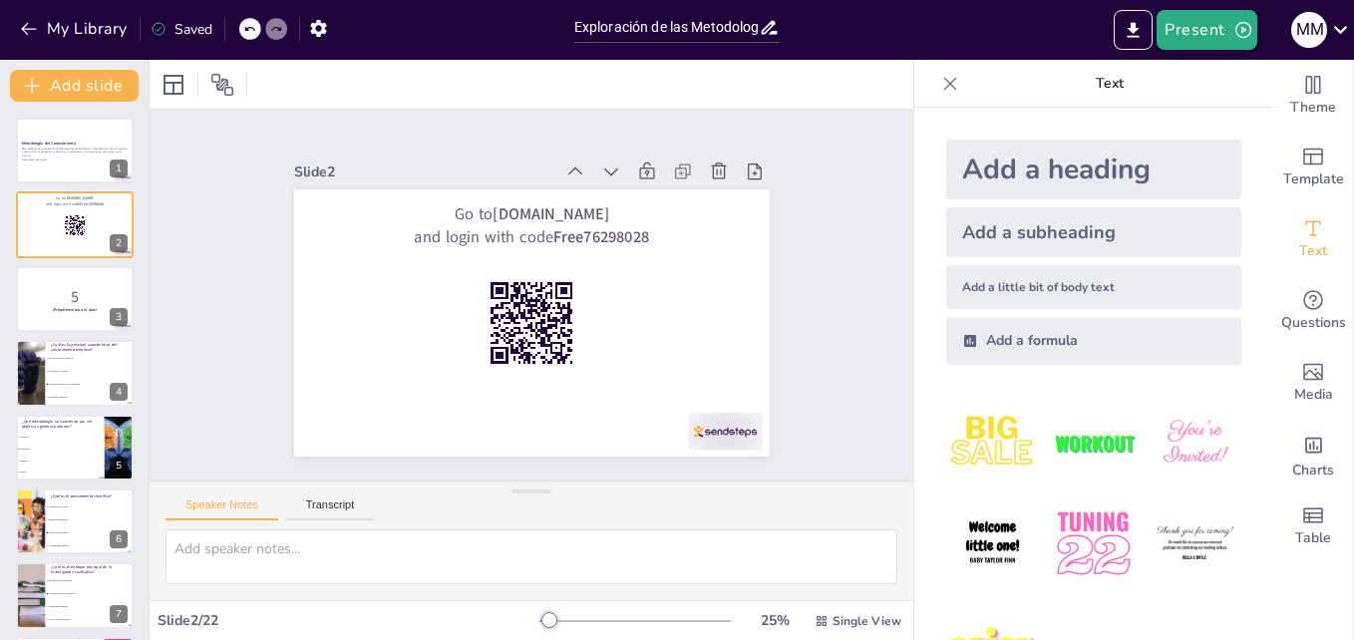
checkbox input "true"
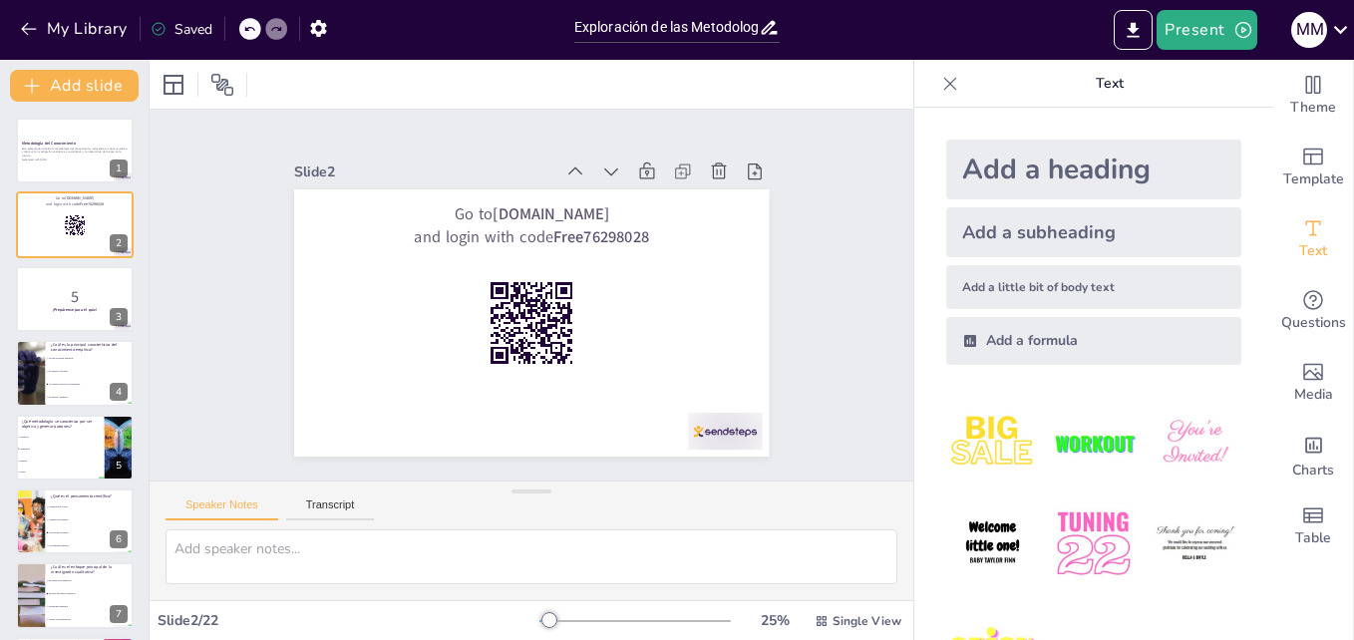
checkbox input "true"
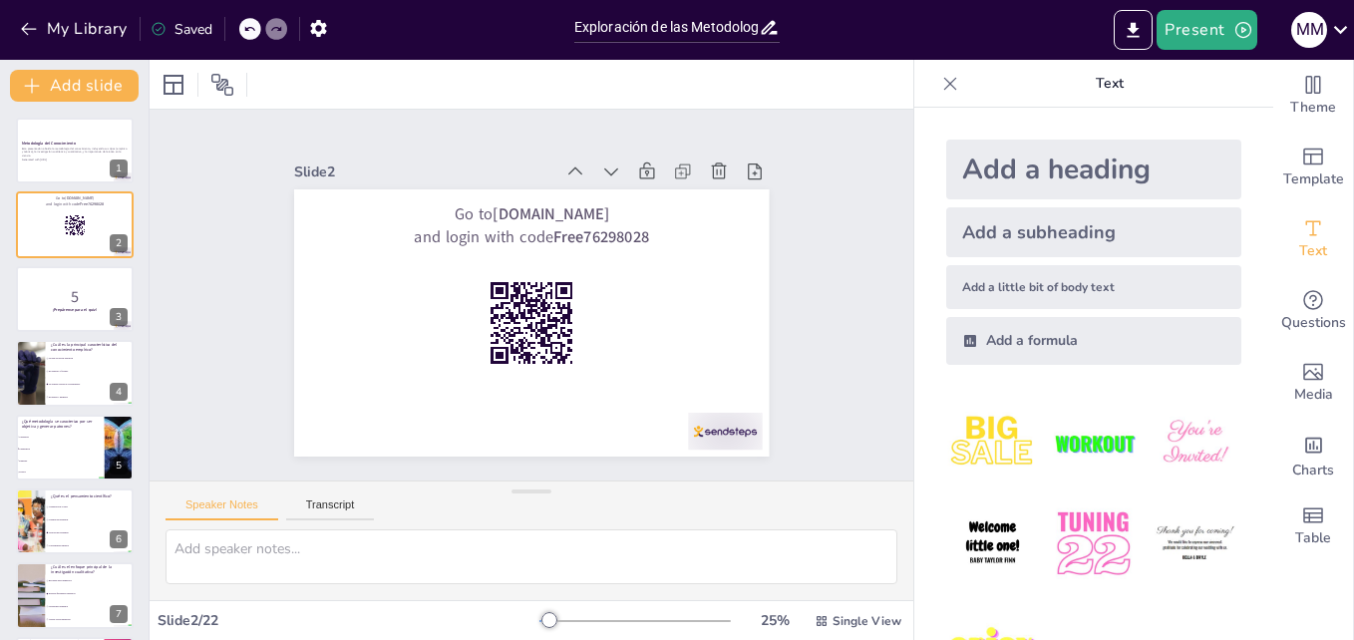
checkbox input "true"
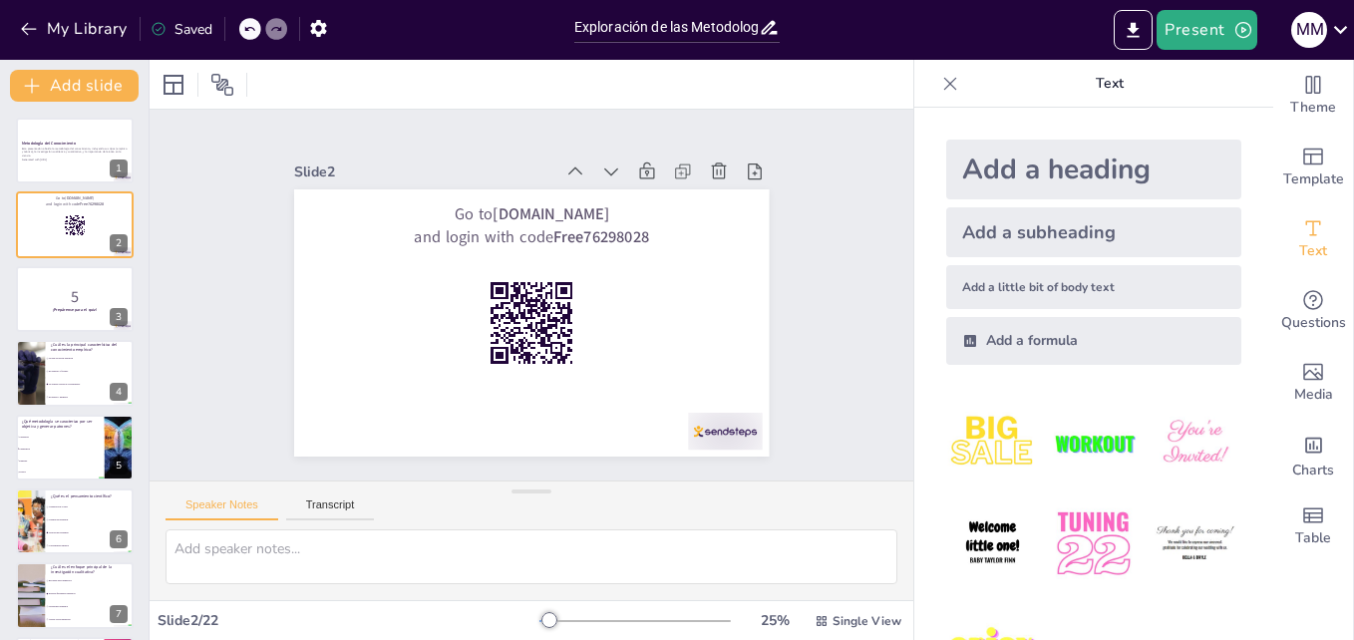
checkbox input "true"
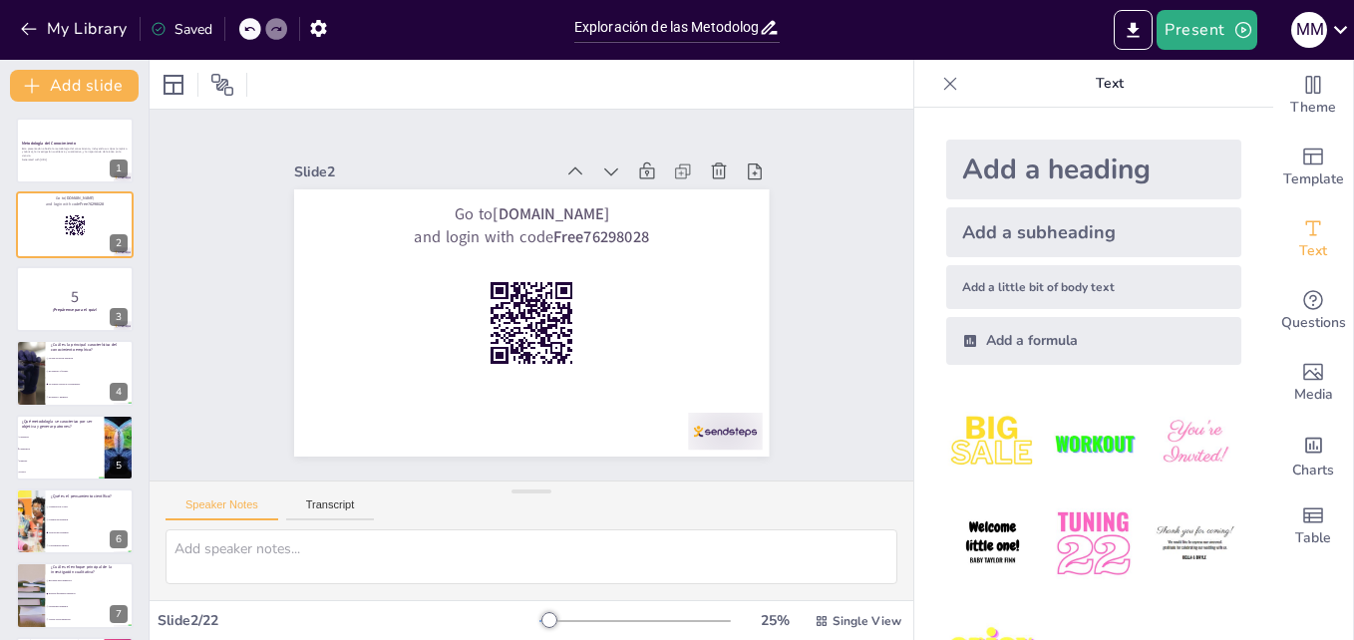
checkbox input "true"
click at [1210, 25] on button "Present" at bounding box center [1207, 30] width 100 height 40
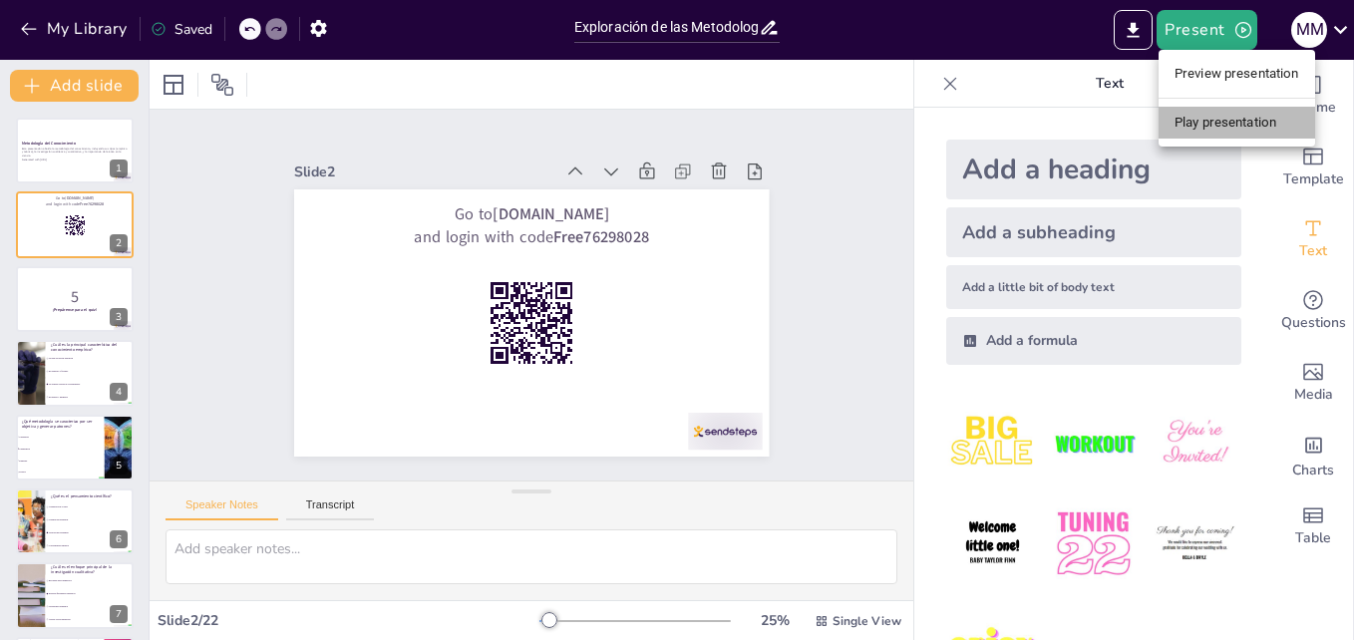
click at [1209, 123] on li "Play presentation" at bounding box center [1237, 123] width 157 height 32
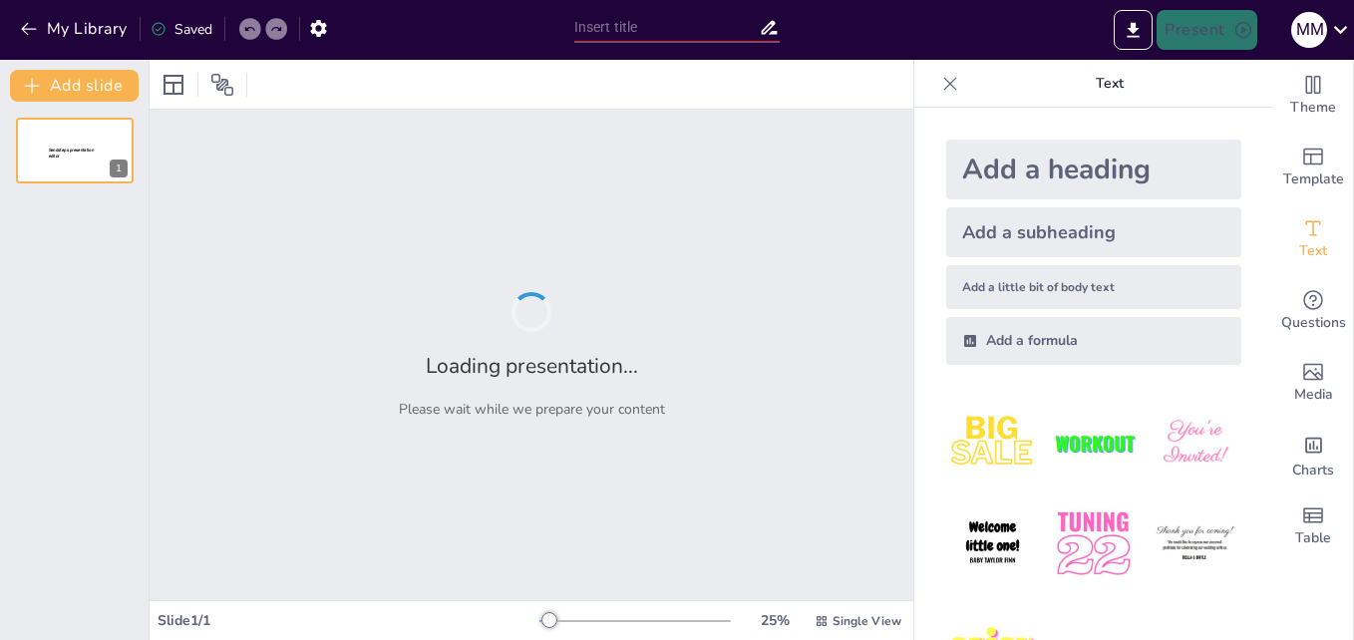
type input "Exploración de las Metodologías de Conocimiento: Empírico vs. Teórico"
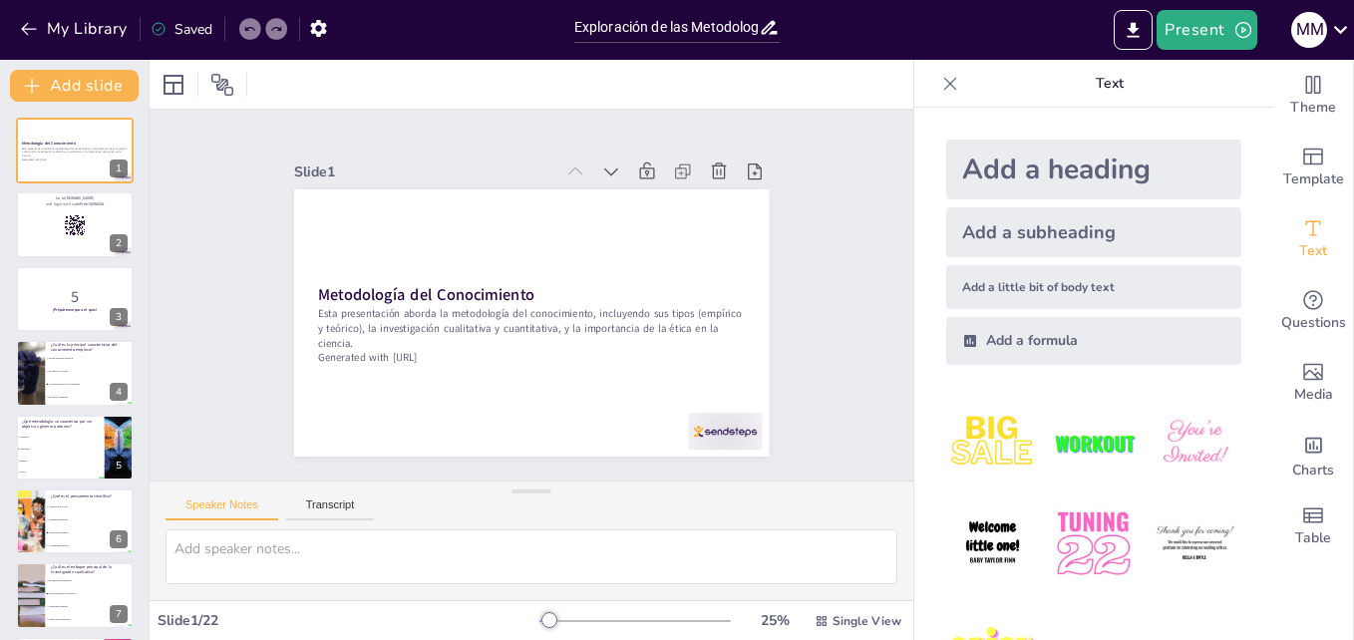
checkbox input "true"
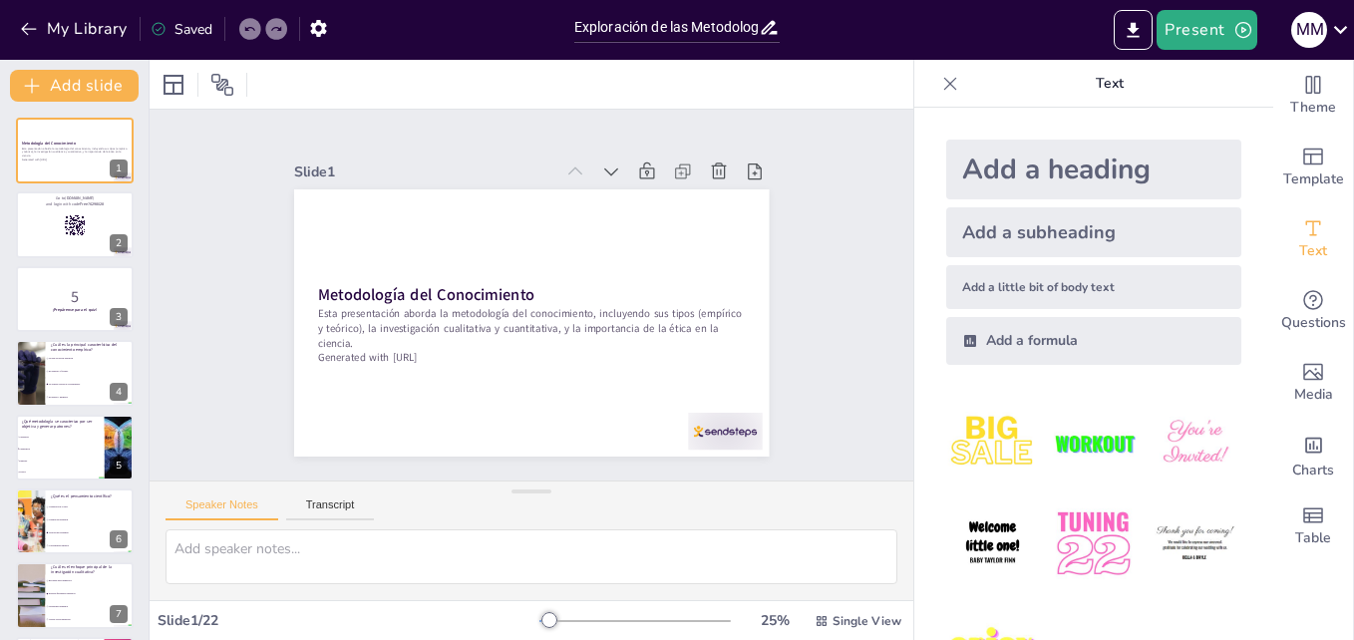
checkbox input "true"
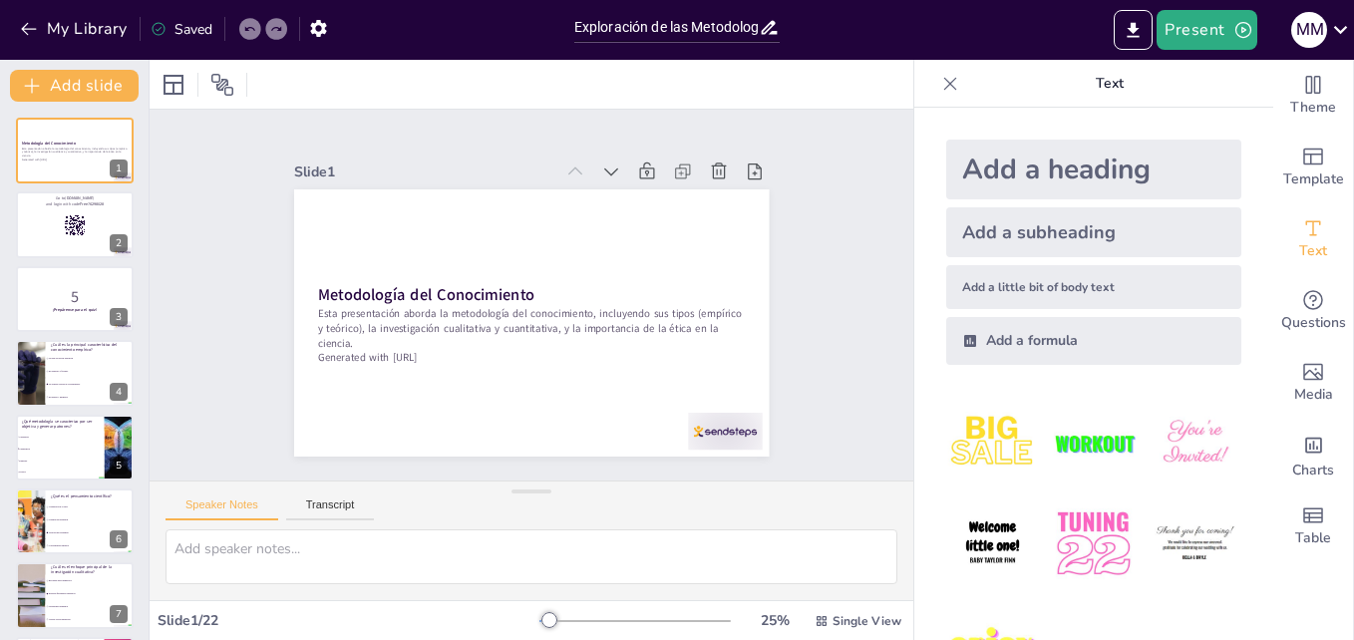
checkbox input "true"
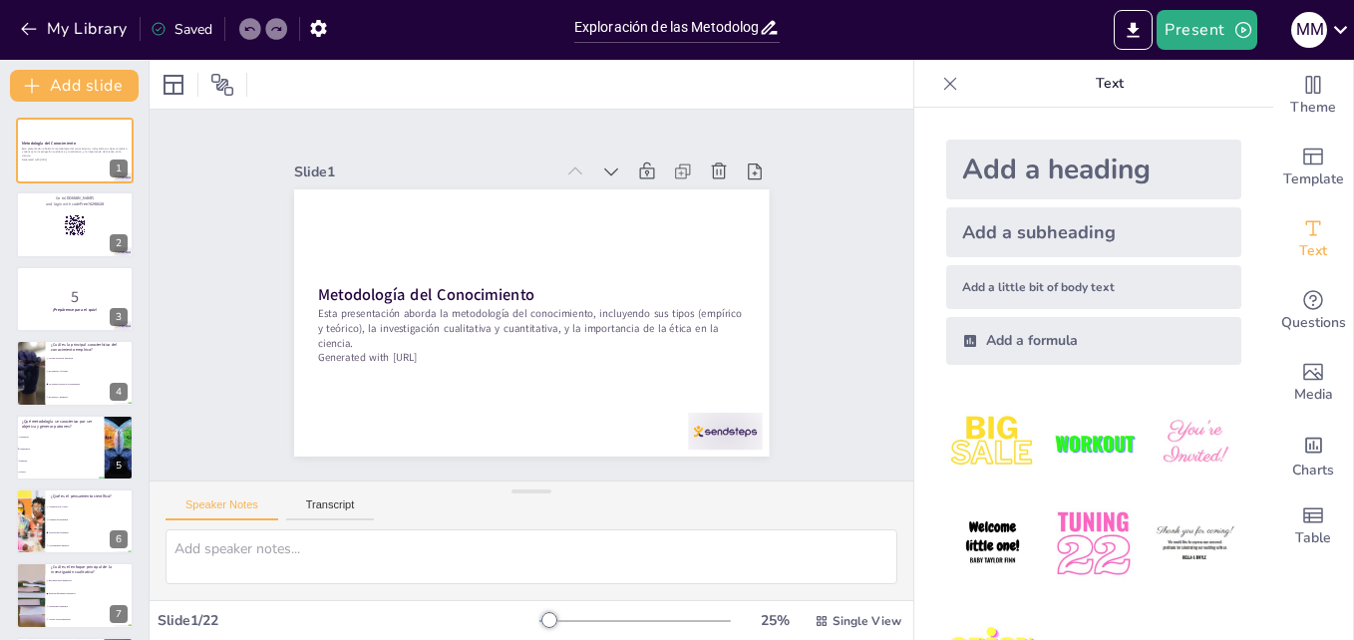
checkbox input "true"
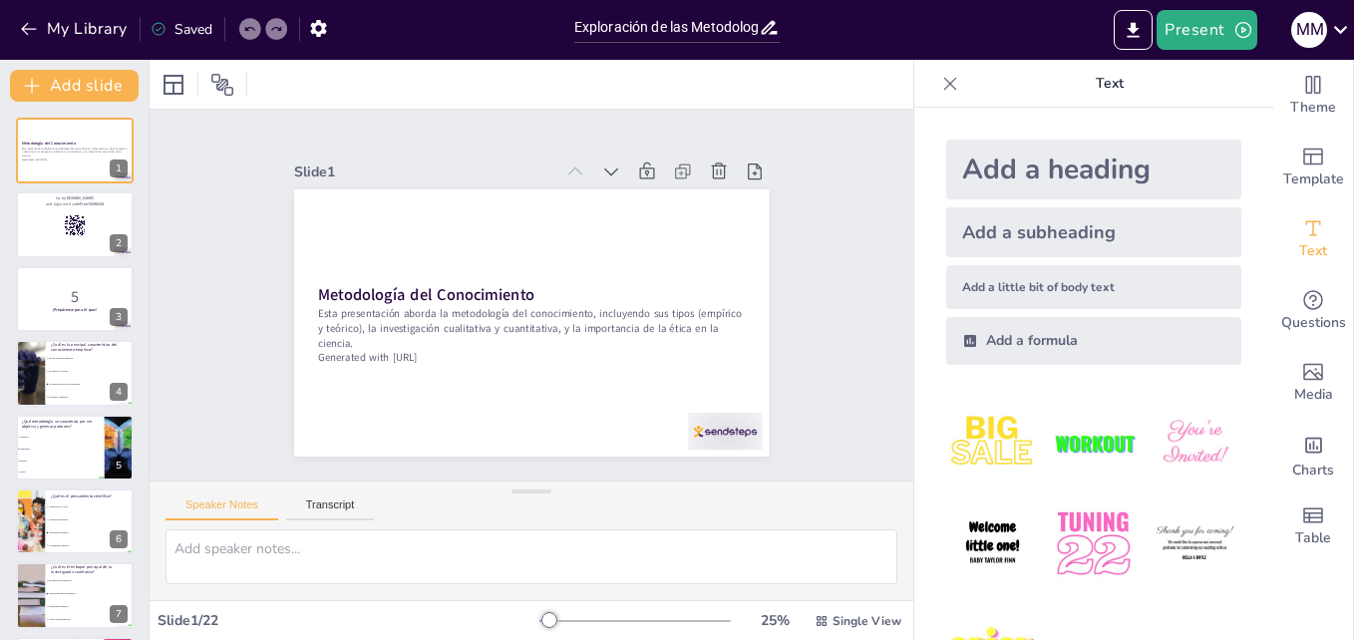
checkbox input "true"
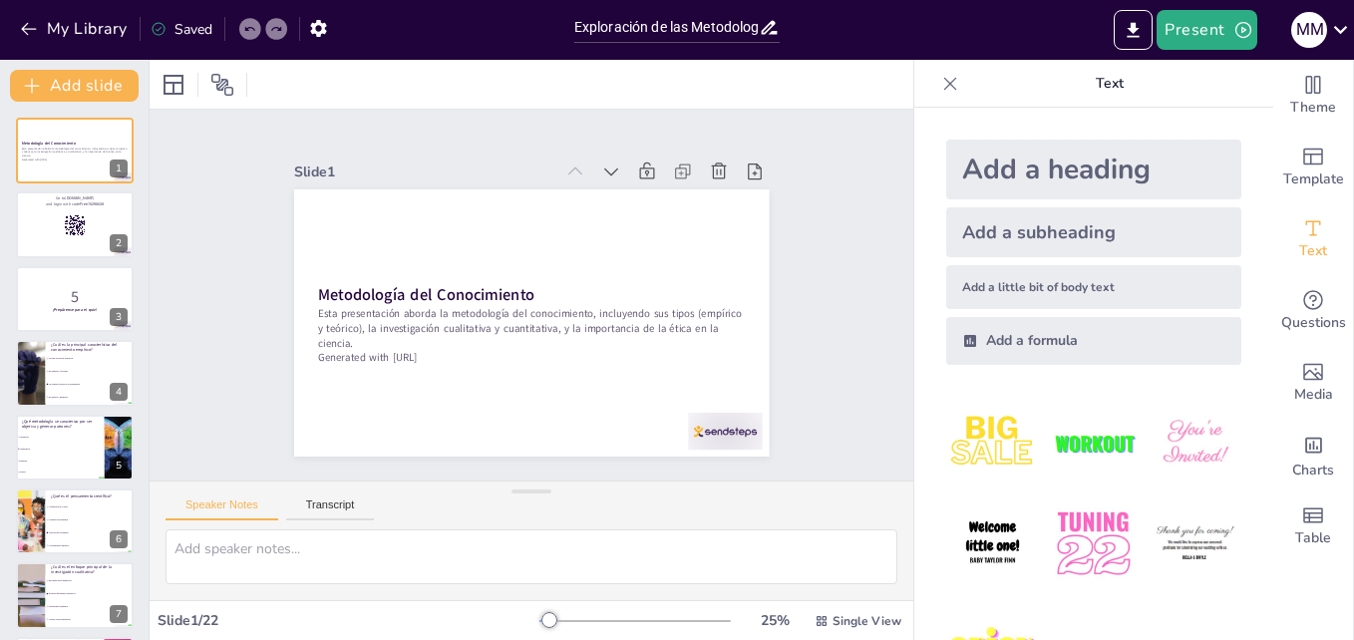
checkbox input "true"
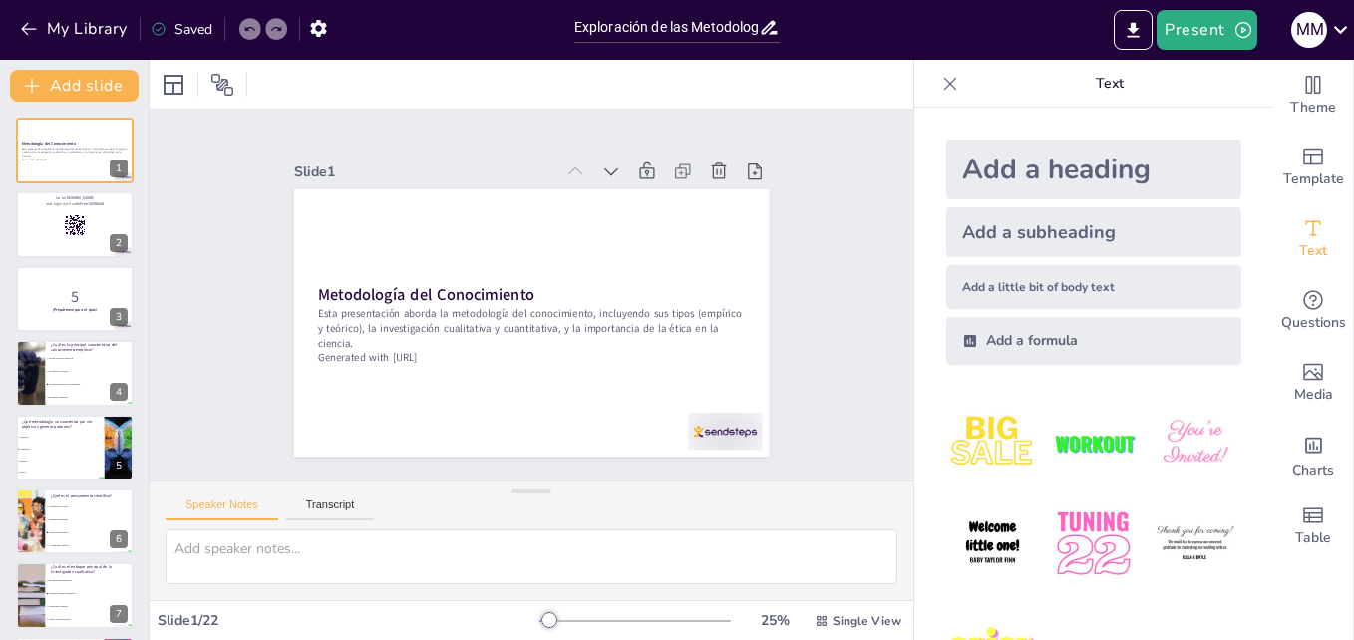
checkbox input "true"
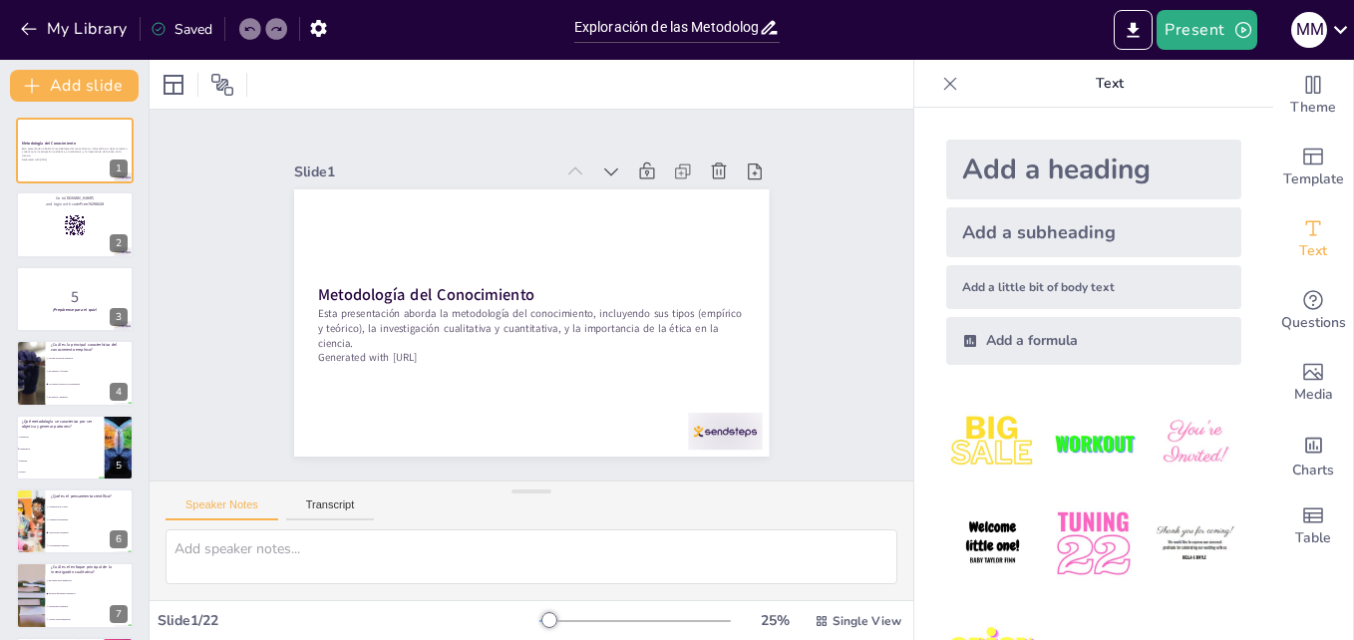
checkbox input "true"
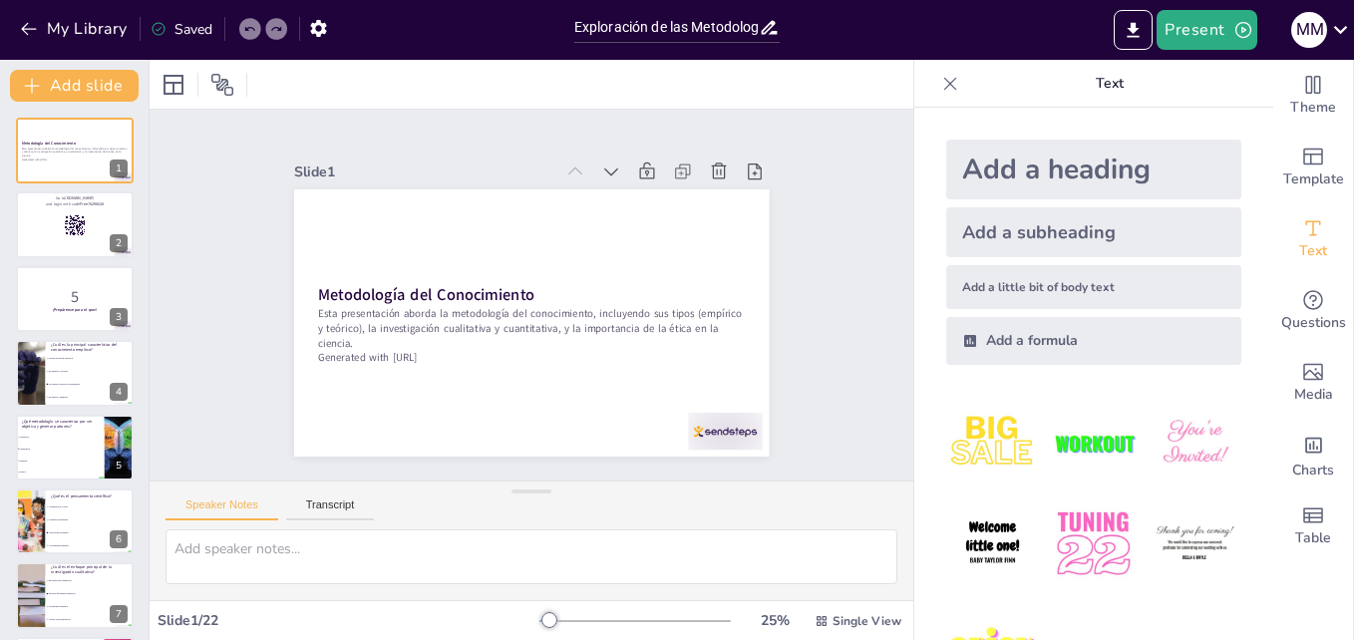
checkbox input "true"
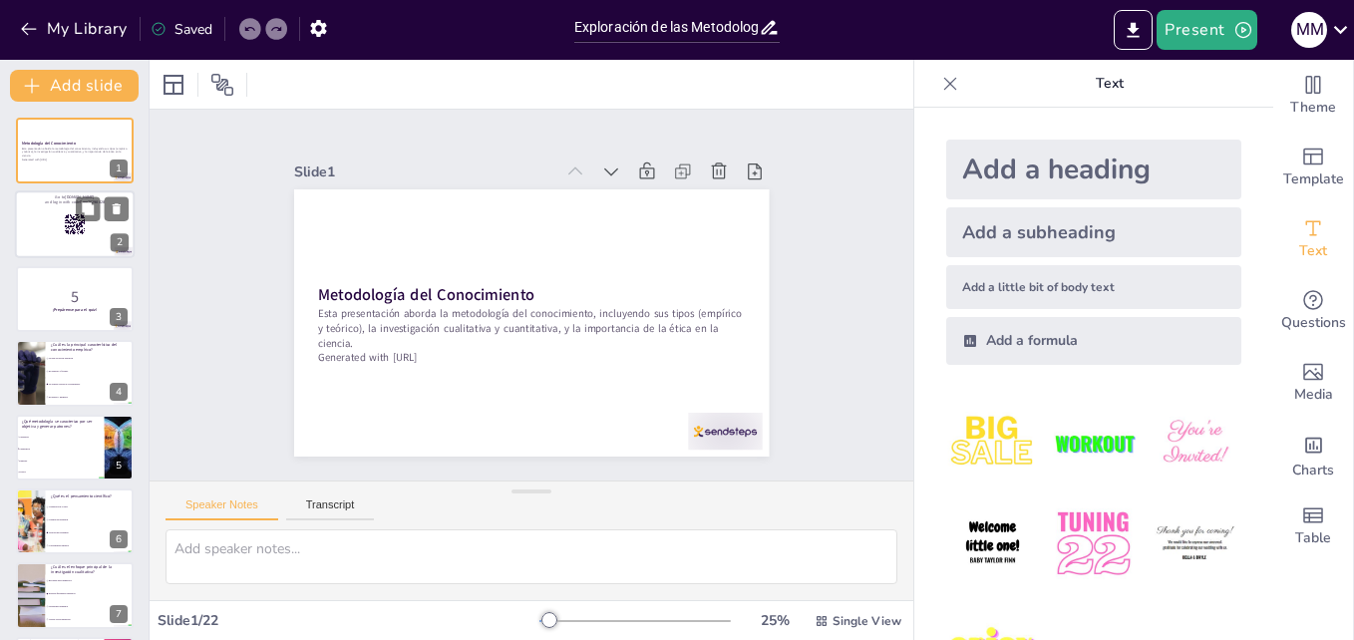
checkbox input "true"
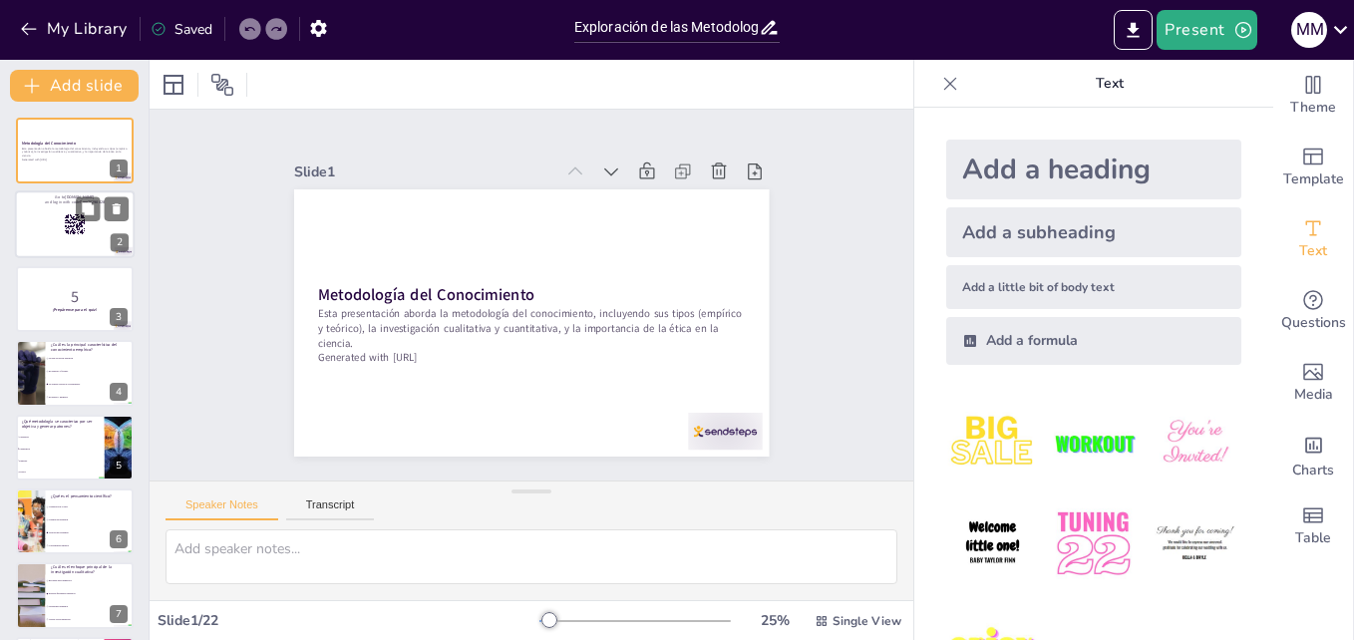
checkbox input "true"
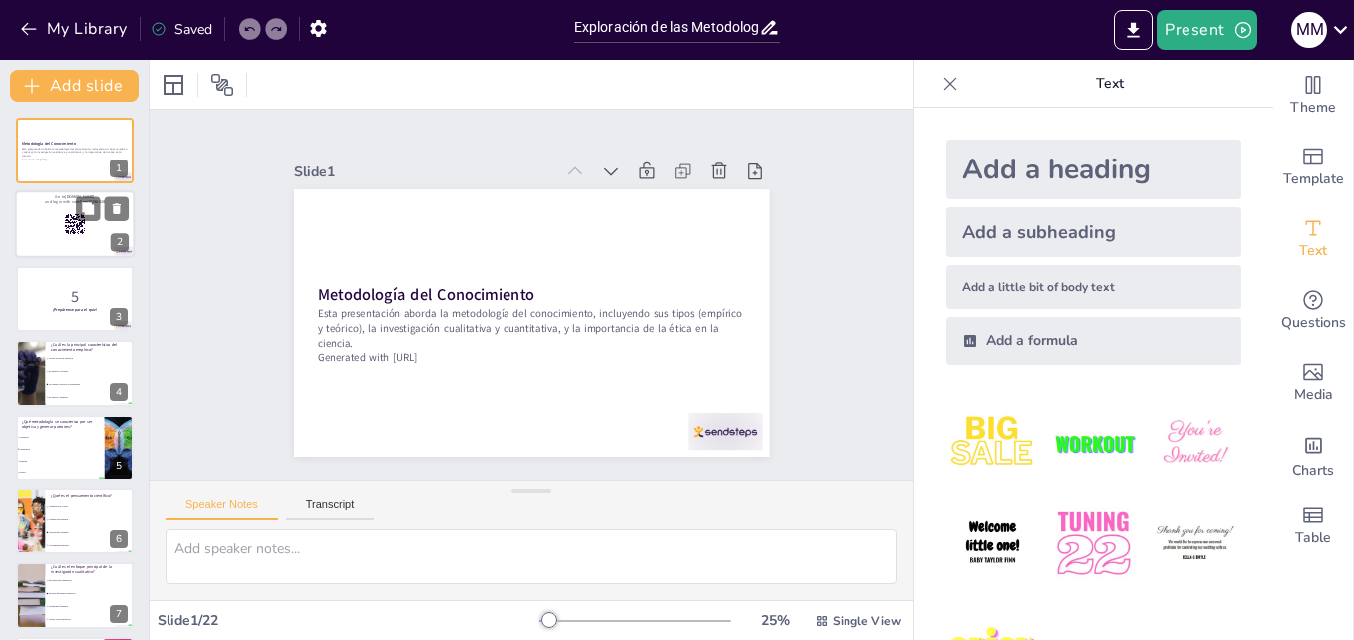
checkbox input "true"
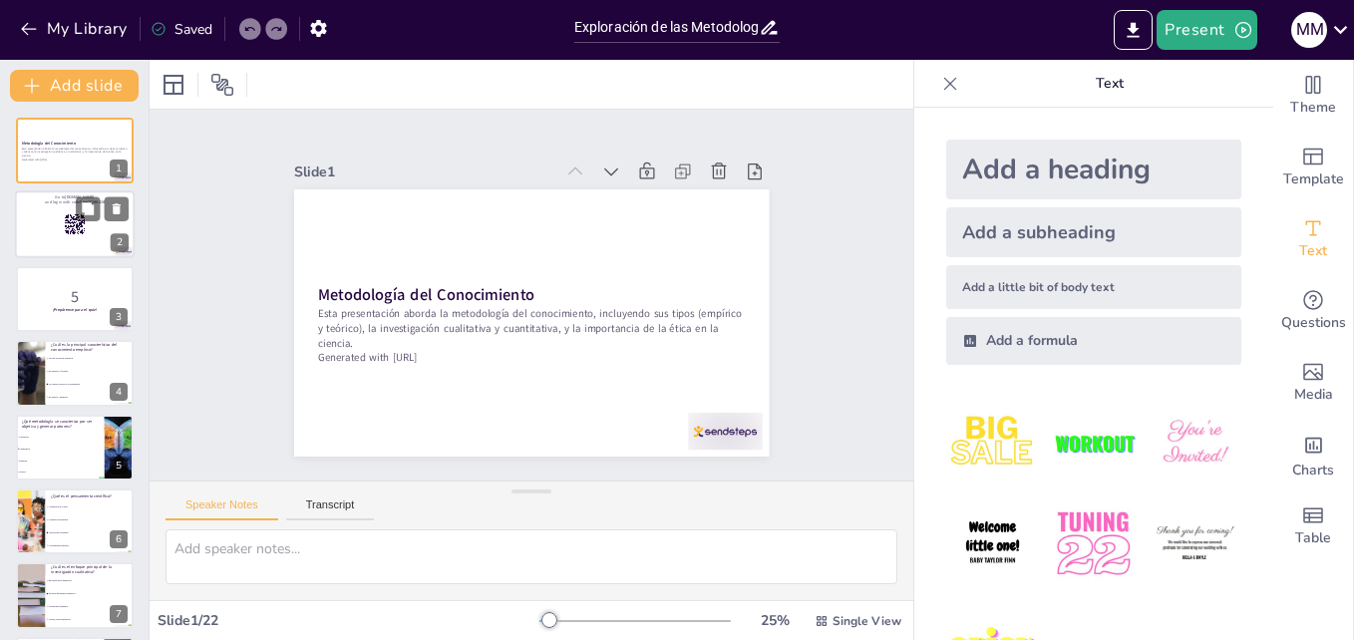
checkbox input "true"
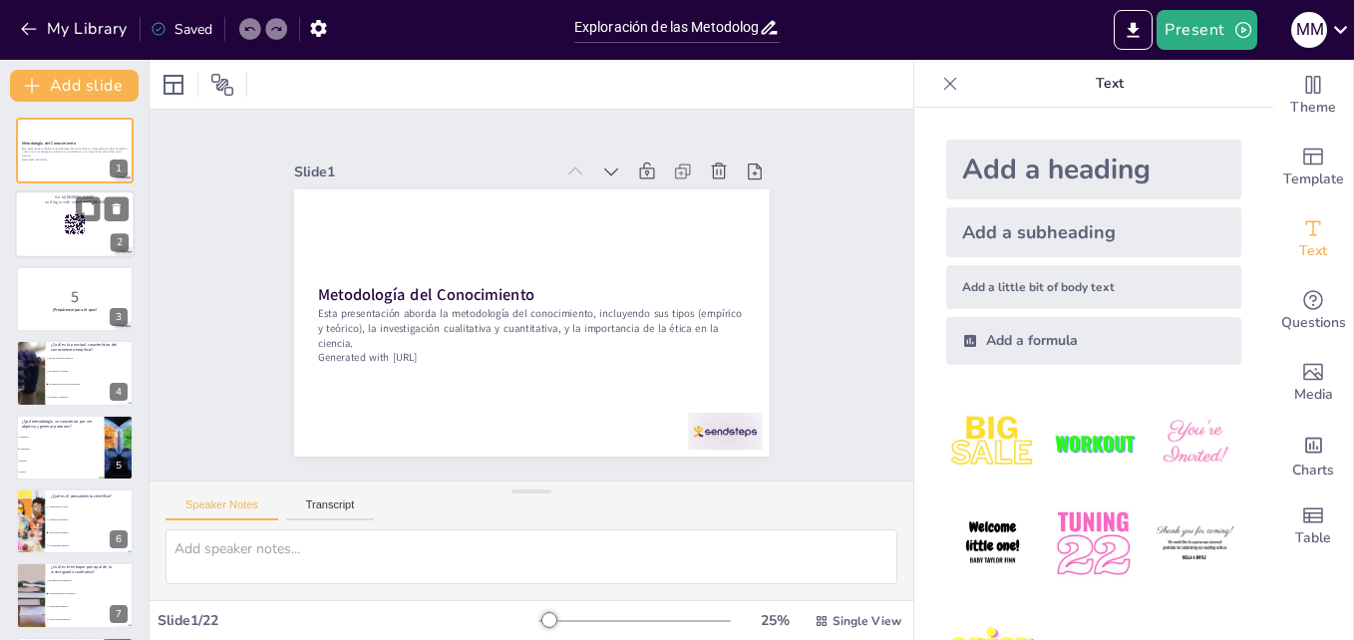
checkbox input "true"
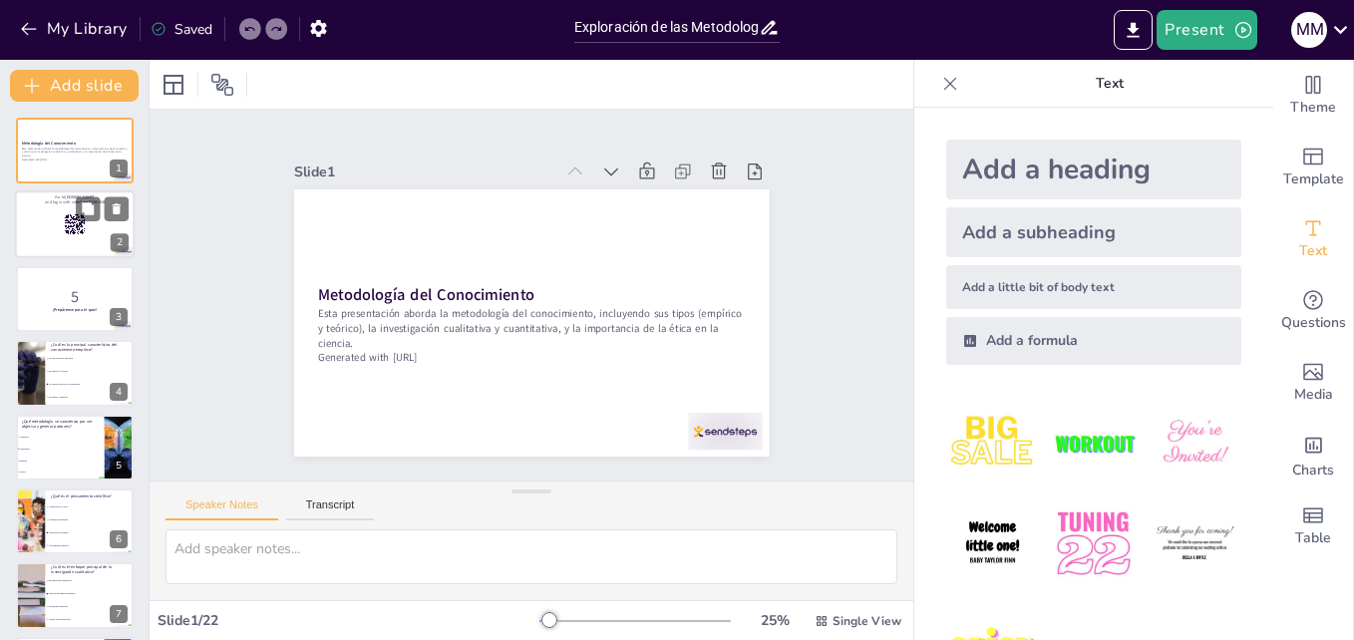
checkbox input "true"
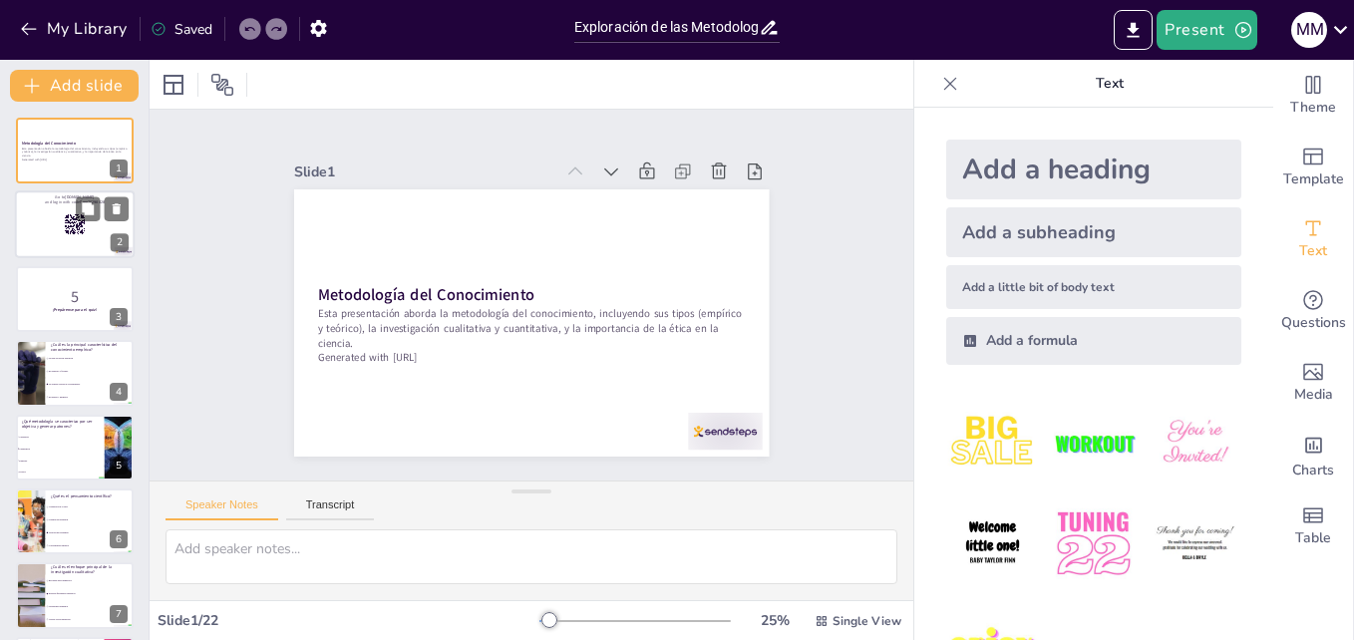
checkbox input "true"
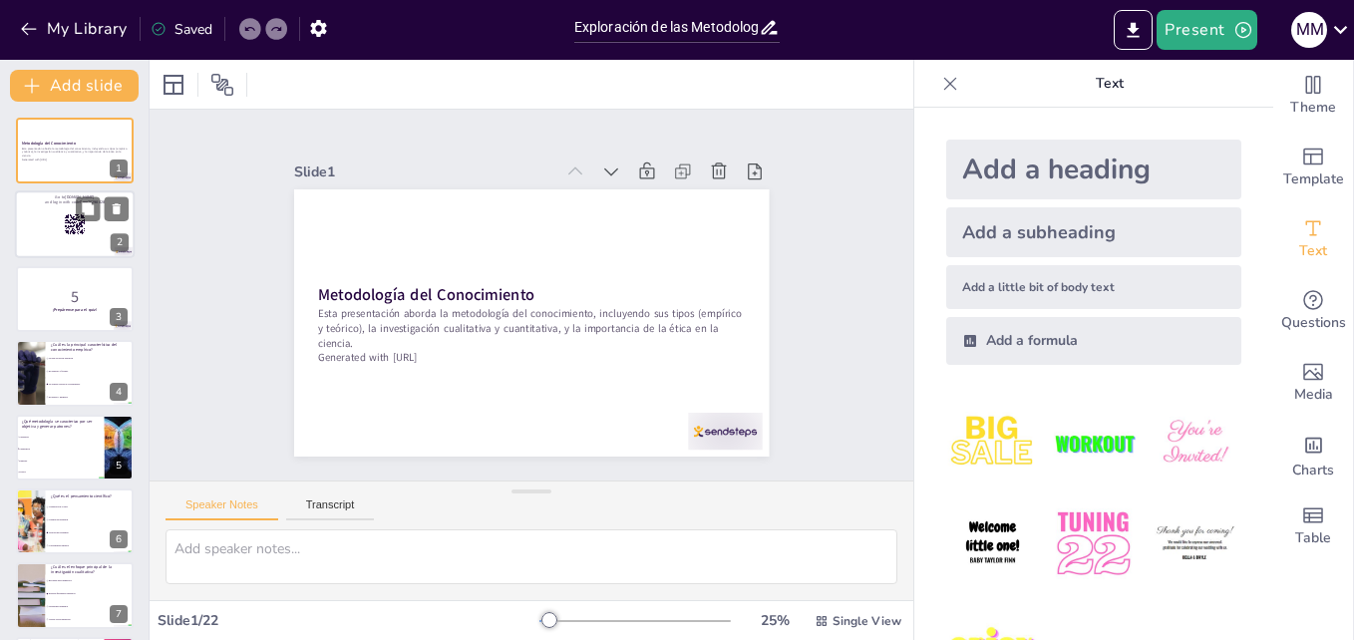
checkbox input "true"
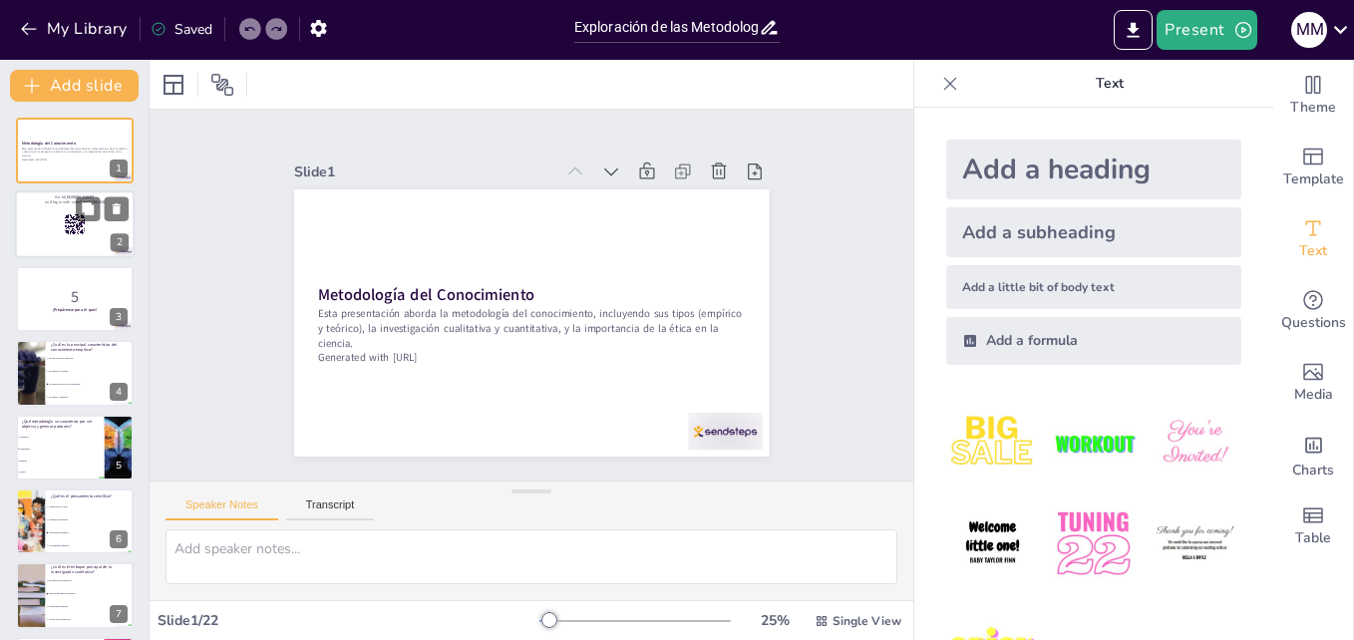
checkbox input "true"
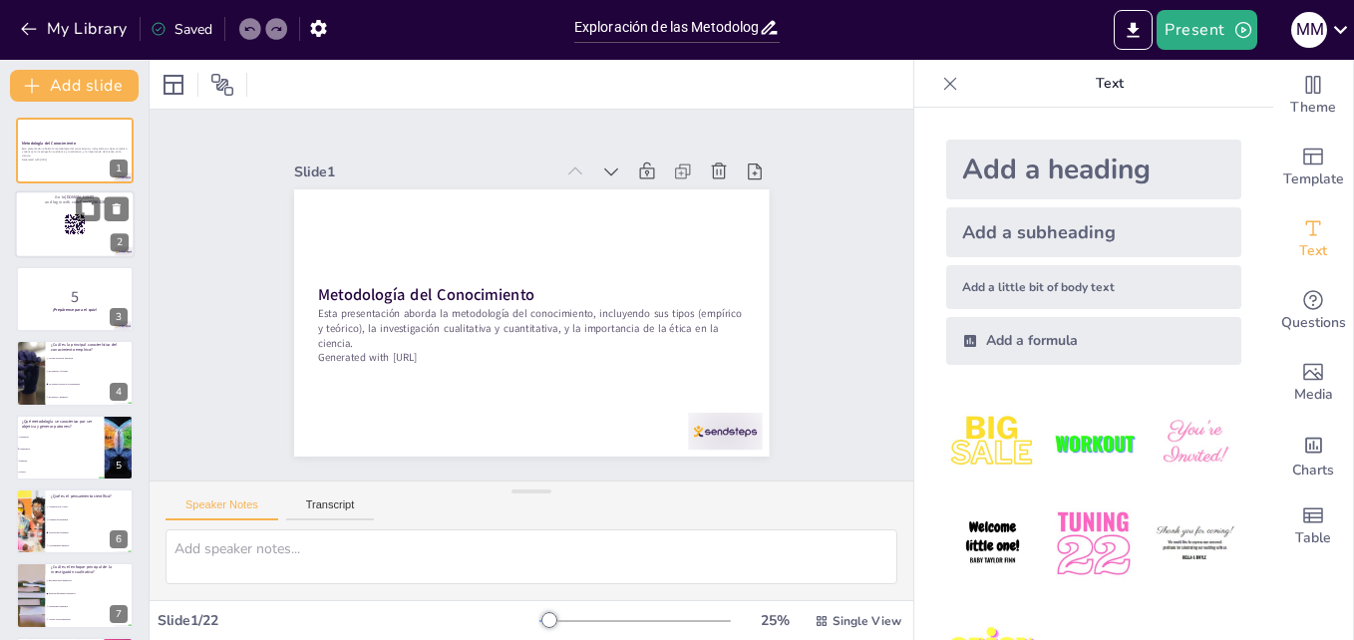
checkbox input "true"
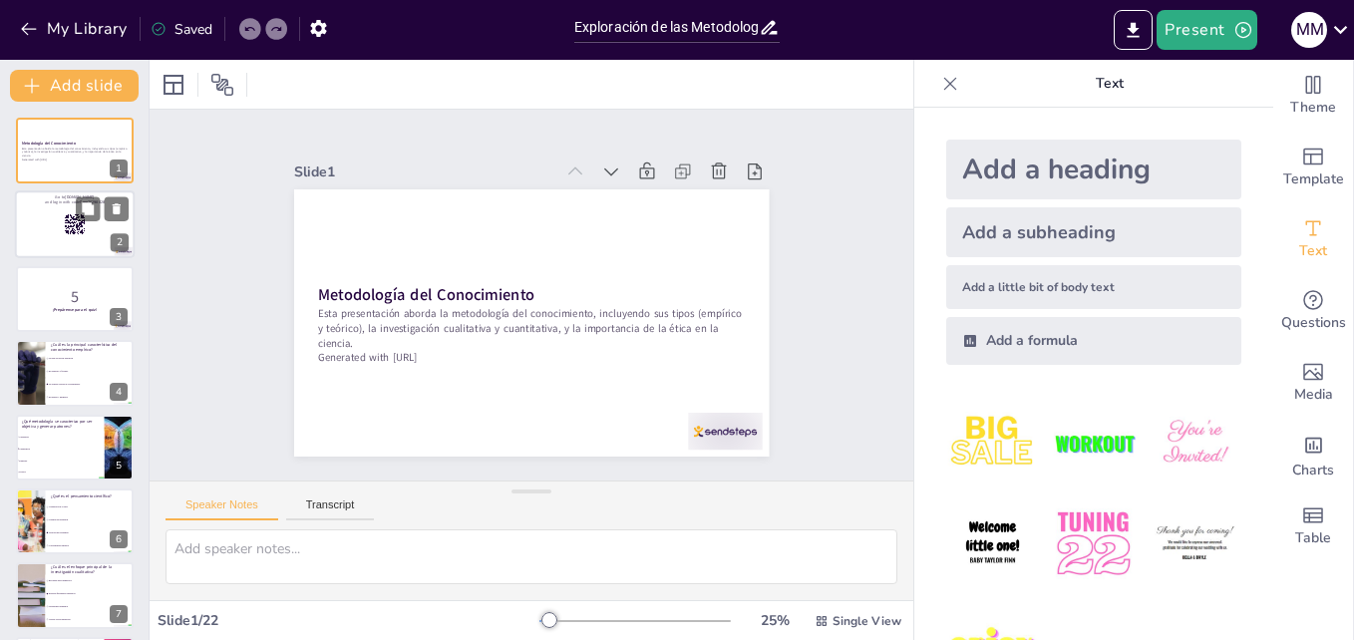
checkbox input "true"
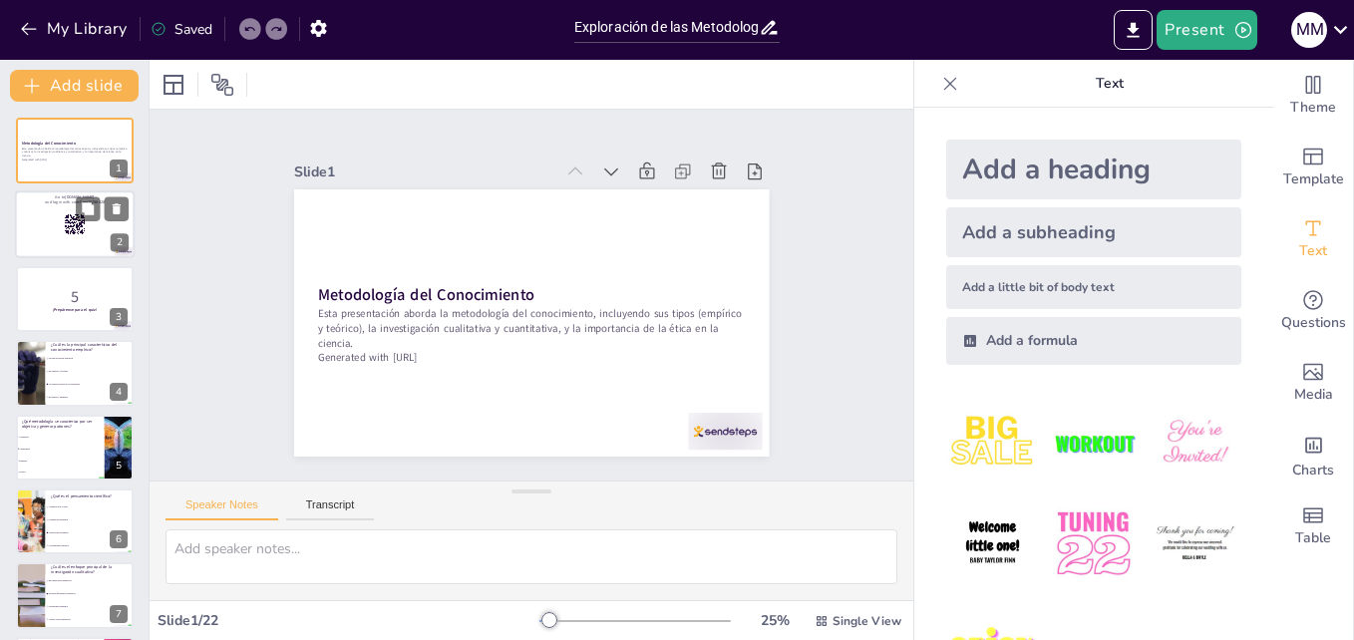
checkbox input "true"
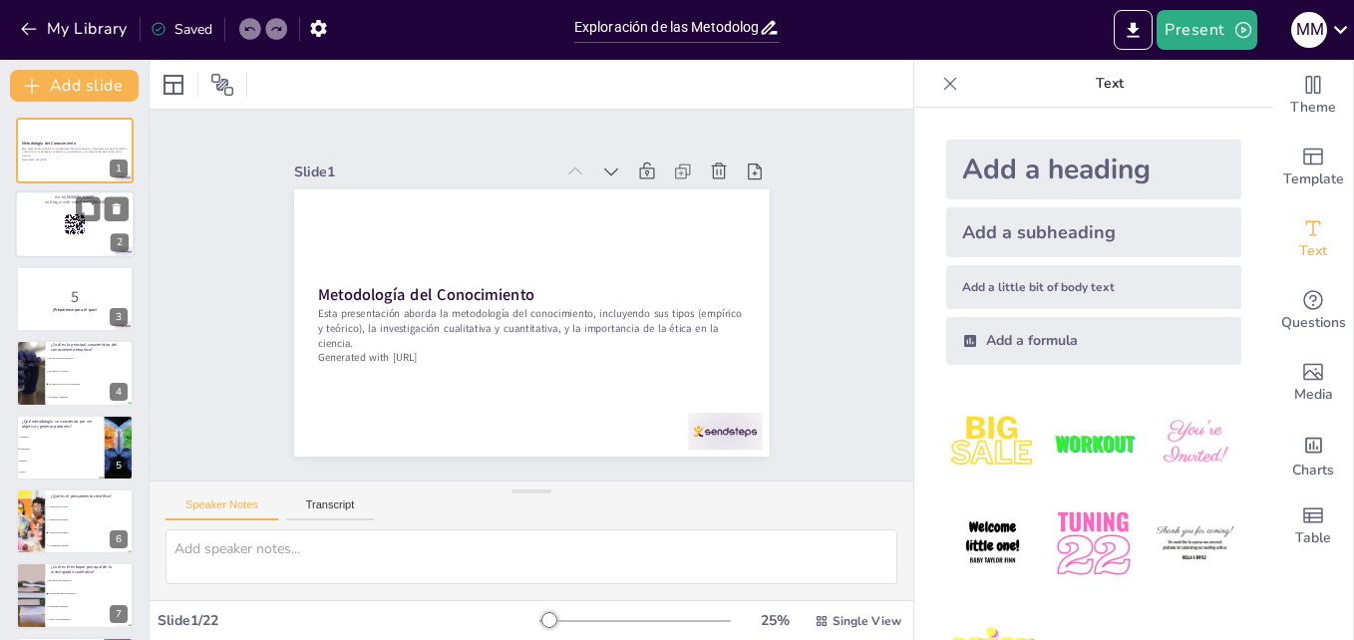
click at [61, 216] on div at bounding box center [75, 225] width 120 height 68
checkbox input "true"
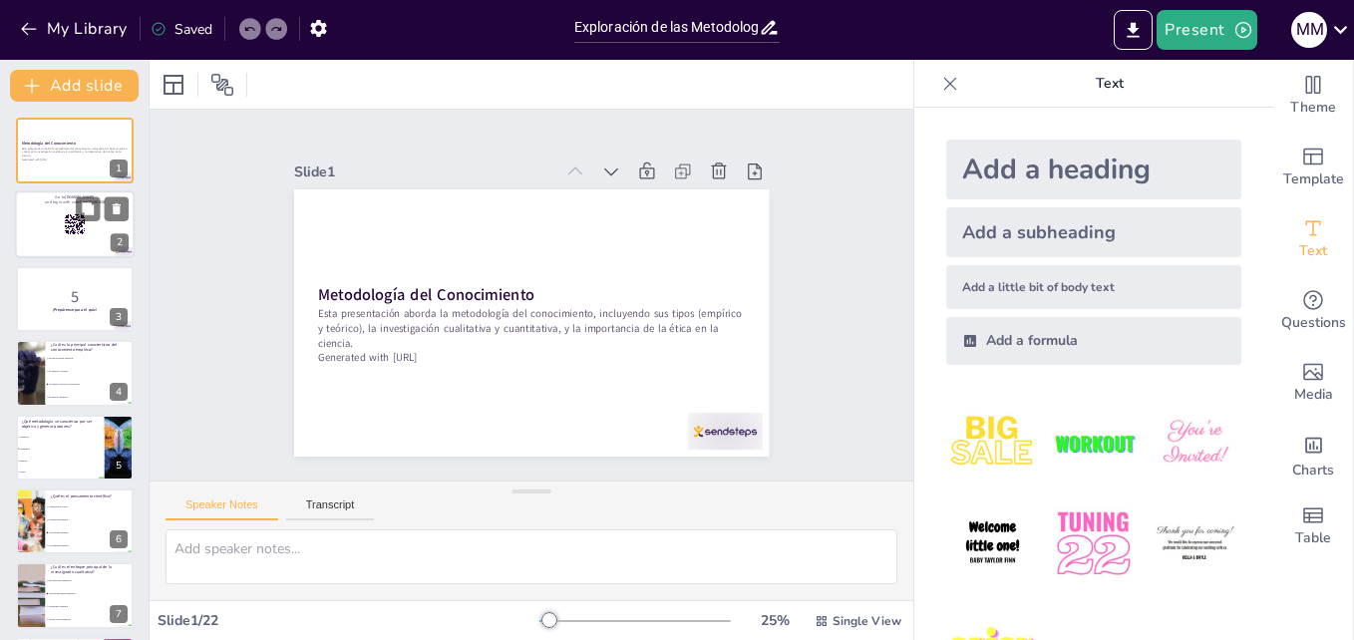
checkbox input "true"
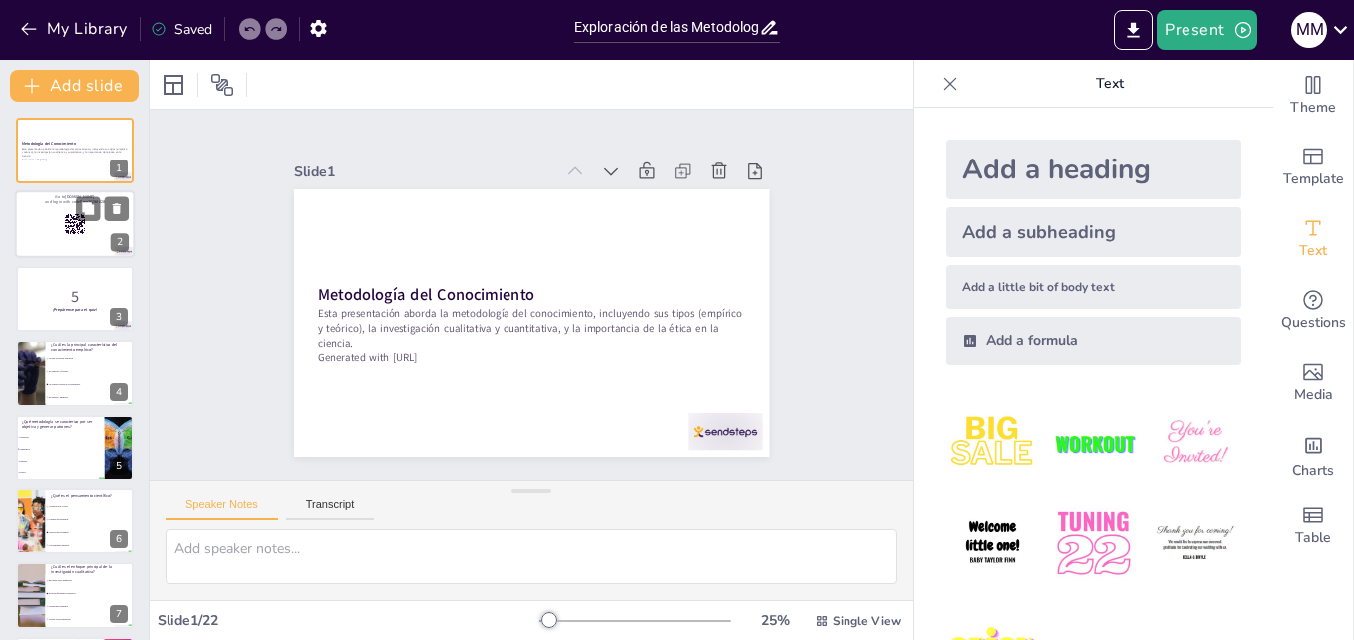
checkbox input "true"
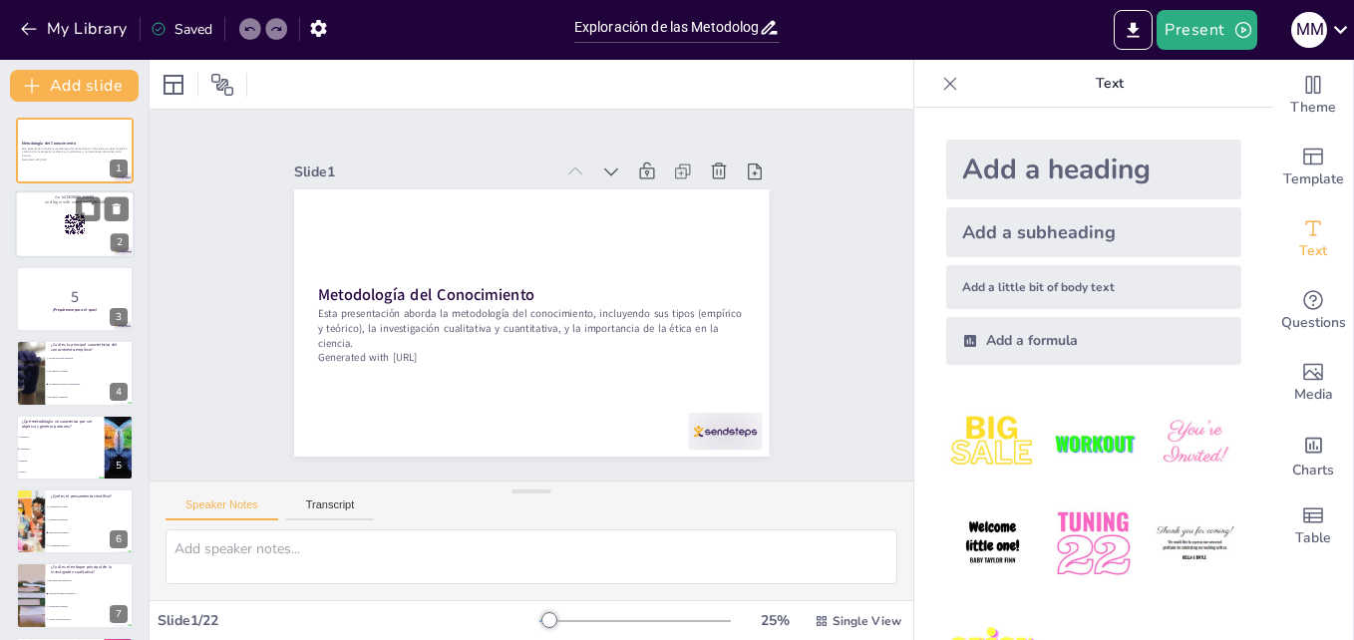
checkbox input "true"
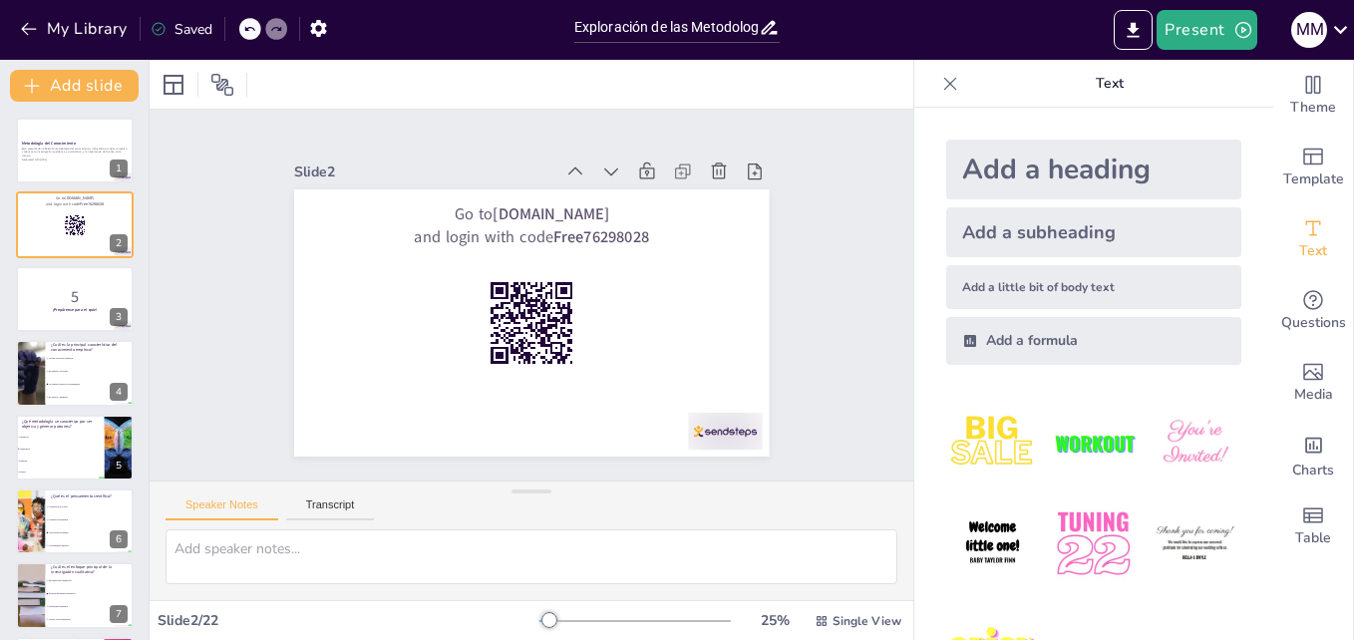
checkbox input "true"
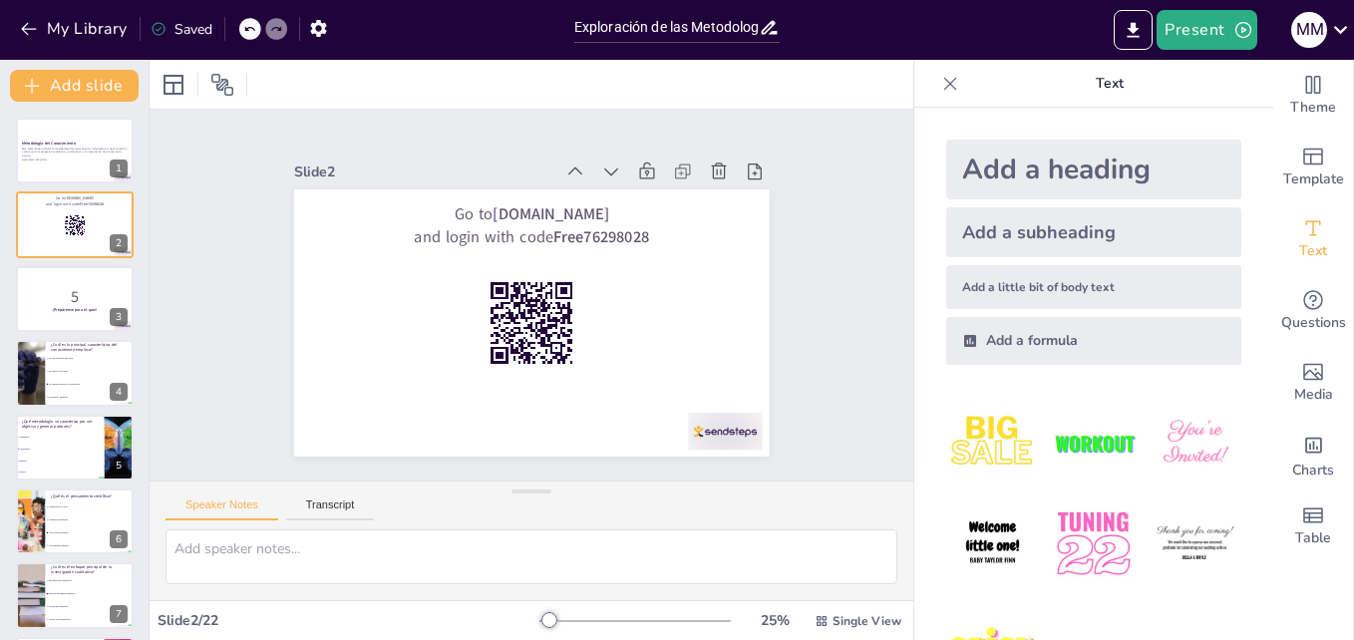
checkbox input "true"
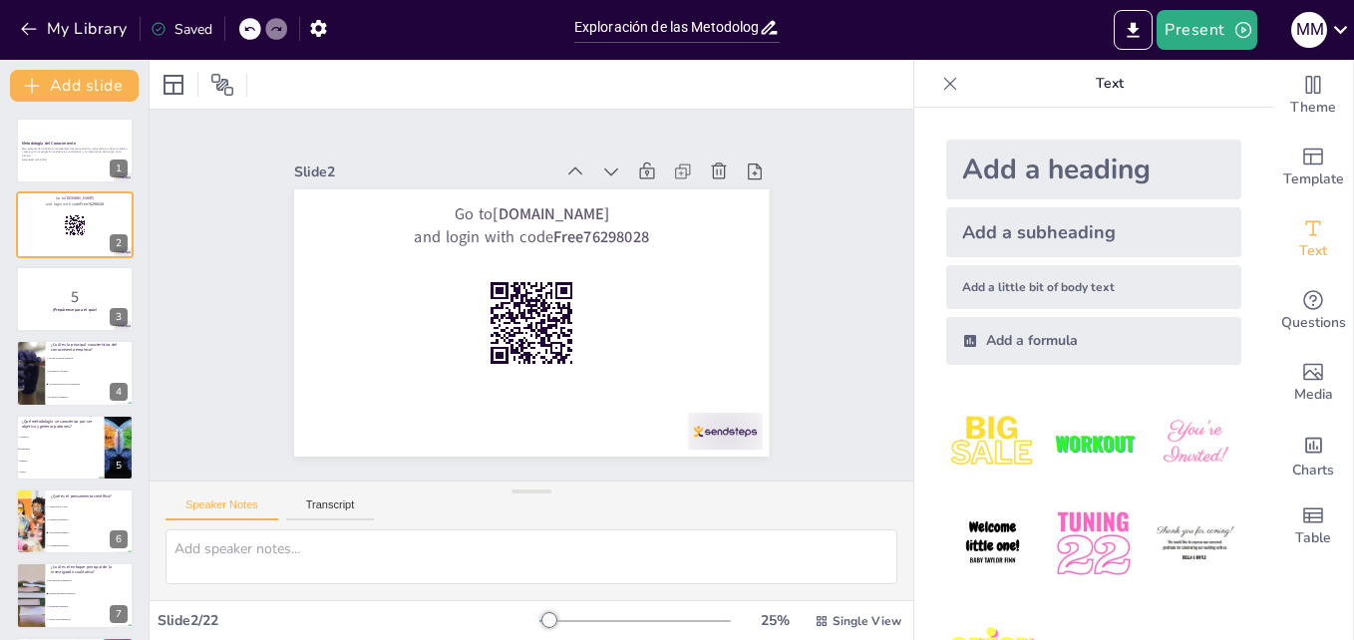
checkbox input "true"
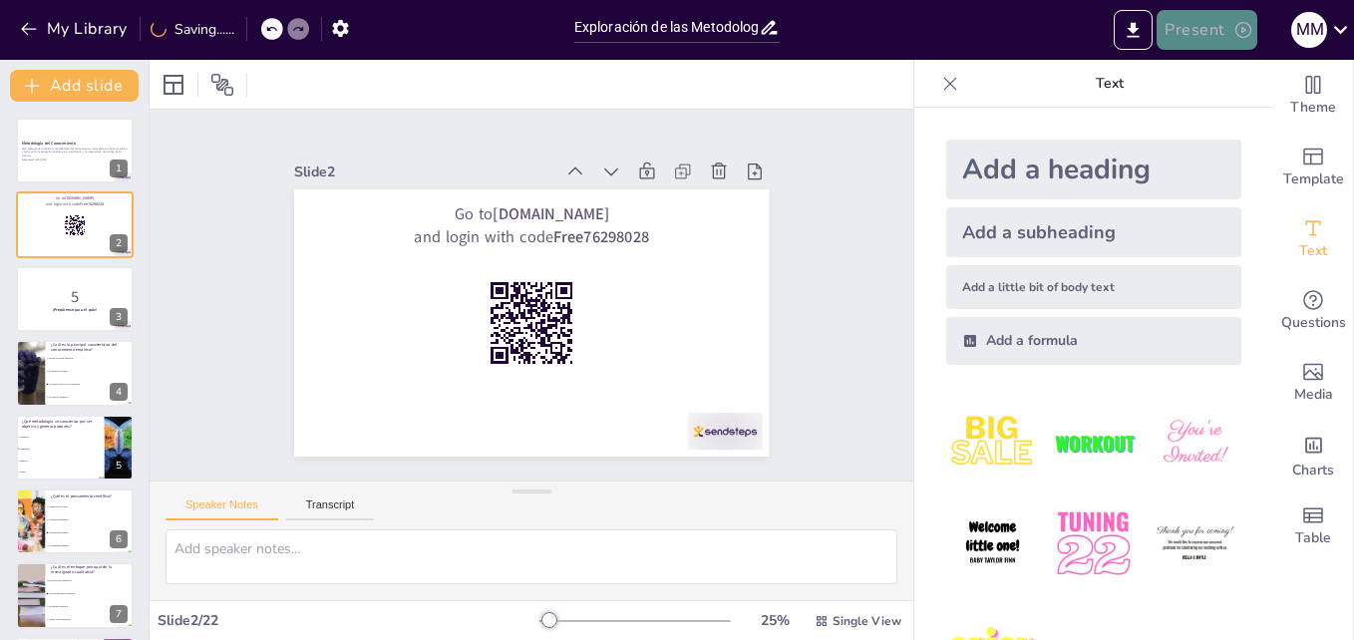
click at [1188, 18] on button "Present" at bounding box center [1207, 30] width 100 height 40
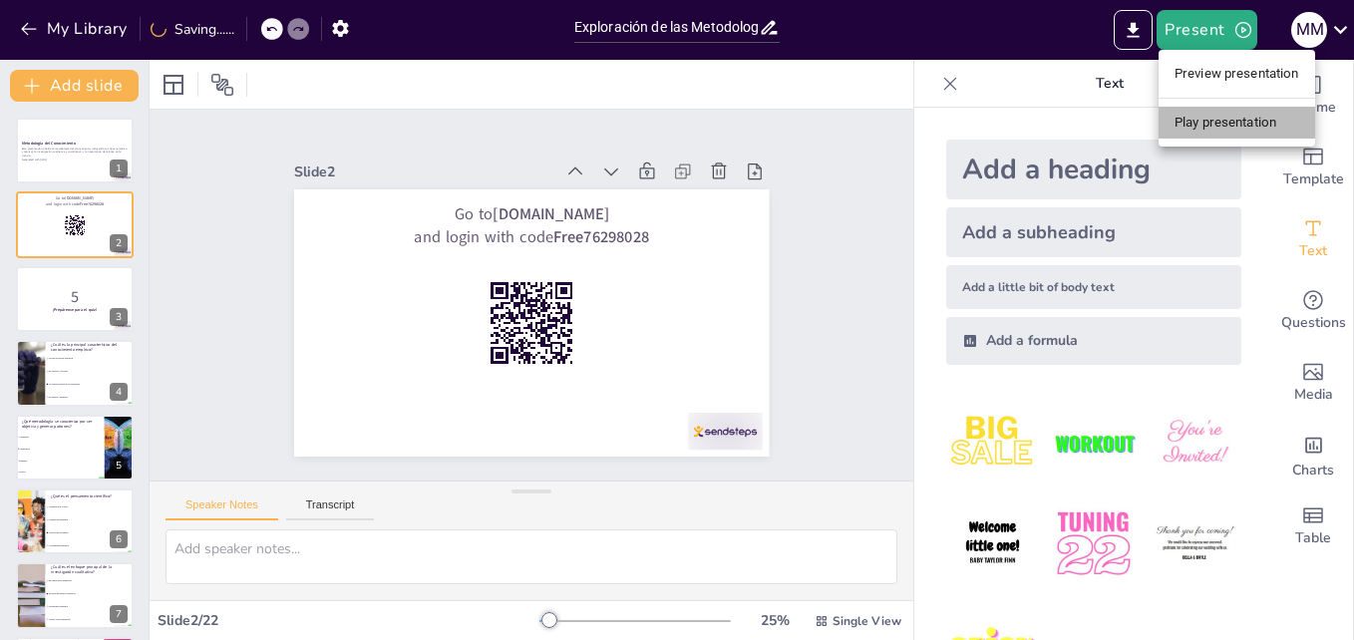
click at [1190, 123] on li "Play presentation" at bounding box center [1237, 123] width 157 height 32
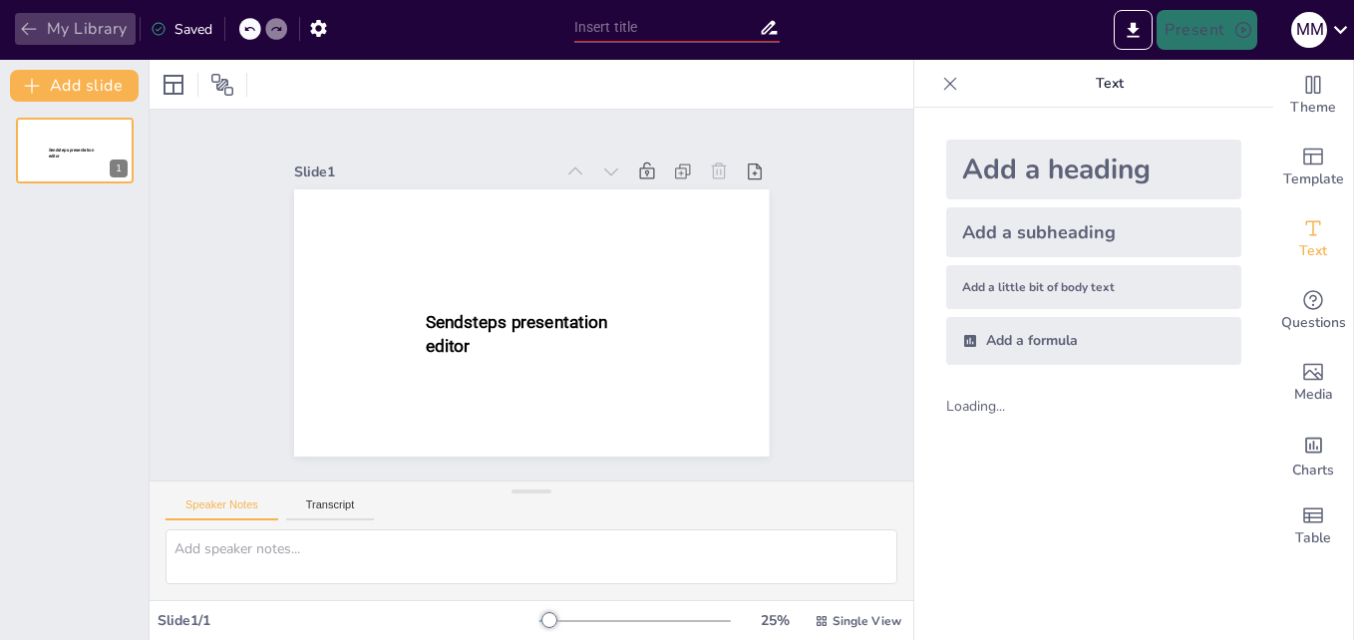
click at [15, 28] on button "My Library" at bounding box center [75, 29] width 121 height 32
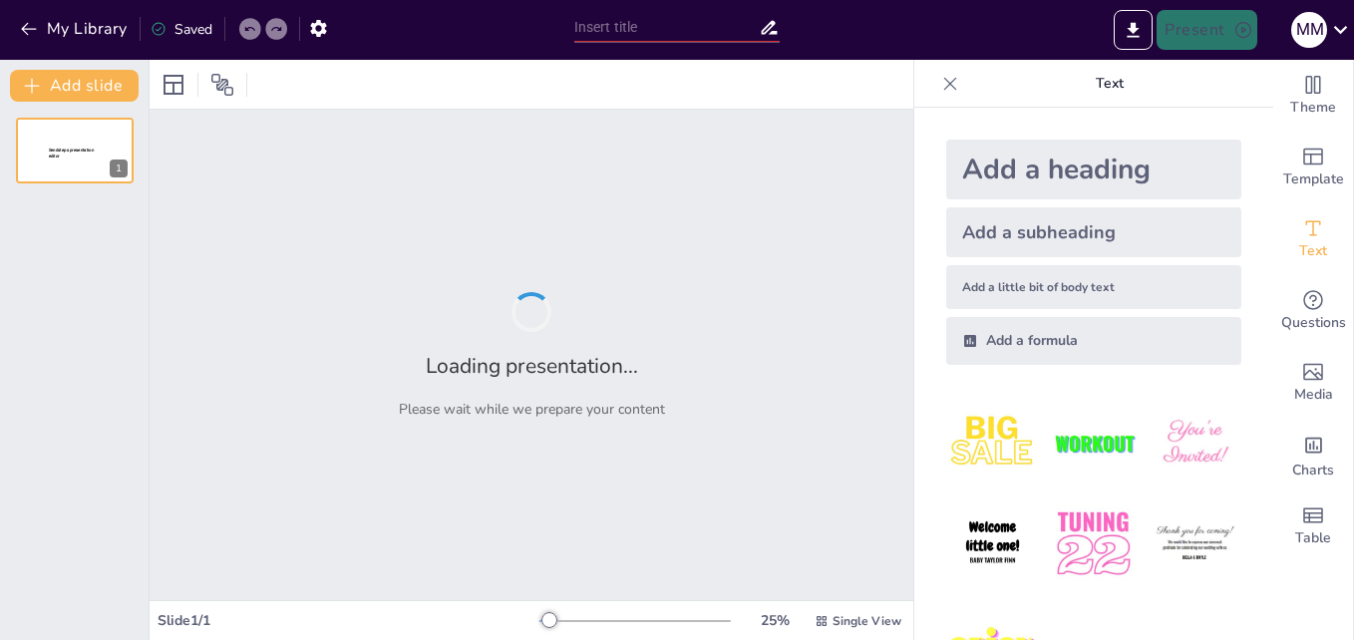
type input "New Sendsteps"
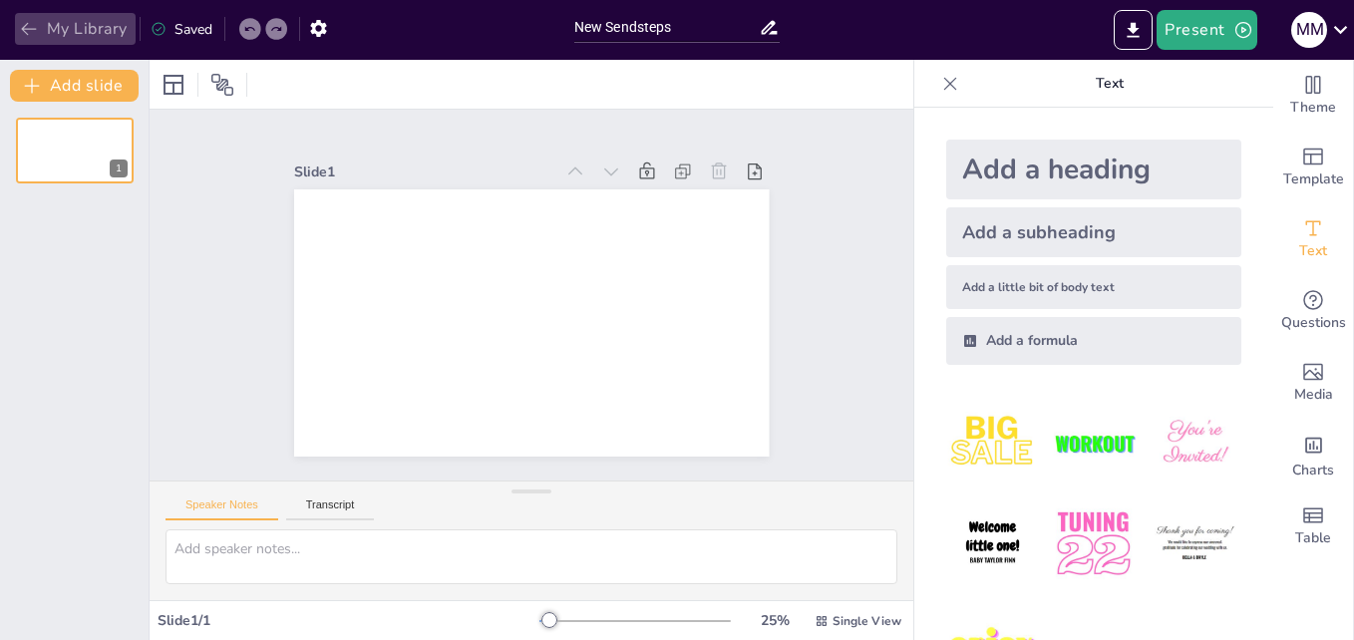
click at [26, 27] on icon "button" at bounding box center [29, 29] width 20 height 20
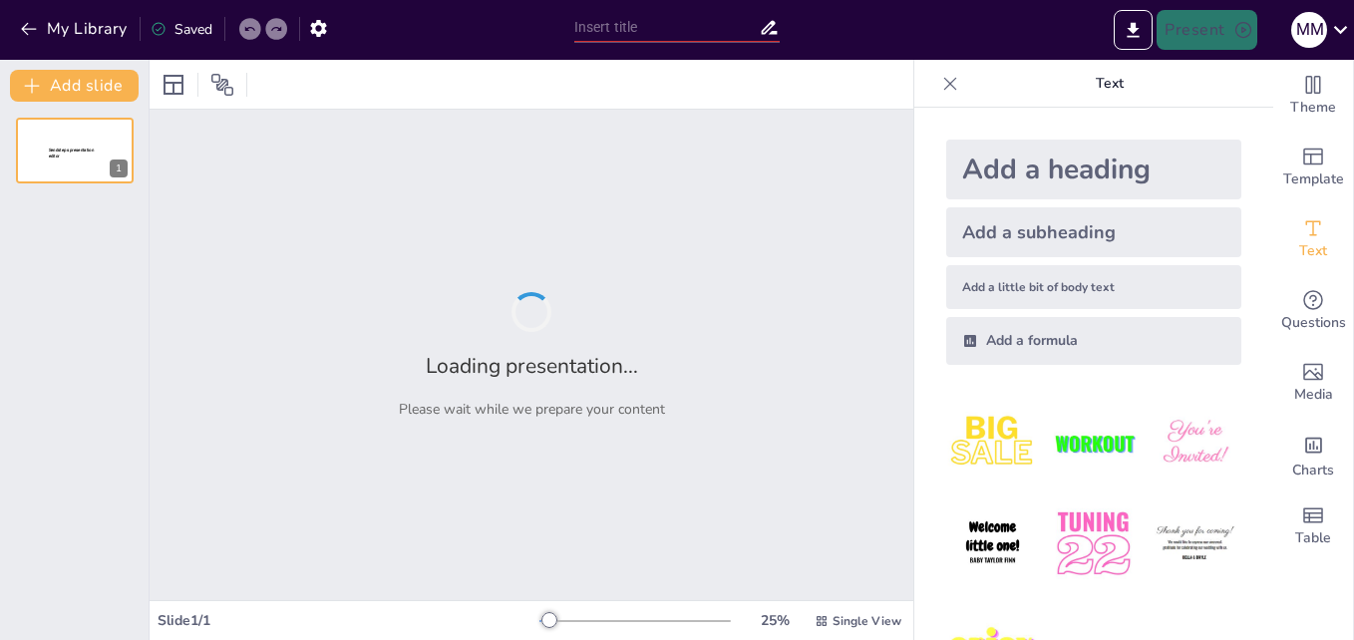
type input "New Sendsteps"
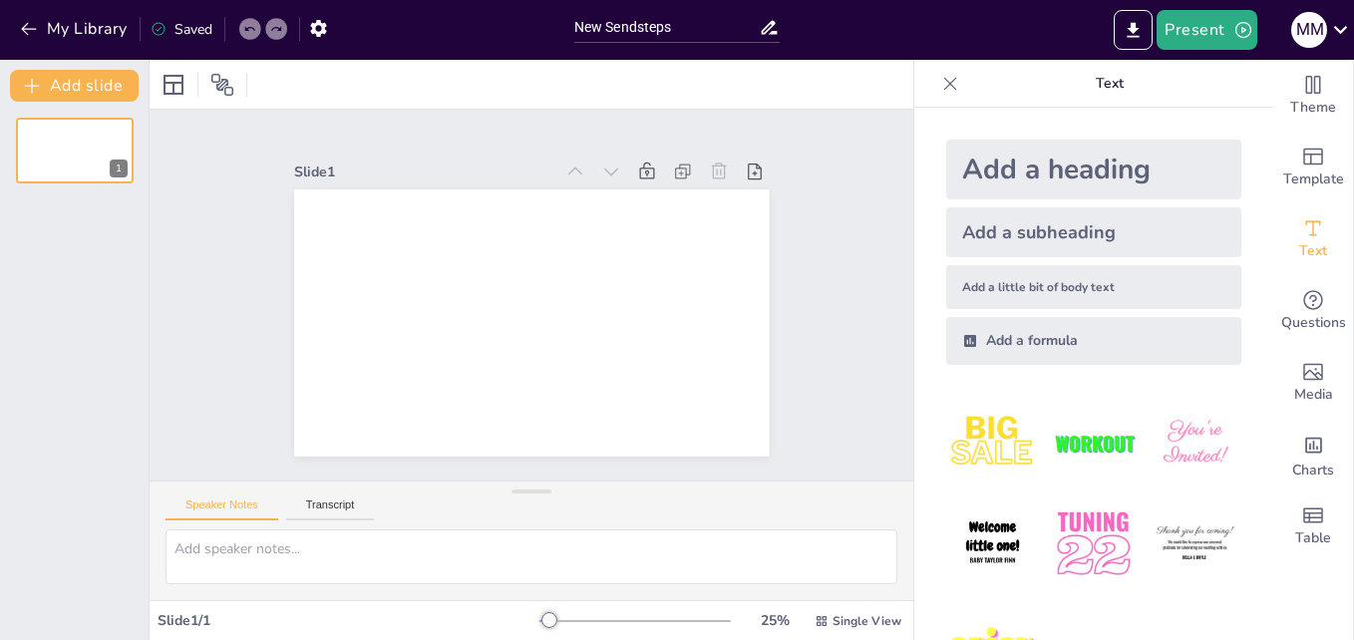
drag, startPoint x: 1343, startPoint y: 151, endPoint x: 1357, endPoint y: 368, distance: 217.9
click at [1353, 368] on html "My Library Saved New Sendsteps Present M M Document fonts Roboto Popular fonts …" at bounding box center [677, 320] width 1354 height 640
click at [941, 82] on icon at bounding box center [951, 84] width 20 height 20
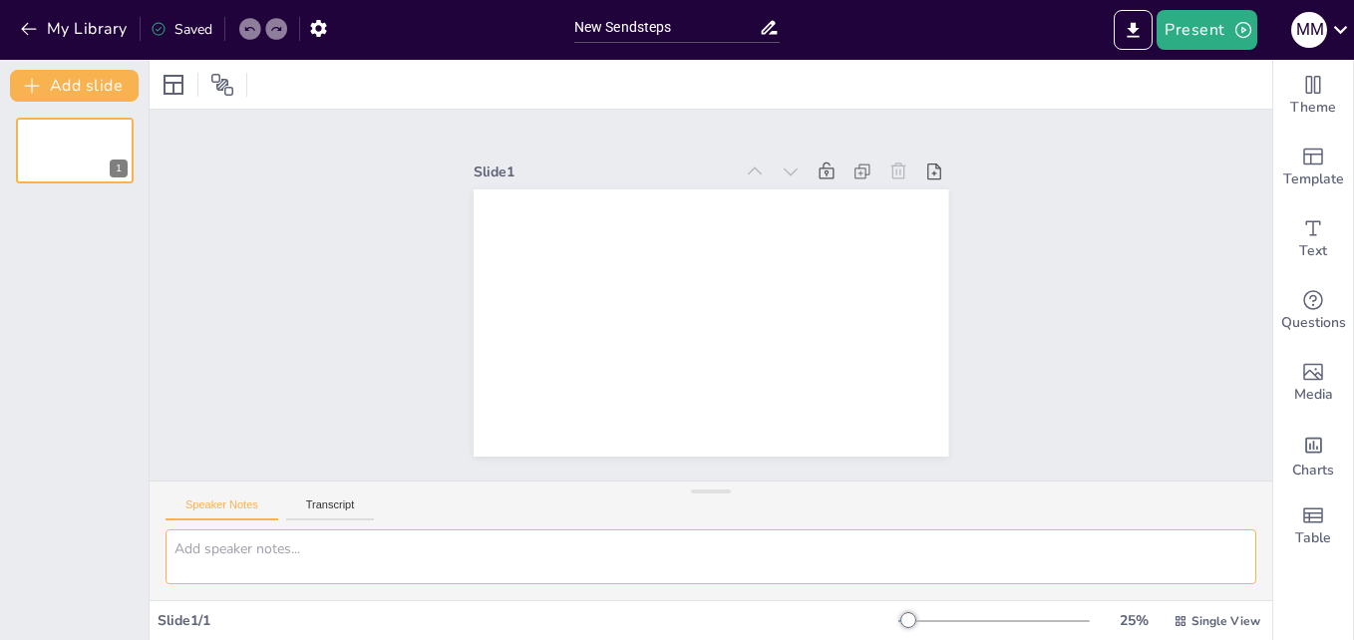
drag, startPoint x: 238, startPoint y: 553, endPoint x: 201, endPoint y: 552, distance: 36.9
click at [201, 552] on textarea at bounding box center [711, 557] width 1091 height 55
click at [342, 504] on button "Transcript" at bounding box center [330, 510] width 89 height 22
click at [203, 499] on button "Speaker Notes" at bounding box center [222, 510] width 113 height 22
click at [202, 558] on textarea at bounding box center [711, 557] width 1091 height 55
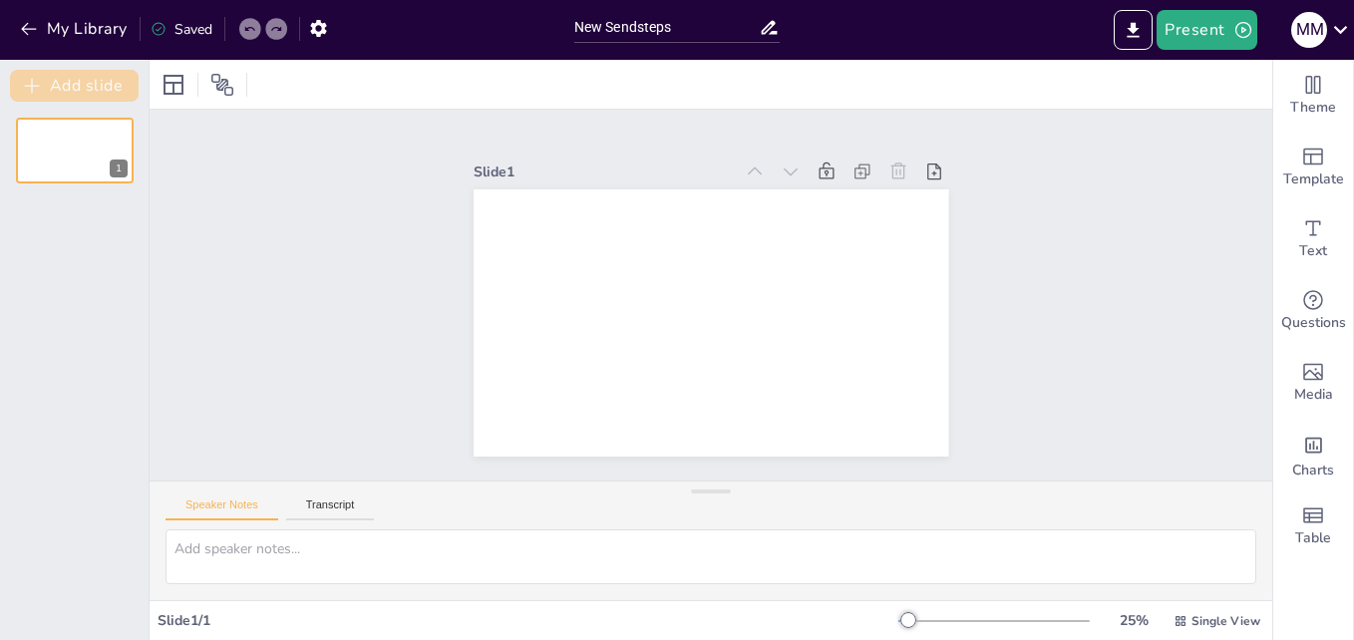
click at [74, 74] on button "Add slide" at bounding box center [74, 86] width 129 height 32
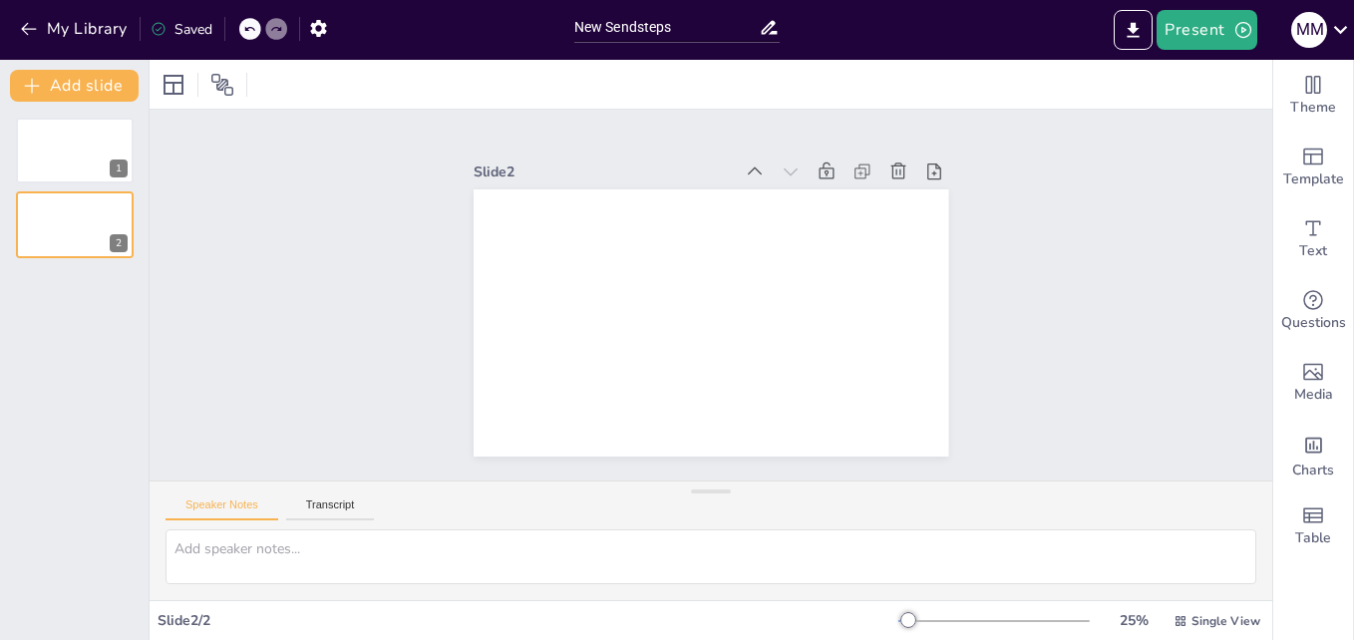
click at [251, 29] on icon at bounding box center [249, 29] width 12 height 12
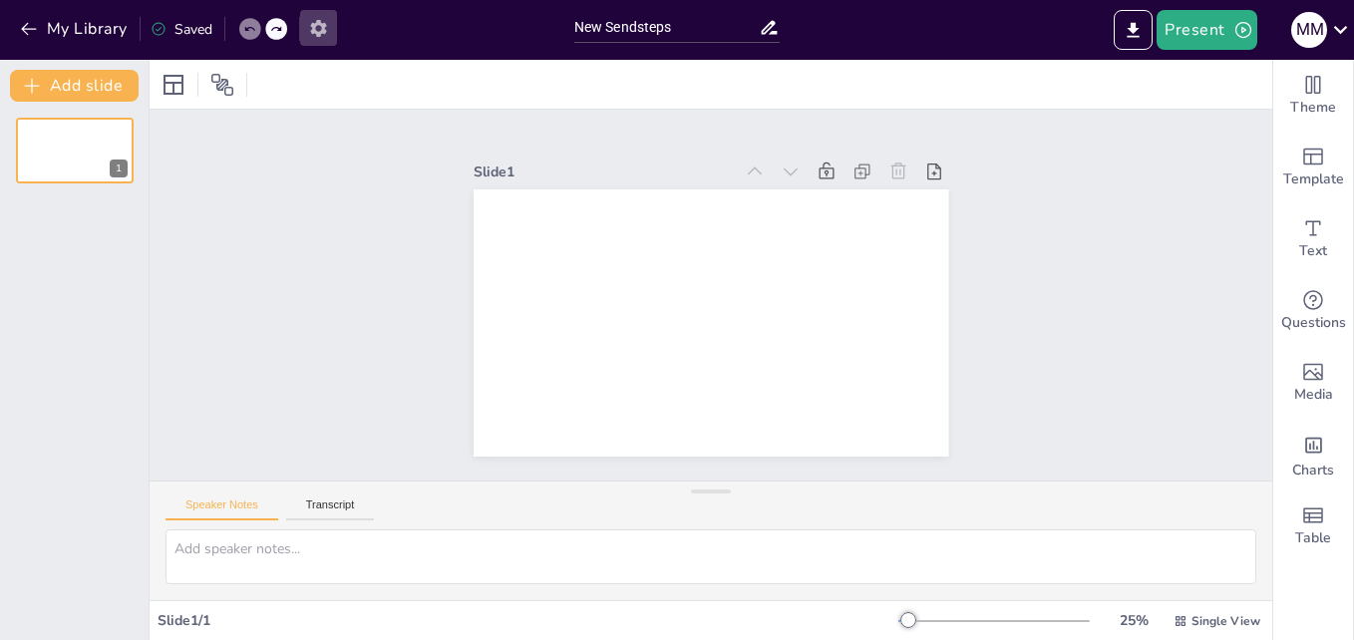
click at [313, 29] on icon "button" at bounding box center [318, 28] width 16 height 17
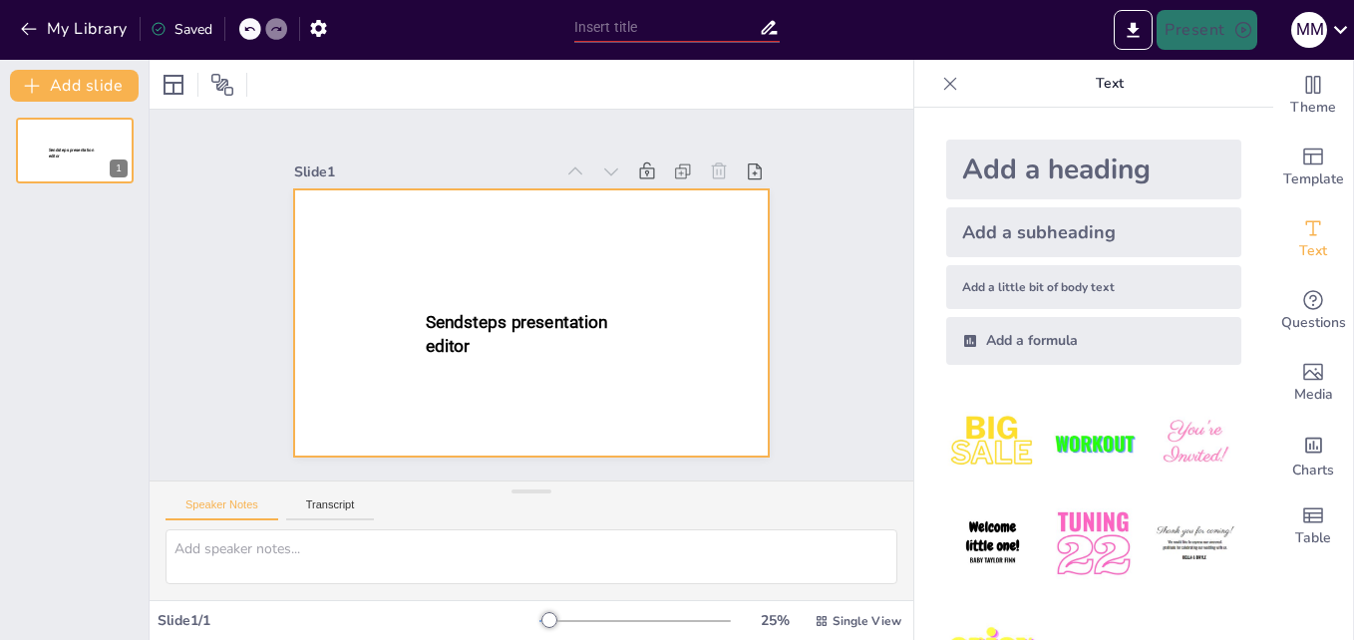
type input "New Sendsteps"
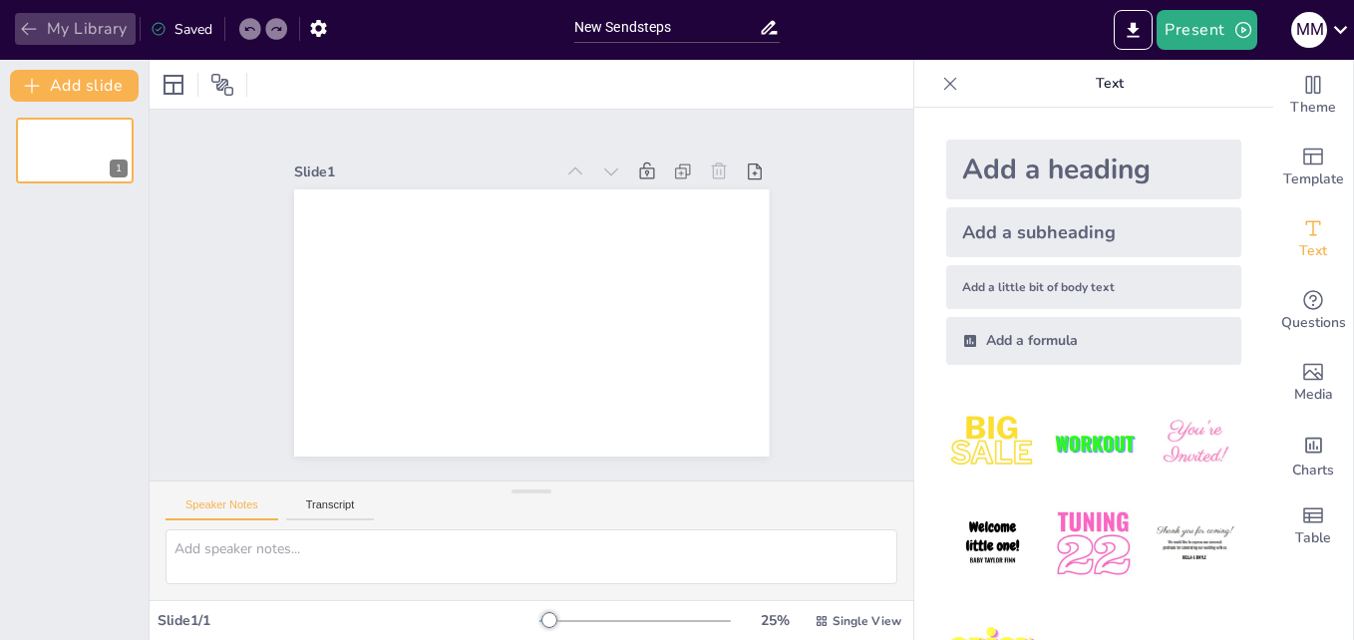
click at [29, 27] on icon "button" at bounding box center [29, 29] width 20 height 20
